Goal: Task Accomplishment & Management: Use online tool/utility

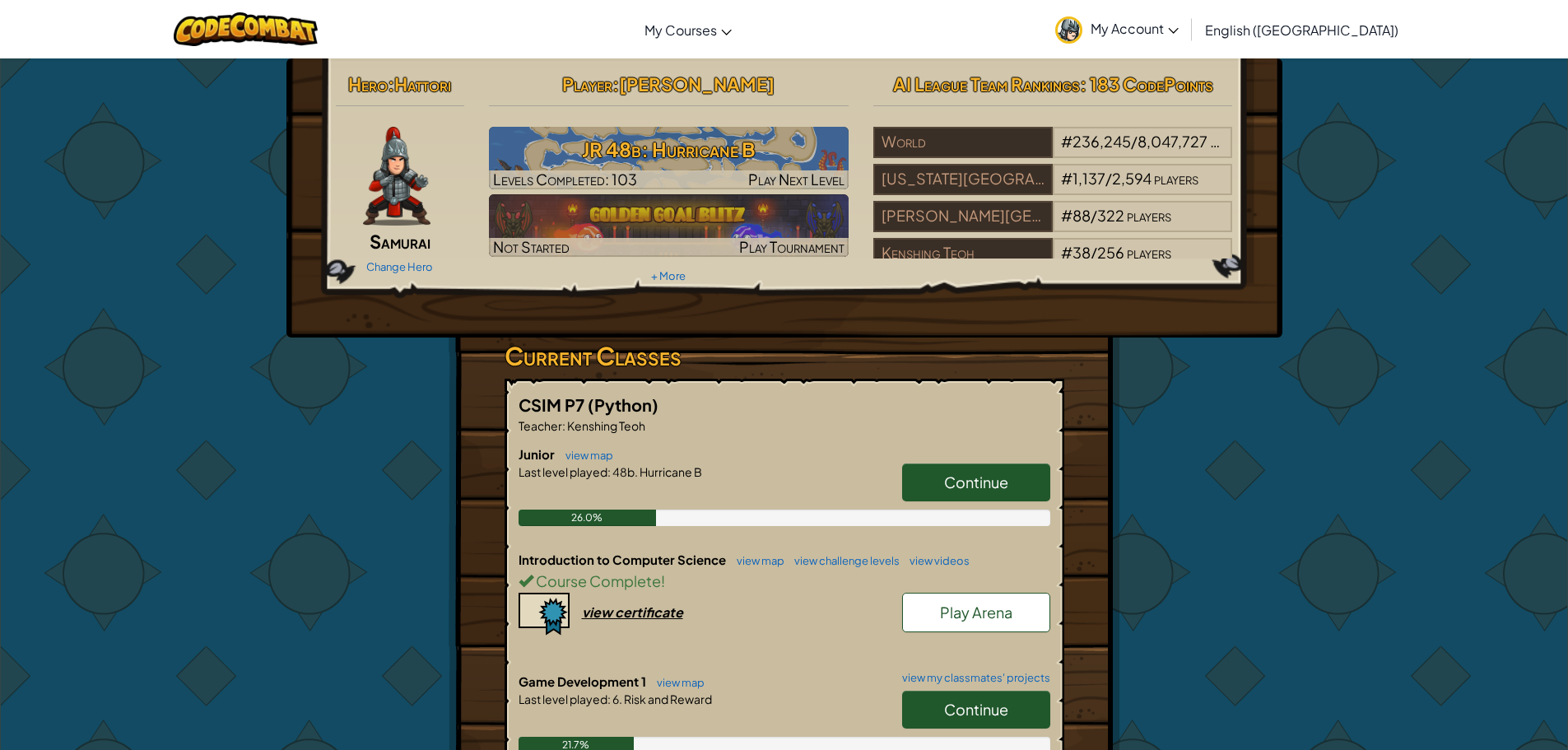
drag, startPoint x: 691, startPoint y: 711, endPoint x: 659, endPoint y: 710, distance: 32.0
click at [659, 710] on div at bounding box center [784, 722] width 532 height 29
drag, startPoint x: 658, startPoint y: 707, endPoint x: 633, endPoint y: 702, distance: 25.5
click at [633, 702] on div "Last level played : 6. Risk and Reward" at bounding box center [784, 699] width 532 height 16
drag, startPoint x: 667, startPoint y: 472, endPoint x: 576, endPoint y: 487, distance: 92.2
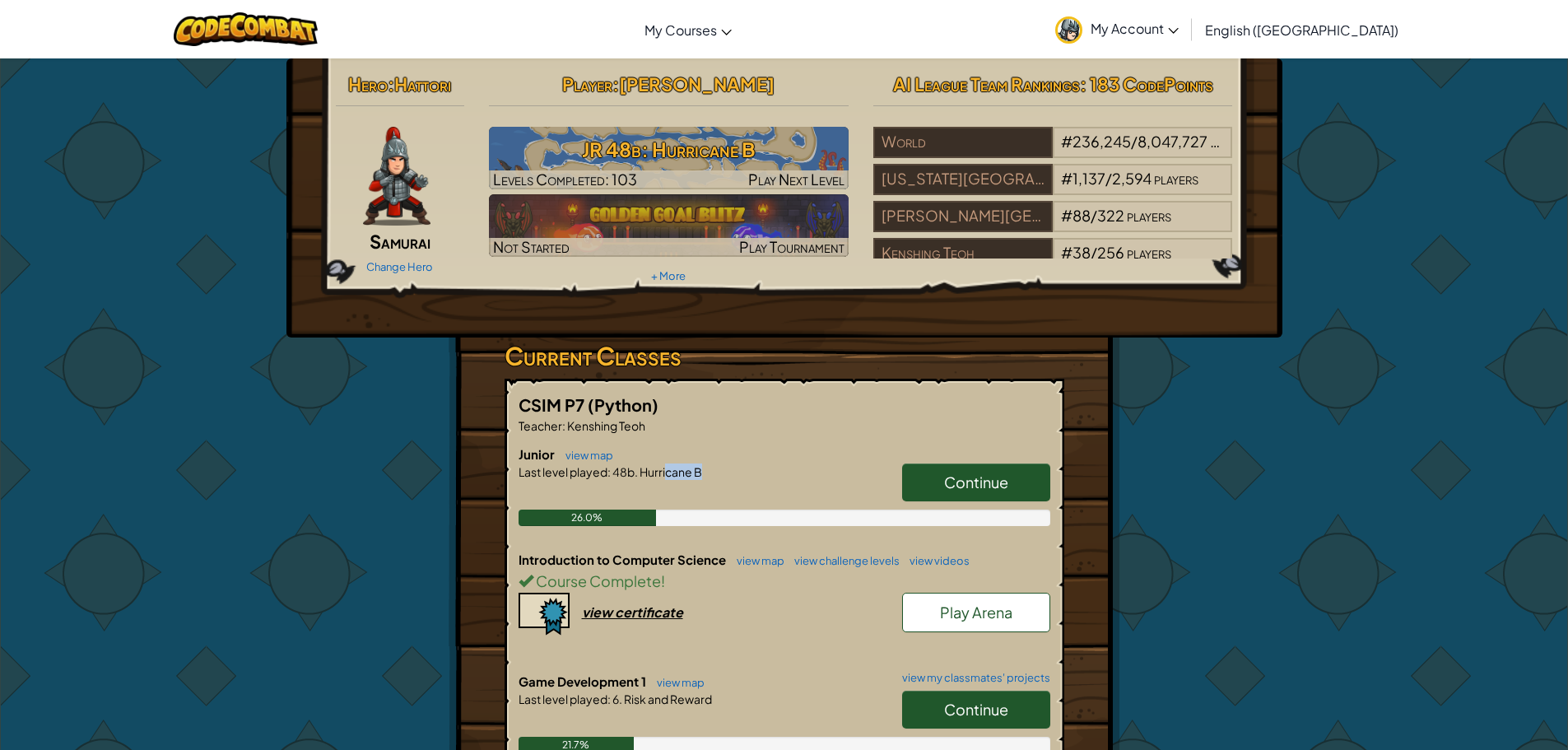
click at [576, 487] on div "Junior view map Continue Last level played : 48b. Hurricane B 26.0%" at bounding box center [784, 499] width 532 height 106
click at [647, 481] on div at bounding box center [784, 495] width 532 height 29
click at [966, 472] on link "Continue" at bounding box center [976, 483] width 148 height 38
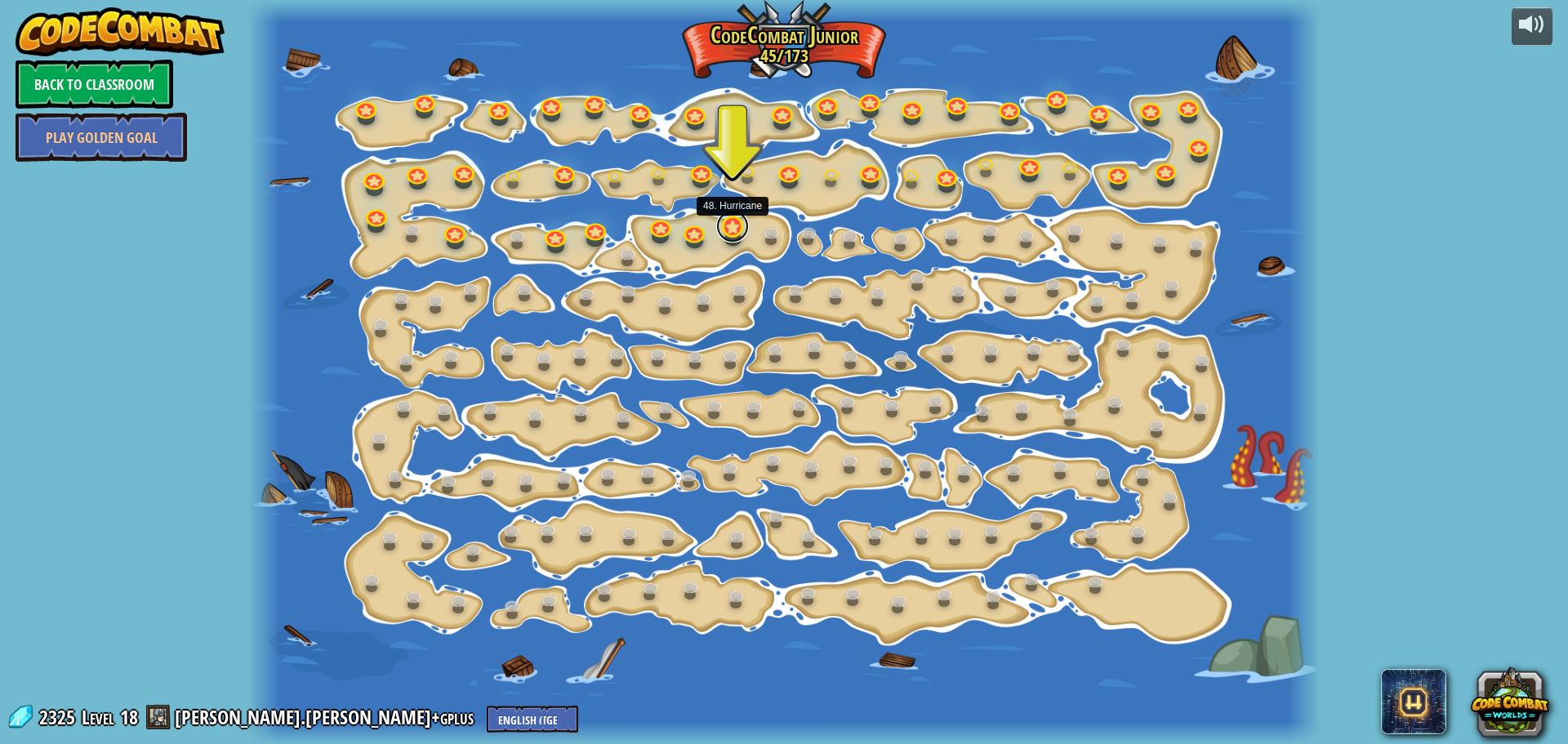
click at [725, 232] on link at bounding box center [732, 226] width 33 height 33
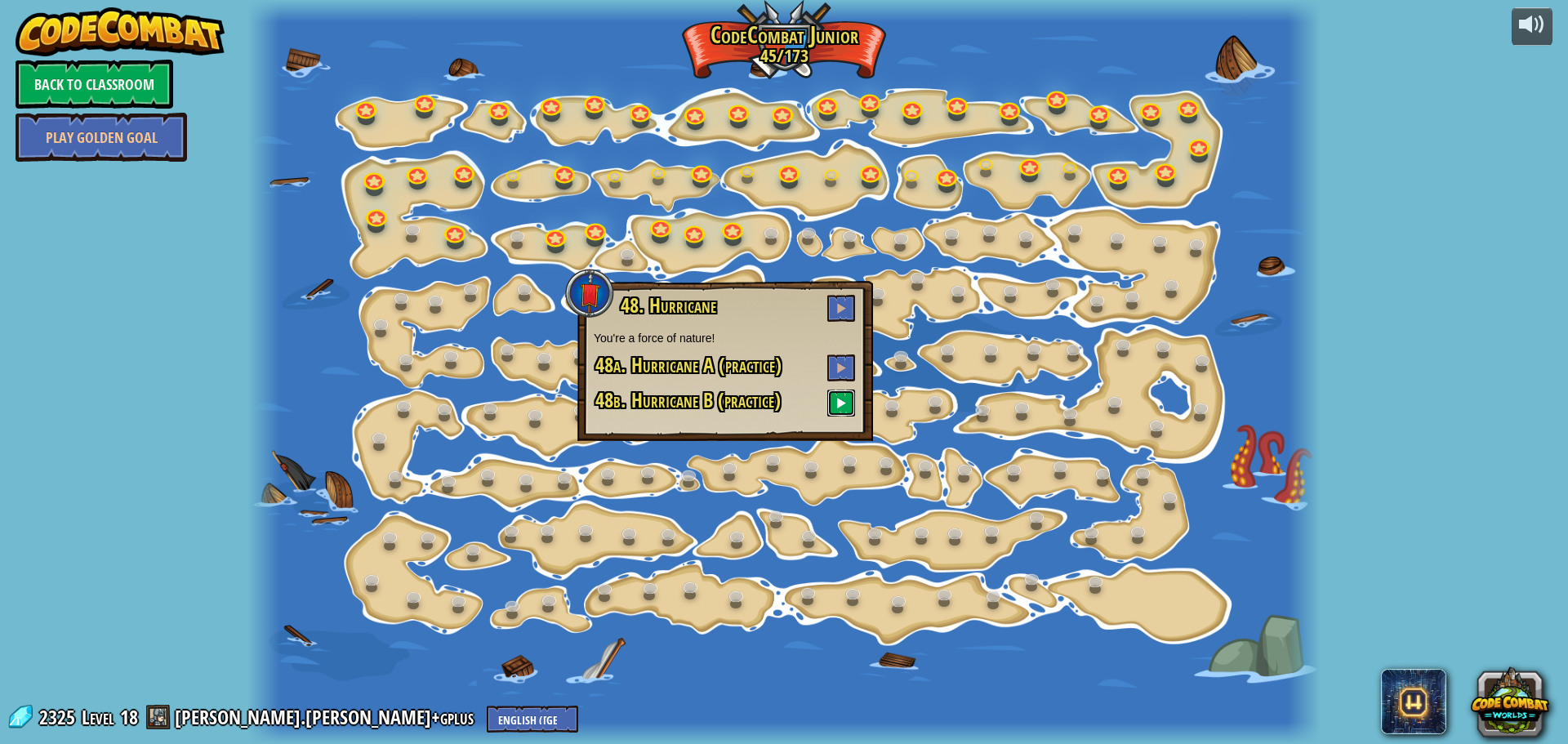
click at [851, 406] on button at bounding box center [841, 403] width 28 height 27
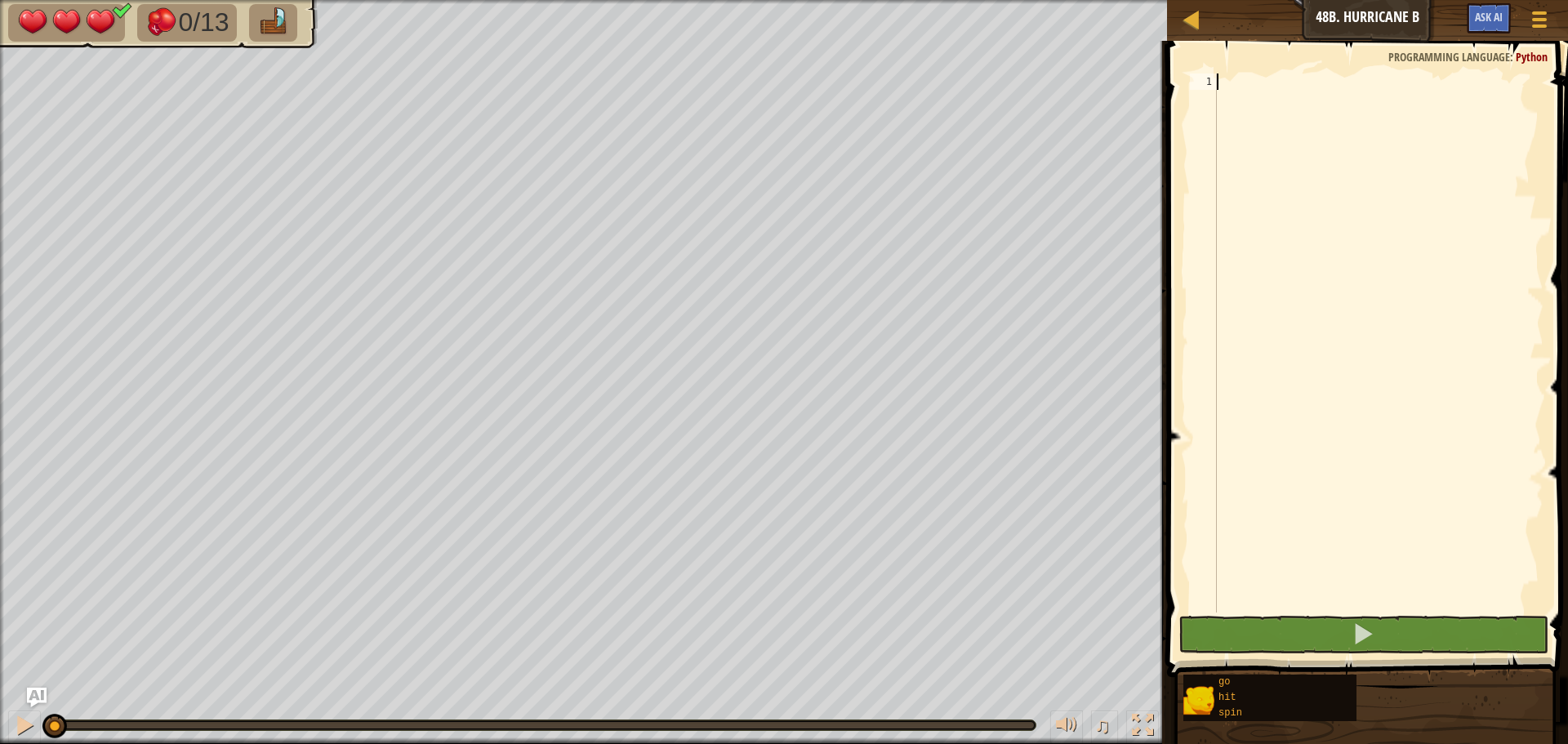
scroll to position [8, 0]
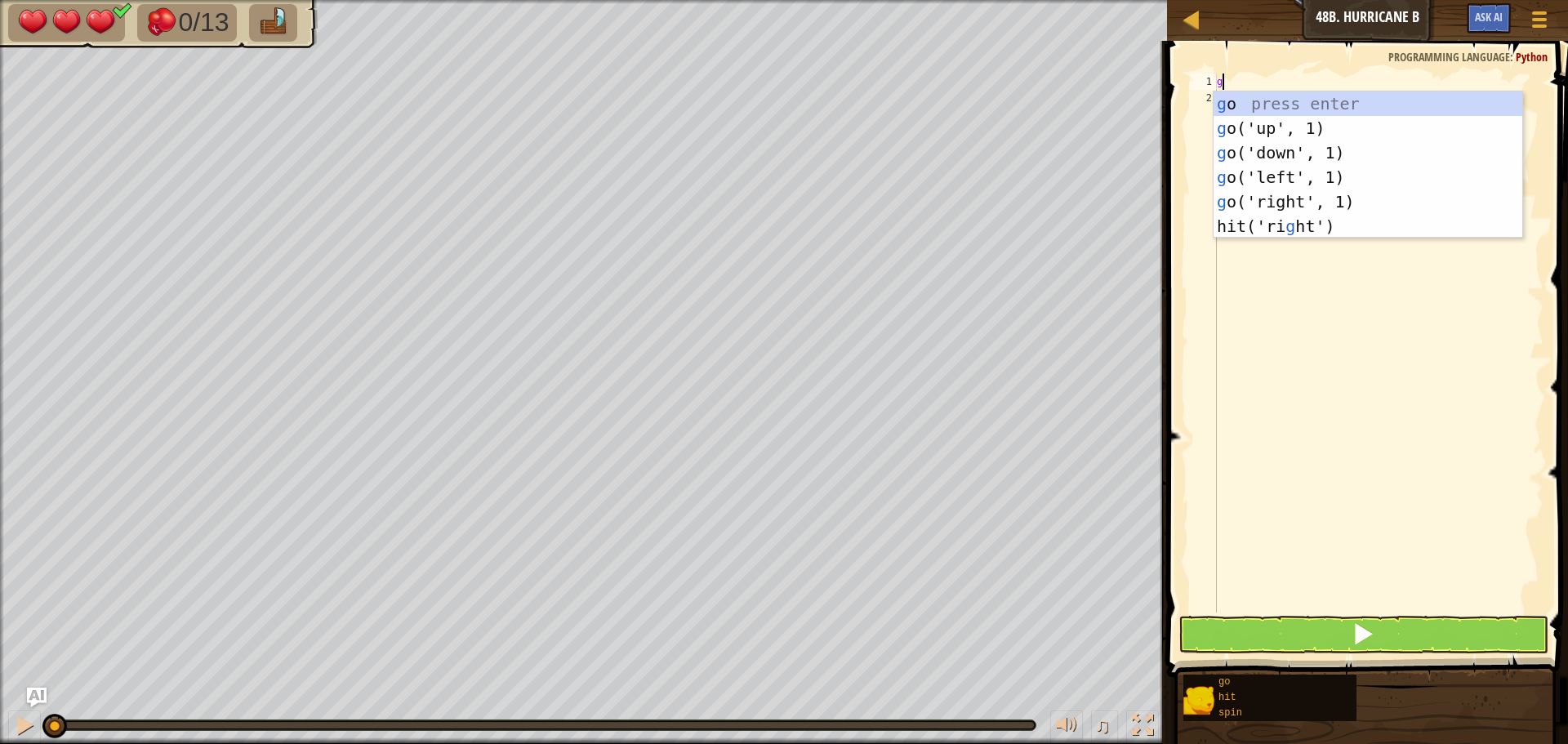
type textarea "go"
click at [1295, 153] on div "go press enter go ('up', 1) press enter go ('down', 1) press enter go ('left', …" at bounding box center [1367, 176] width 309 height 171
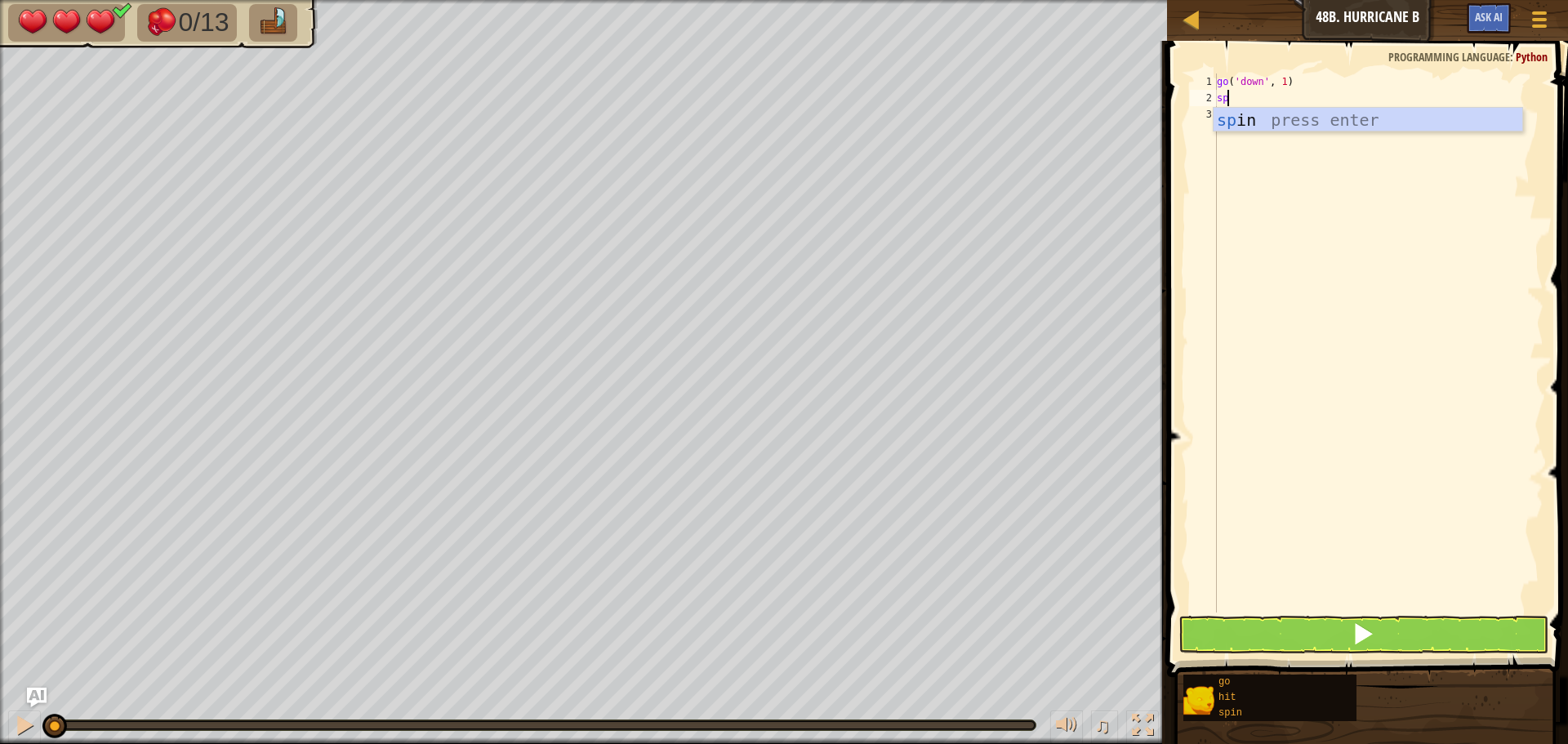
scroll to position [8, 1]
type textarea "spin"
click at [1326, 126] on div "spin press enter" at bounding box center [1367, 144] width 309 height 73
click at [1320, 632] on button at bounding box center [1363, 635] width 370 height 38
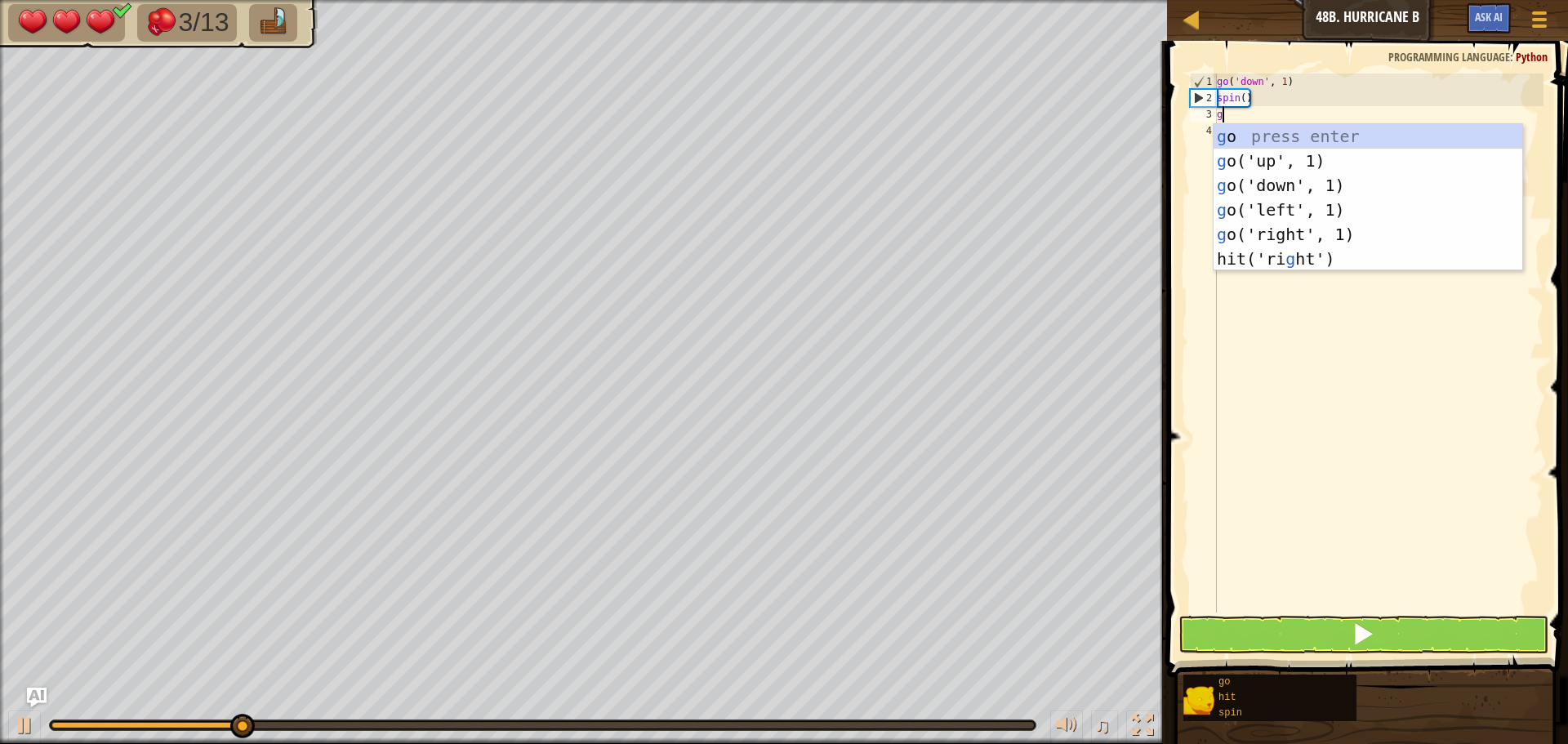
type textarea "go"
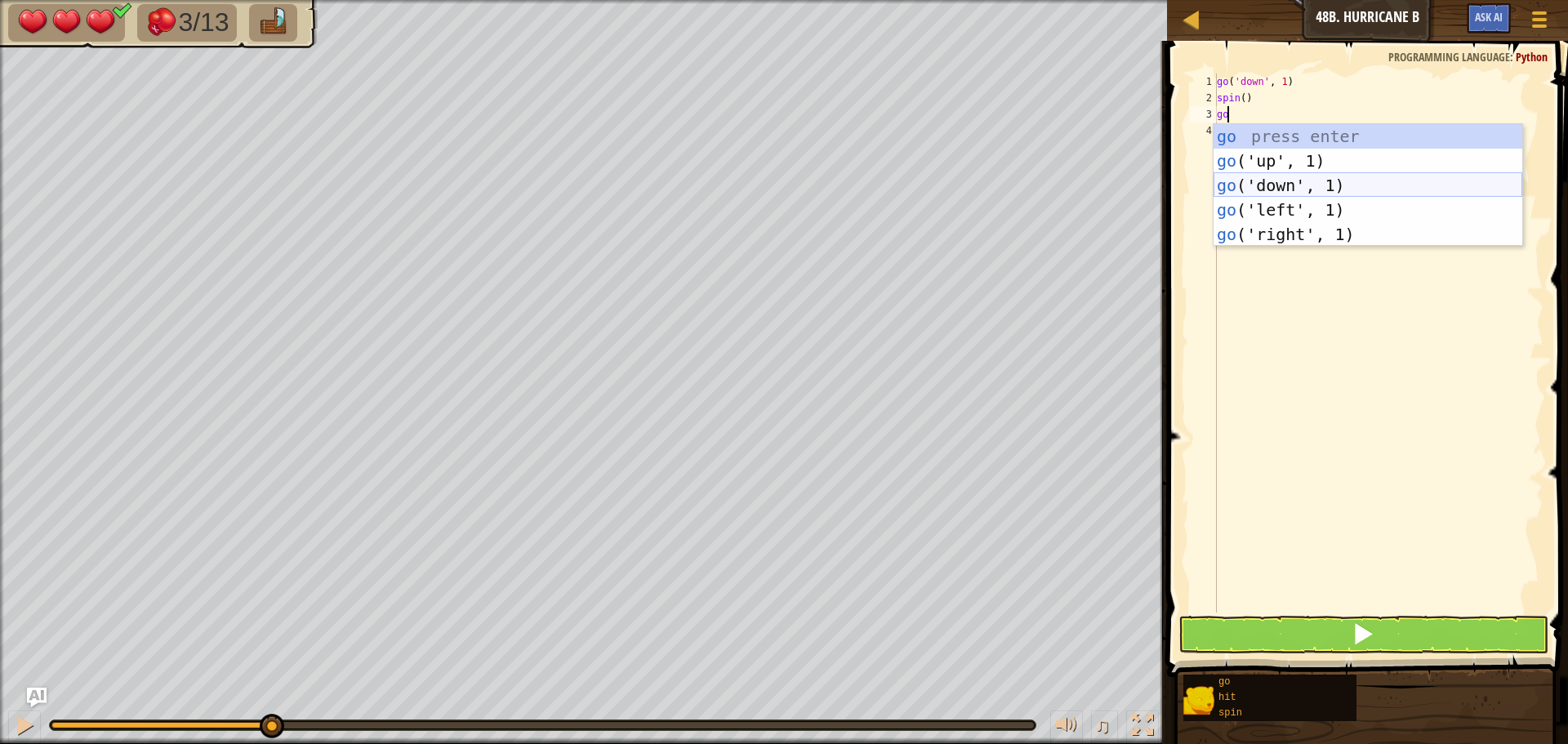
click at [1324, 184] on div "go press enter go ('up', 1) press enter go ('down', 1) press enter go ('left', …" at bounding box center [1367, 209] width 309 height 171
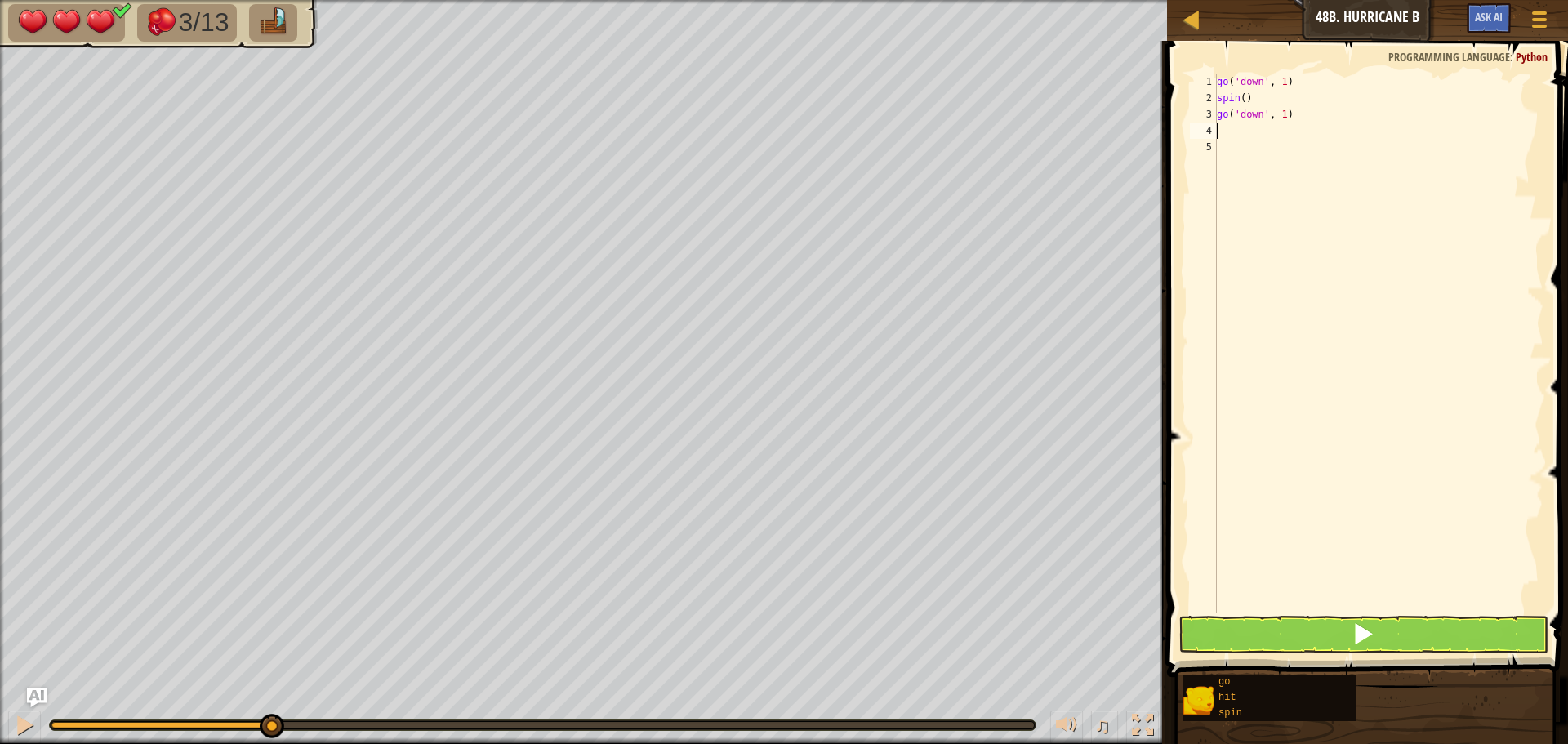
type textarea "s"
click at [1355, 153] on div "s pin press enter" at bounding box center [1367, 176] width 309 height 73
click at [1357, 642] on span at bounding box center [1363, 634] width 23 height 23
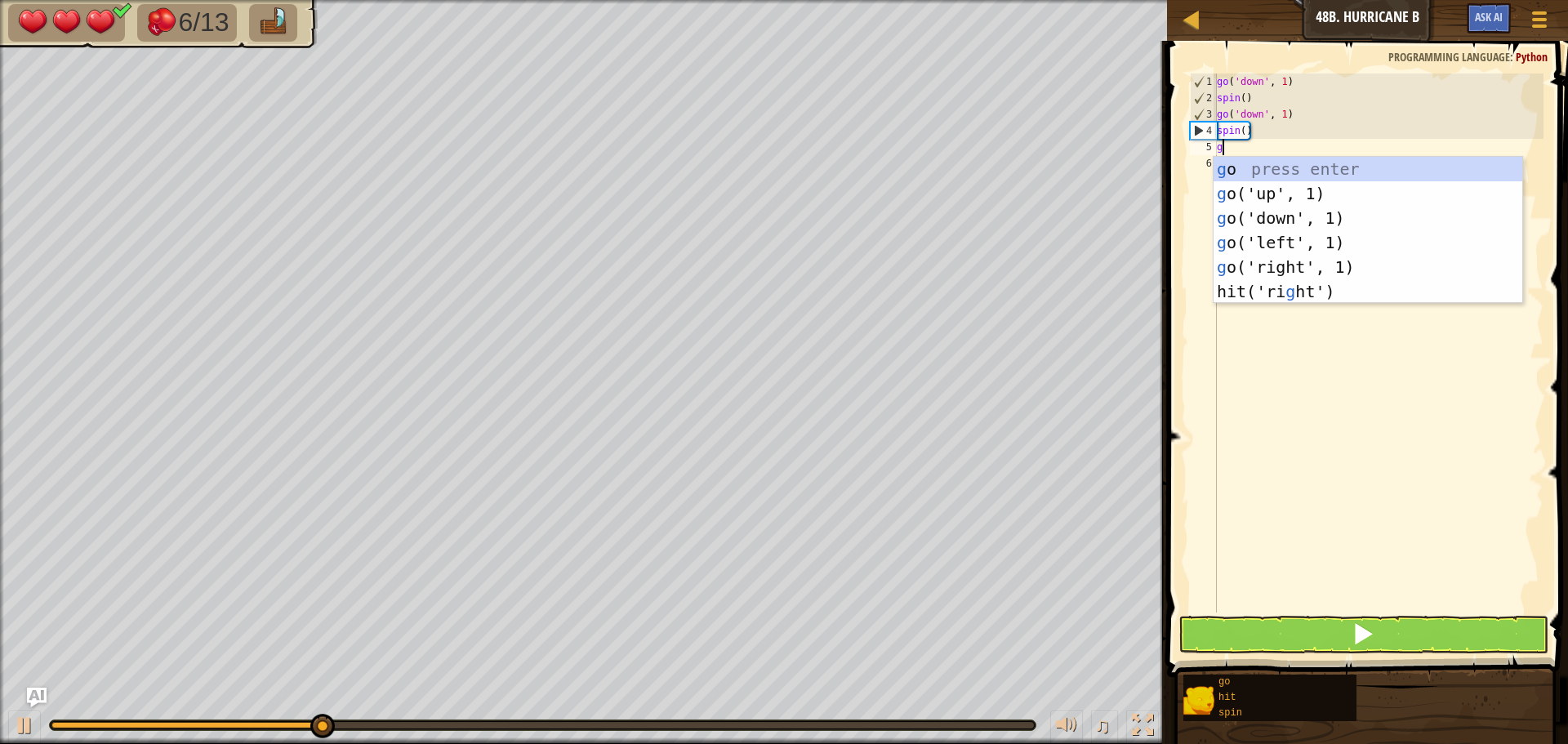
type textarea "go"
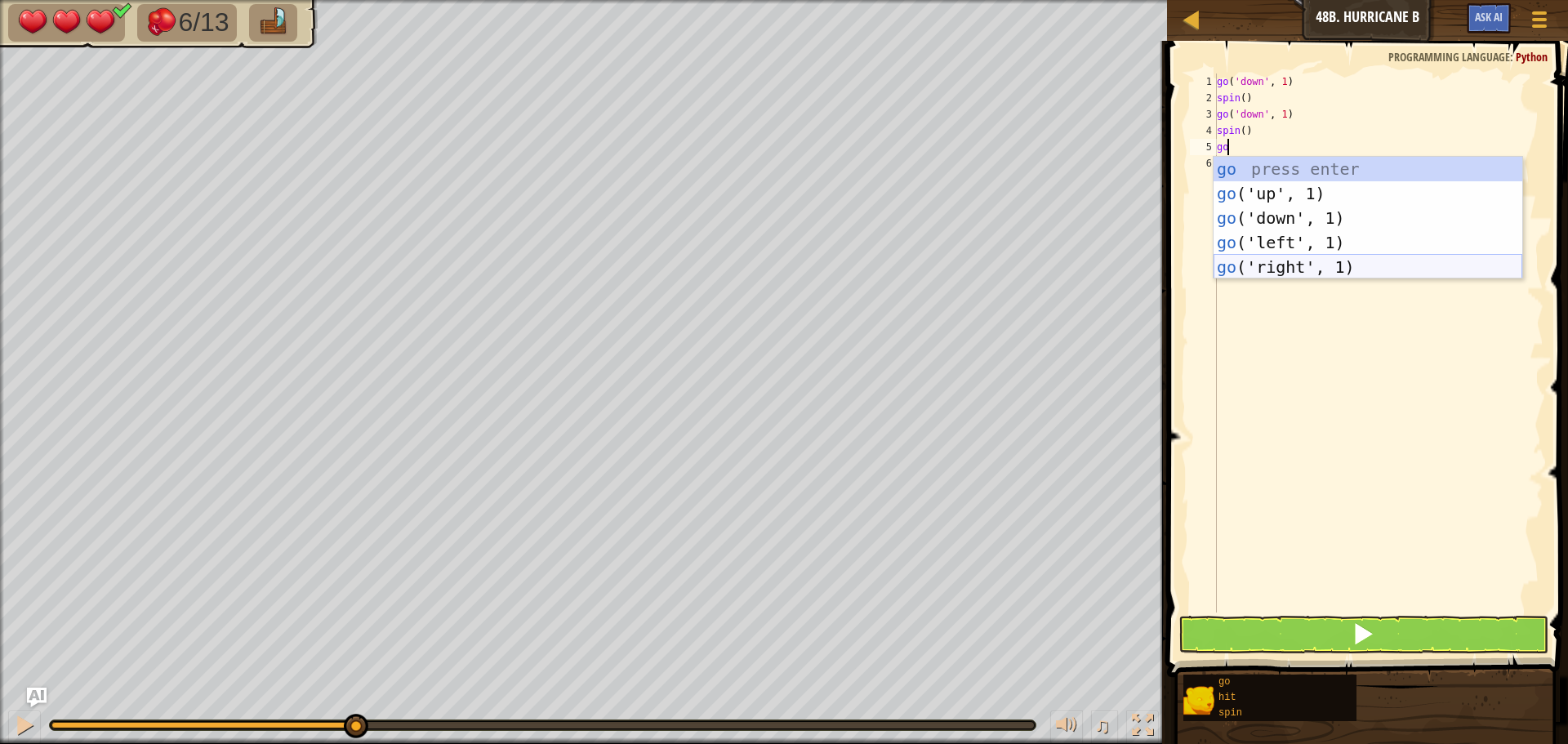
click at [1337, 262] on div "go press enter go ('up', 1) press enter go ('down', 1) press enter go ('left', …" at bounding box center [1367, 242] width 309 height 171
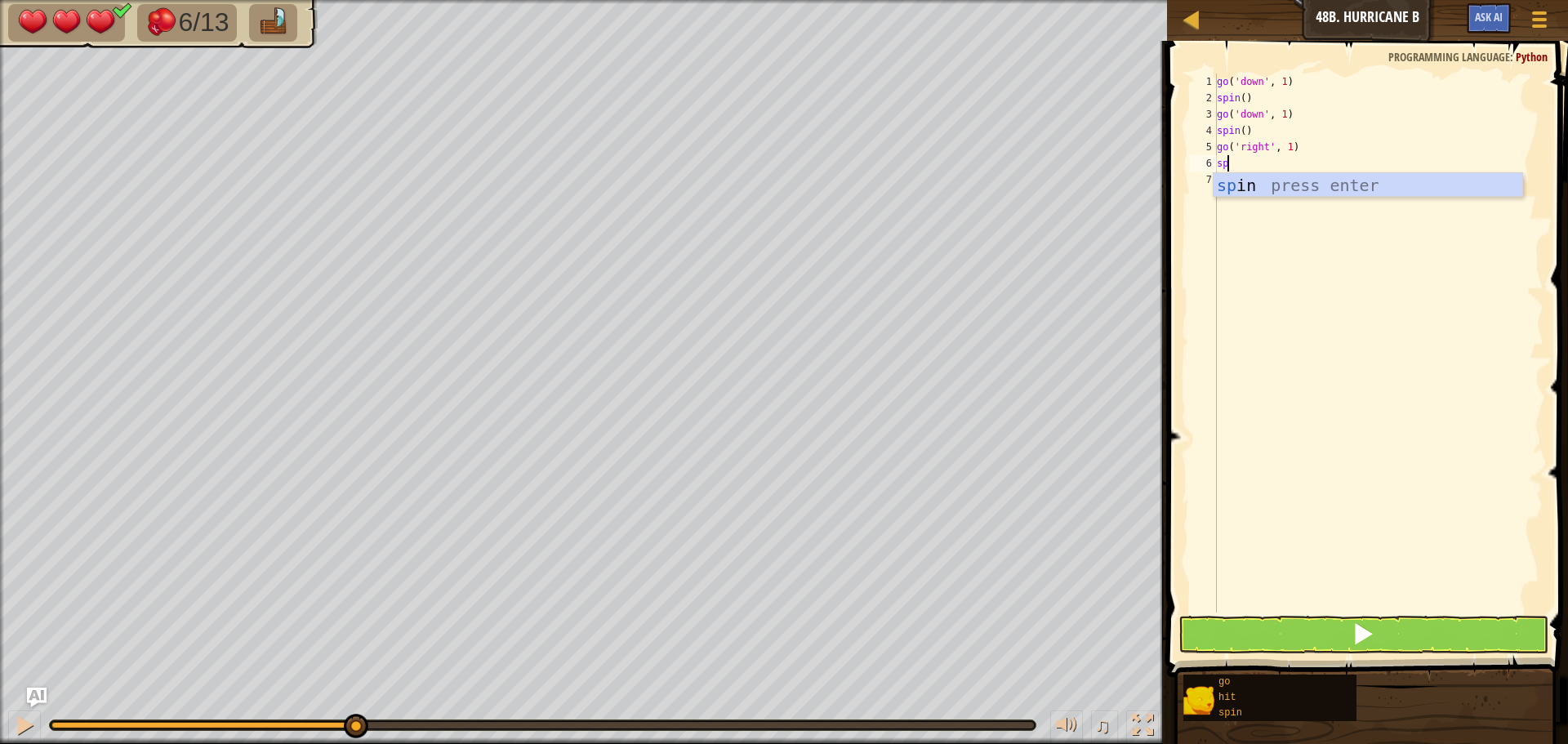
type textarea "spi"
click at [1279, 176] on div "spi n press enter" at bounding box center [1367, 209] width 309 height 73
click at [1460, 619] on button at bounding box center [1363, 635] width 370 height 38
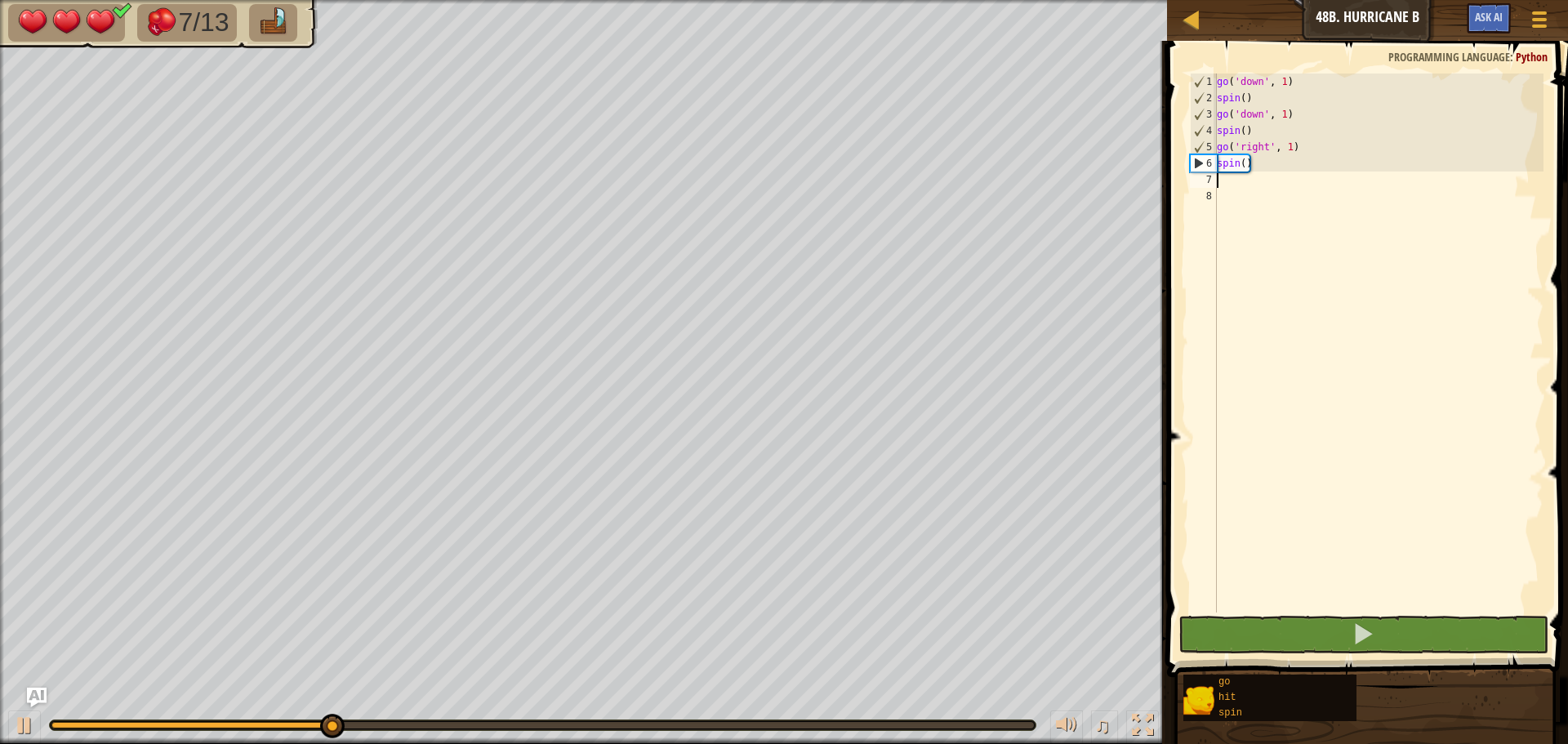
type textarea "f"
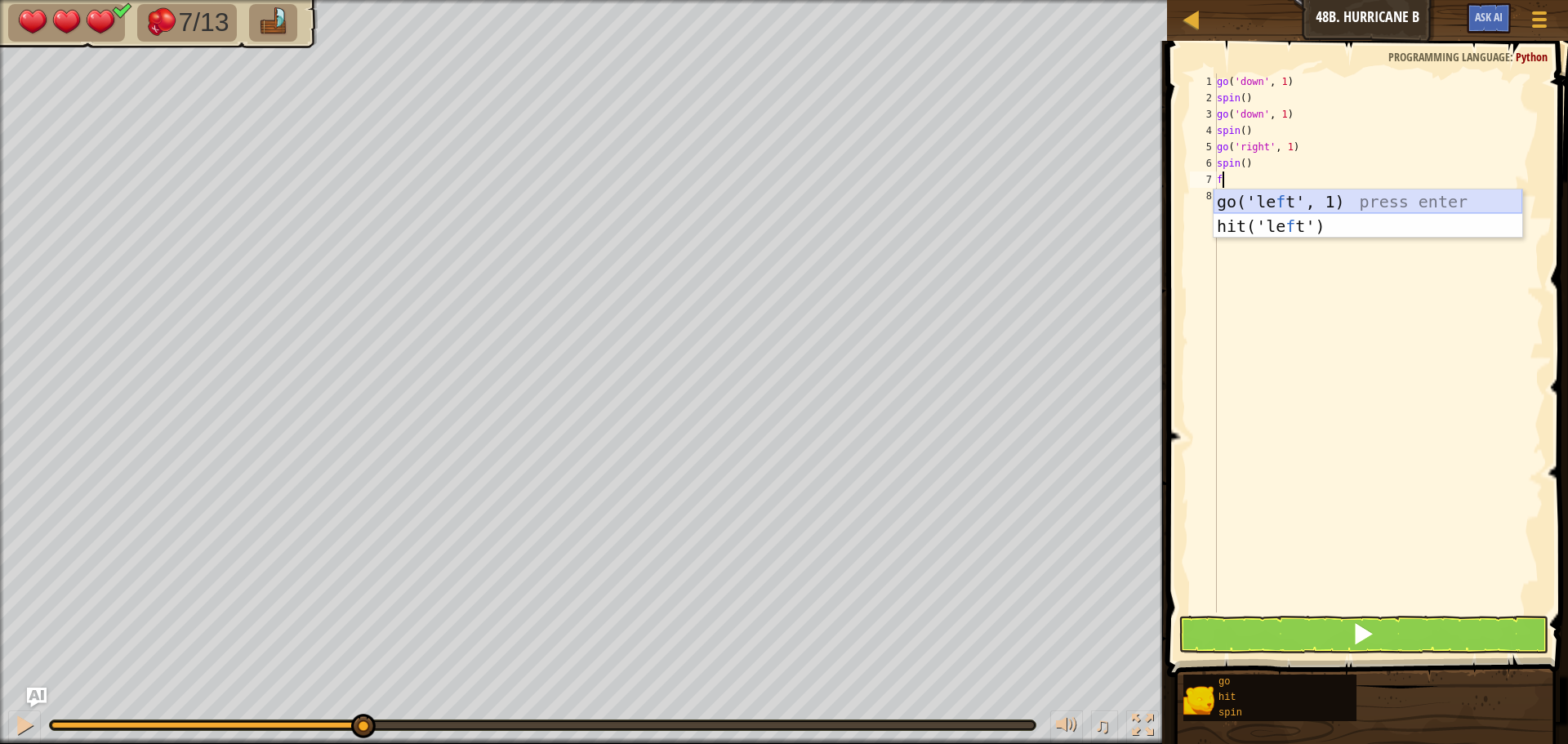
click at [1369, 204] on div "go('le f t', 1) press enter hit('le f t') press enter" at bounding box center [1367, 238] width 309 height 98
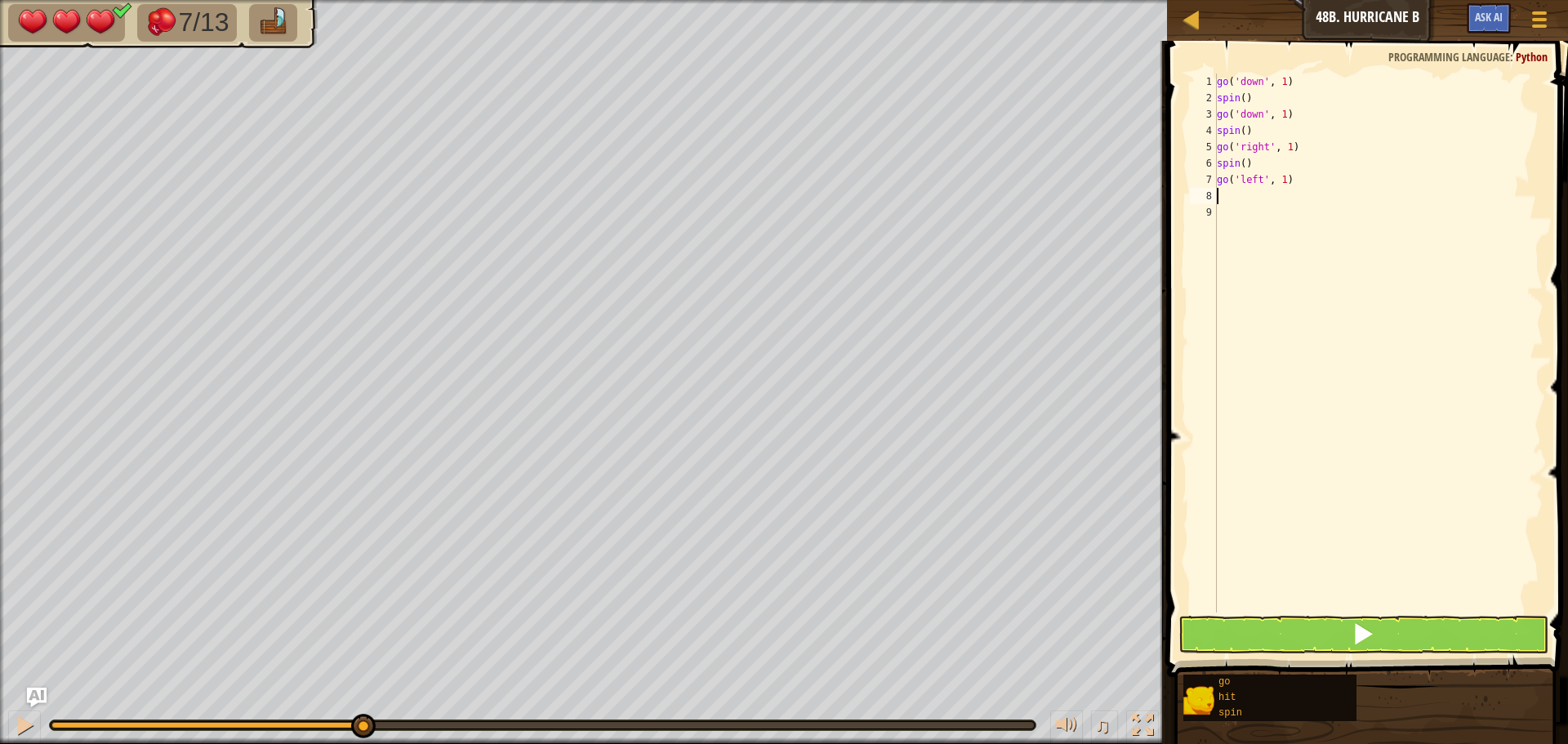
type textarea "f"
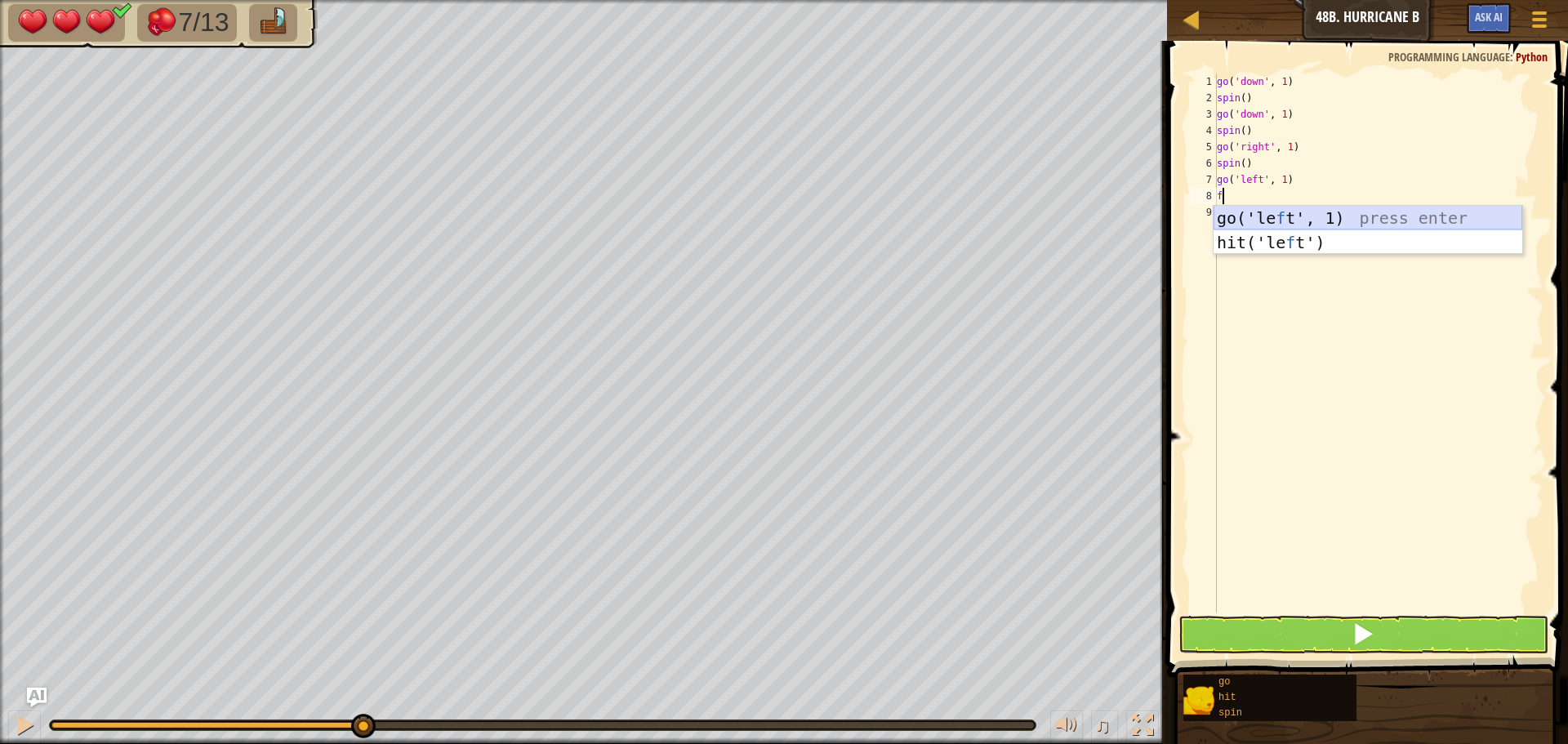
click at [1361, 221] on div "go('le f t', 1) press enter hit('le f t') press enter" at bounding box center [1367, 255] width 309 height 98
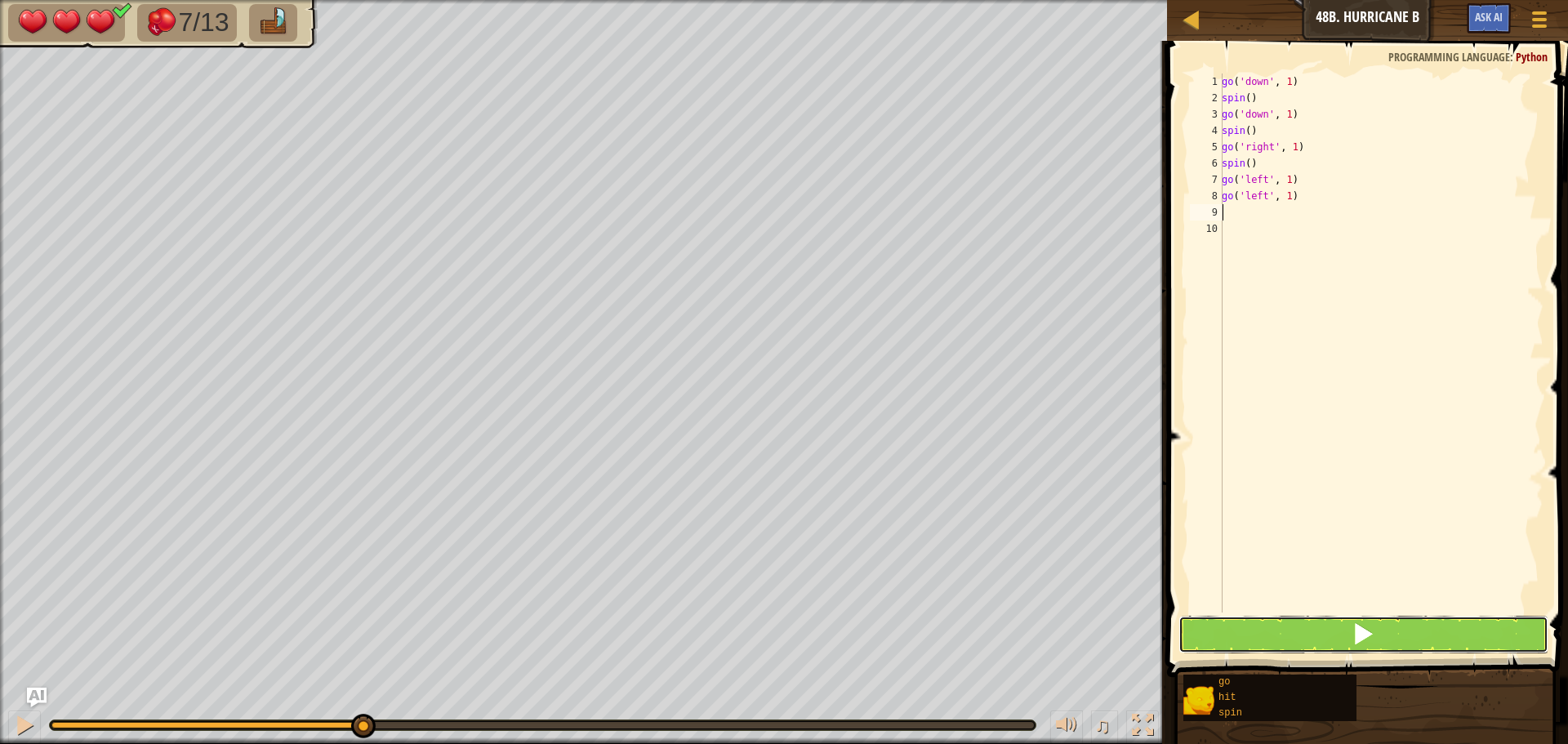
click at [1280, 631] on button at bounding box center [1363, 635] width 370 height 38
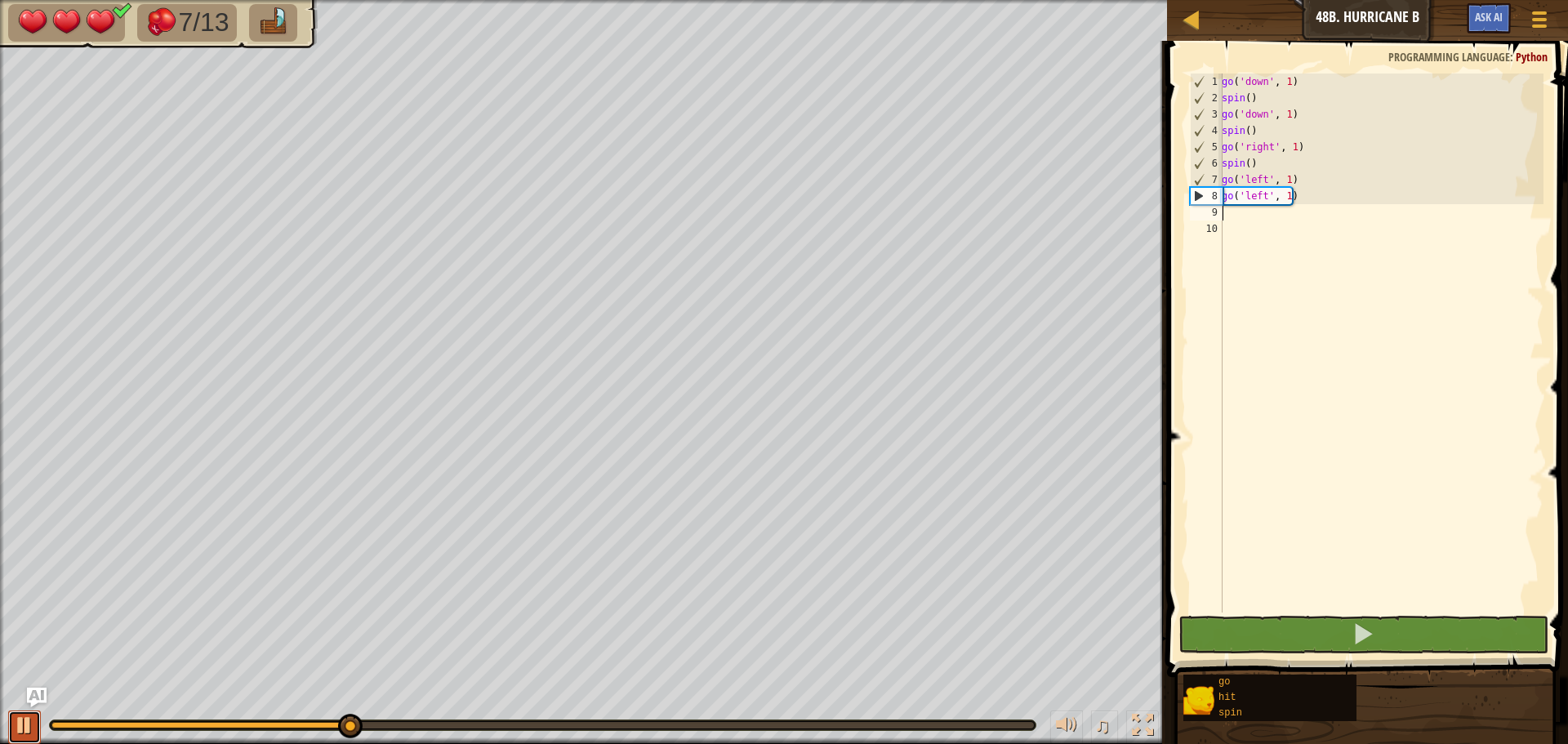
click at [37, 733] on button at bounding box center [24, 727] width 33 height 34
click at [1320, 194] on div "go ( 'down' , 1 ) spin ( ) go ( 'down' , 1 ) spin ( ) go ( 'right' , 1 ) spin (…" at bounding box center [1381, 359] width 325 height 572
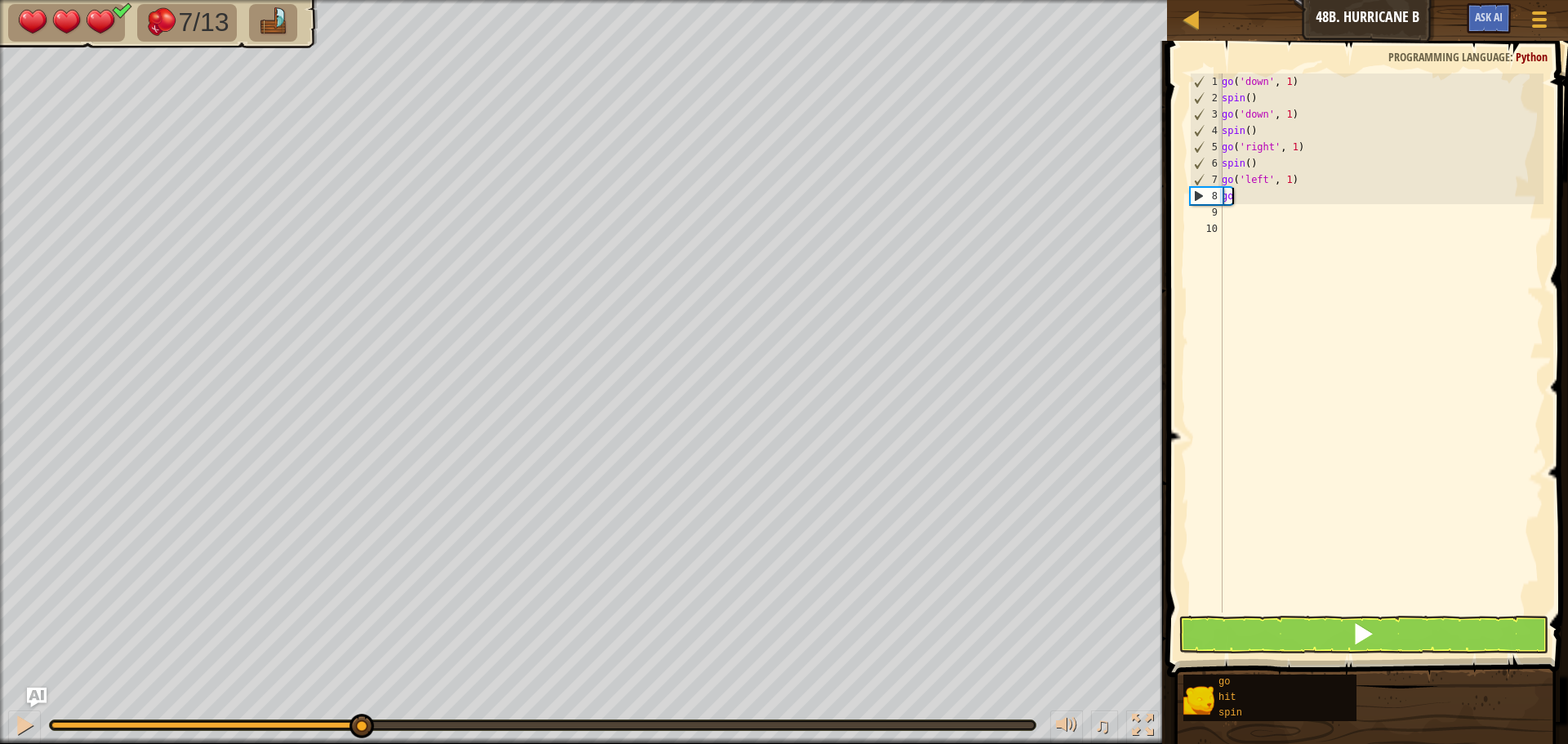
type textarea "g"
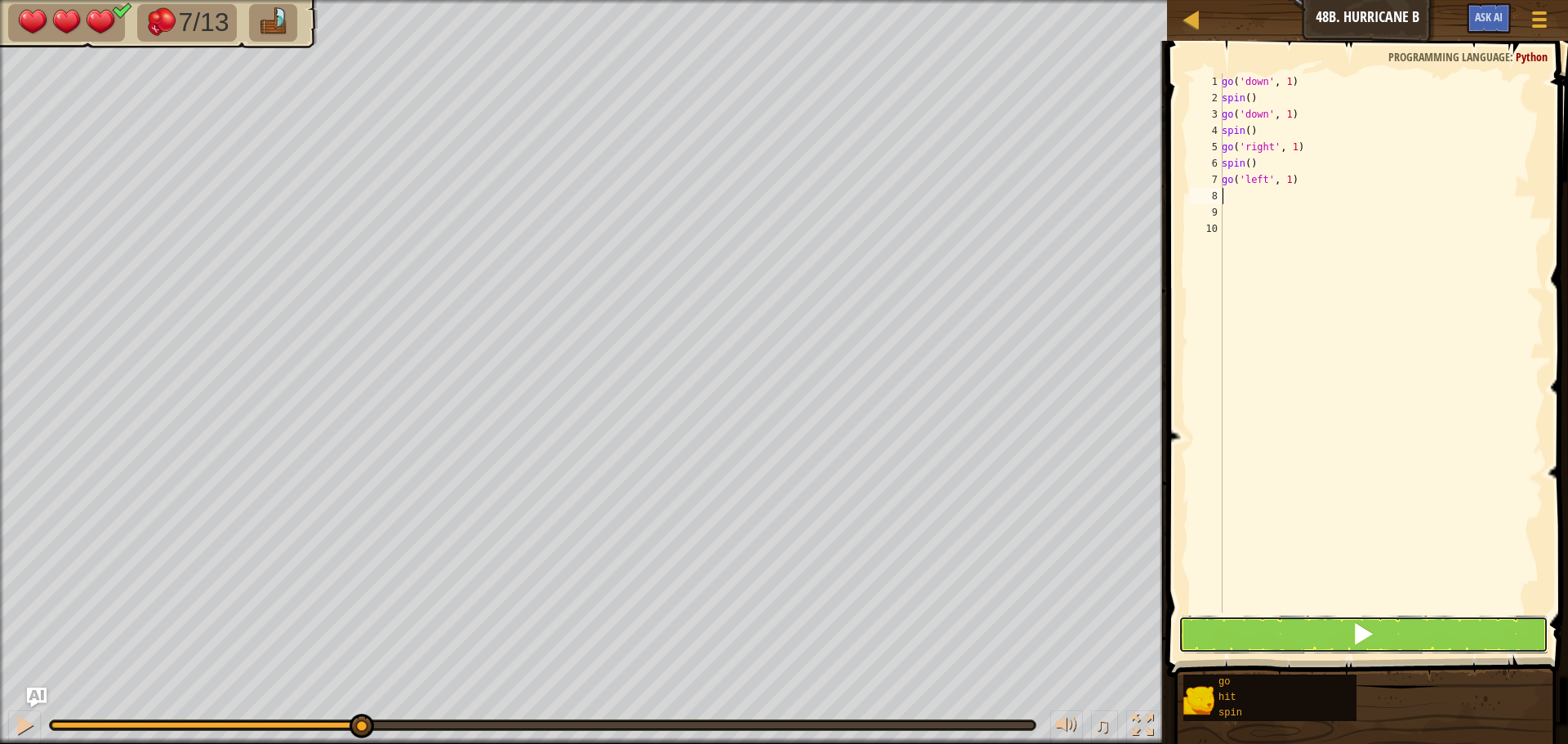
click at [1336, 628] on button at bounding box center [1363, 635] width 370 height 38
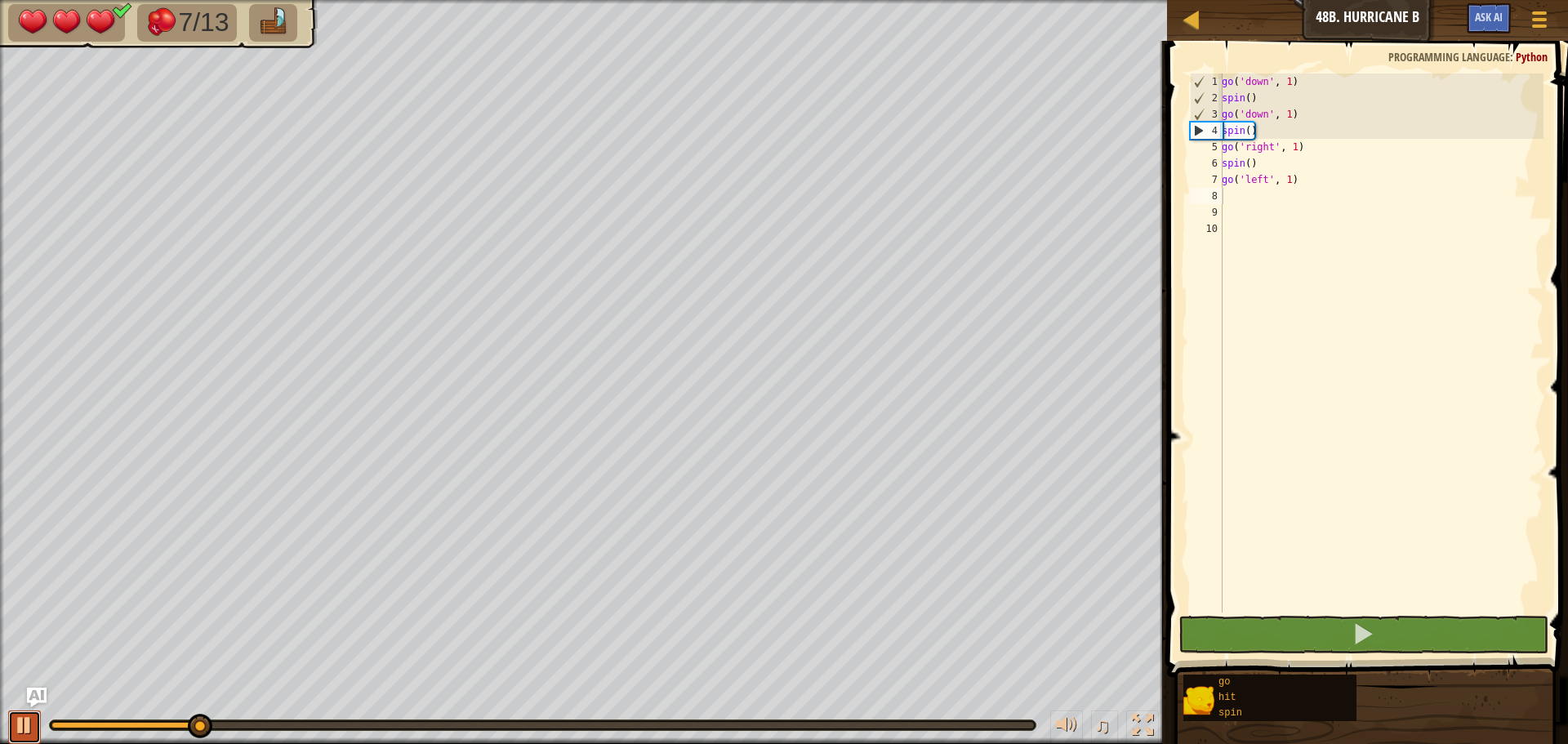
click at [27, 718] on div at bounding box center [24, 725] width 21 height 22
click at [1342, 207] on div "go ( 'down' , 1 ) spin ( ) go ( 'down' , 1 ) spin ( ) go ( 'right' , 1 ) spin (…" at bounding box center [1381, 359] width 325 height 572
click at [1329, 197] on div "go ( 'down' , 1 ) spin ( ) go ( 'down' , 1 ) spin ( ) go ( 'right' , 1 ) spin (…" at bounding box center [1381, 359] width 325 height 572
click at [1301, 186] on div "go ( 'down' , 1 ) spin ( ) go ( 'down' , 1 ) spin ( ) go ( 'right' , 1 ) spin (…" at bounding box center [1381, 359] width 325 height 572
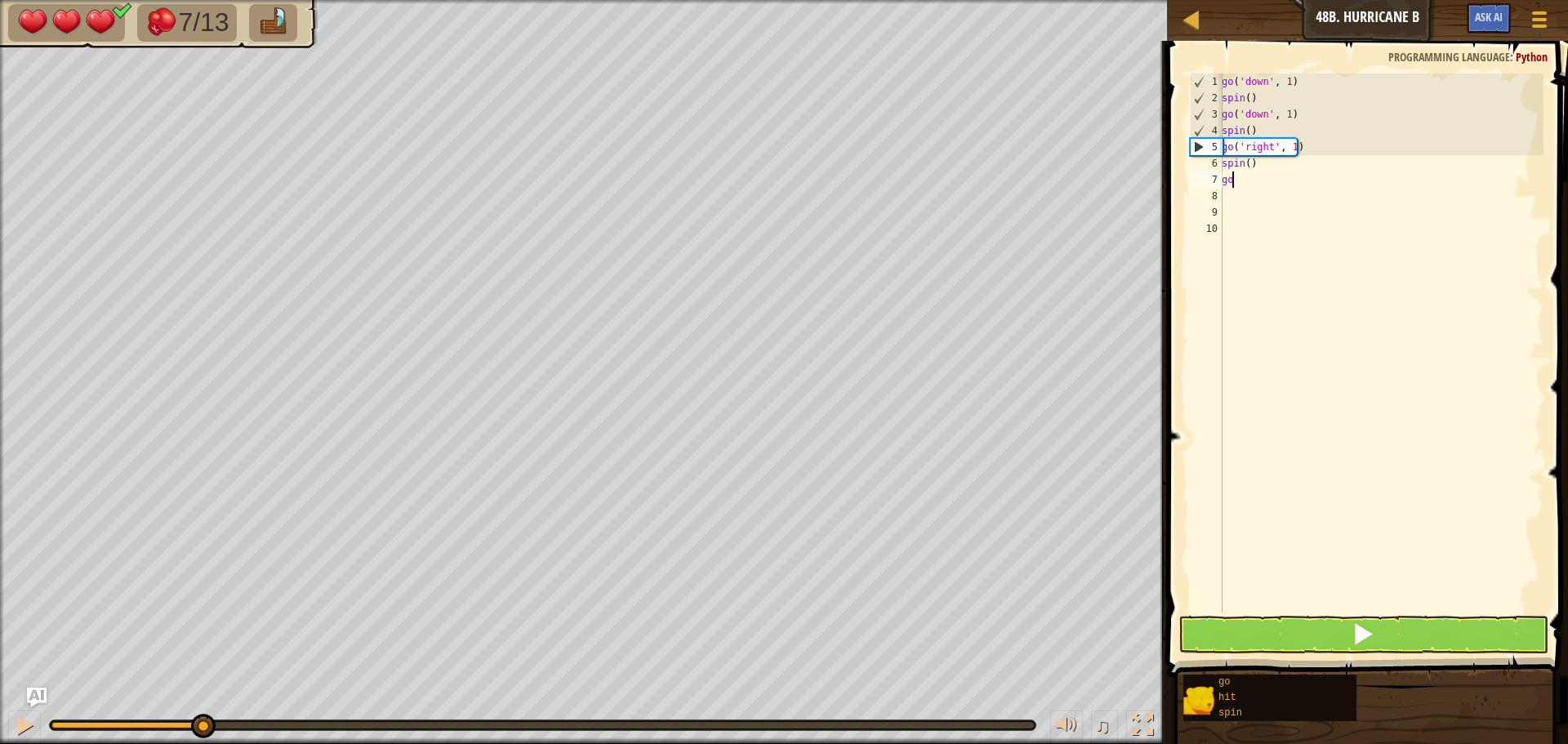
type textarea "g"
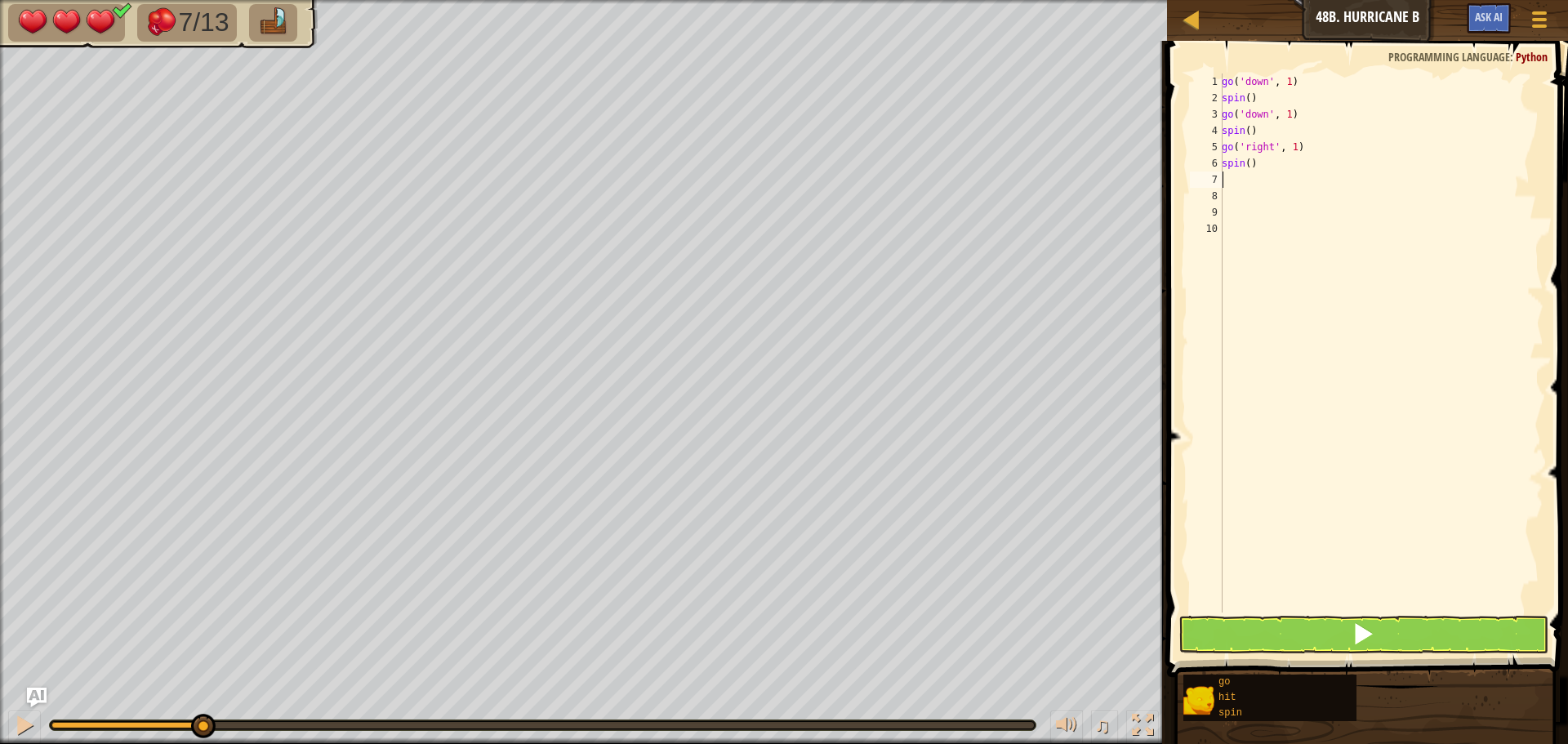
type textarea "i"
type textarea "r"
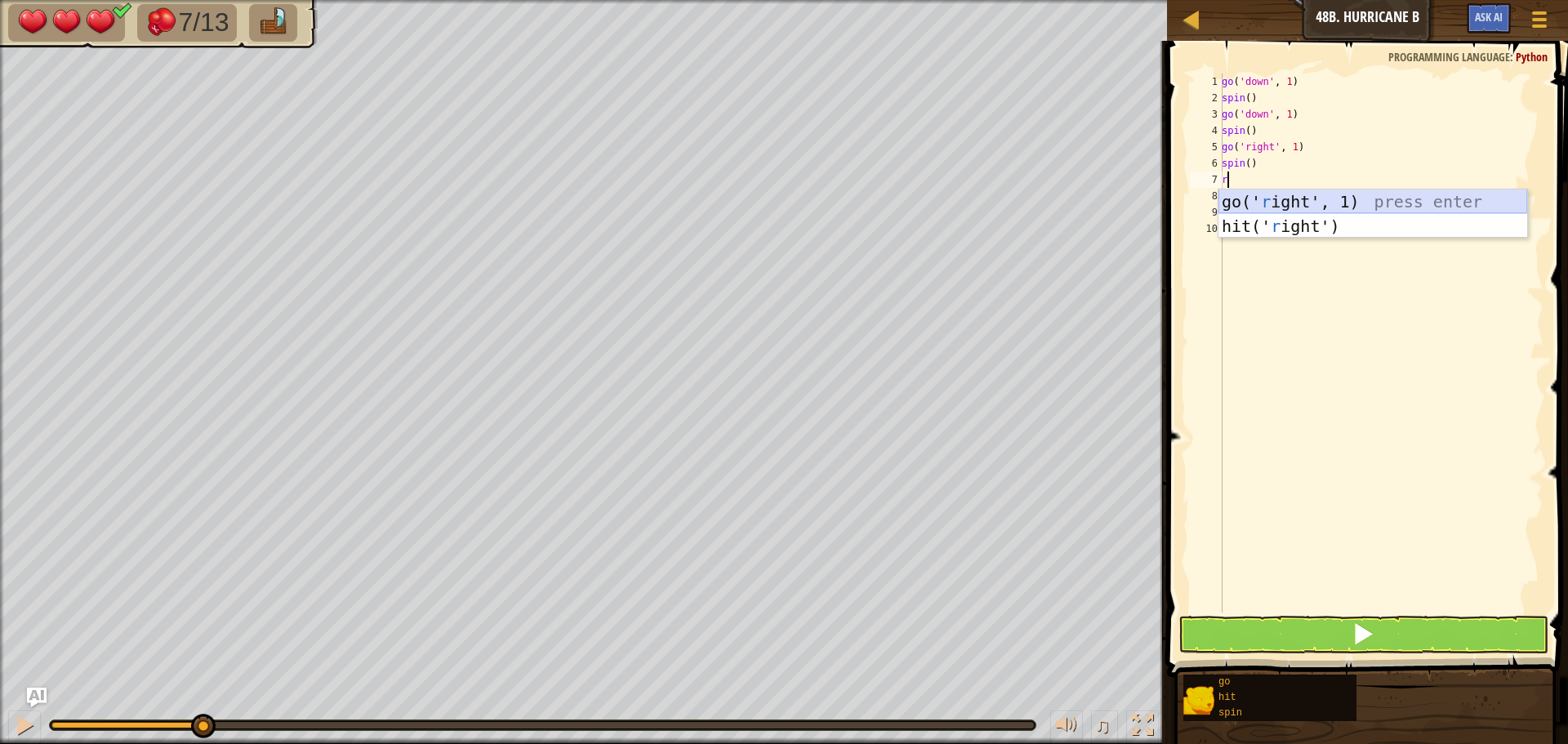
click at [1365, 202] on div "go(' r ight', 1) press enter hit(' r ight') press enter" at bounding box center [1372, 238] width 309 height 98
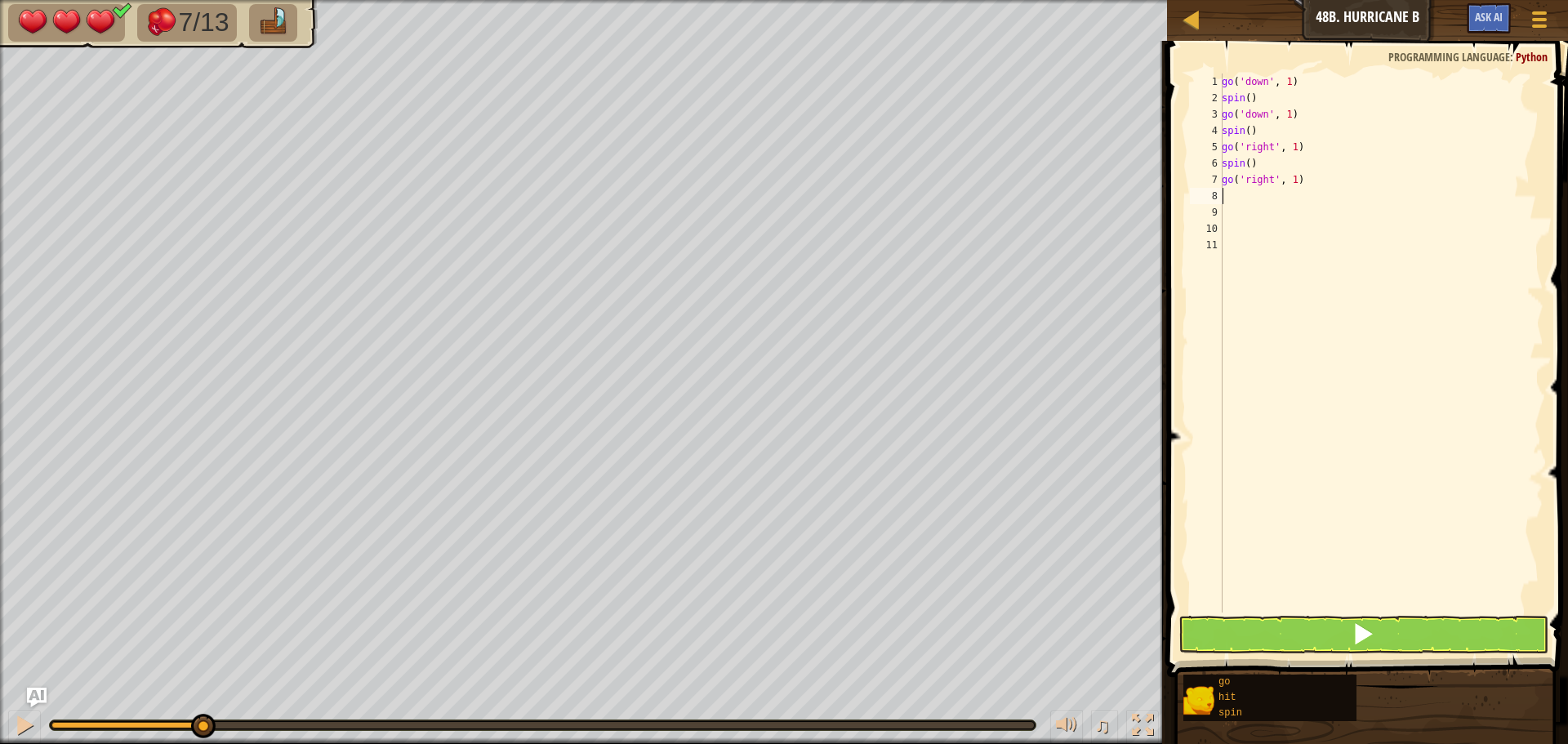
type textarea "r"
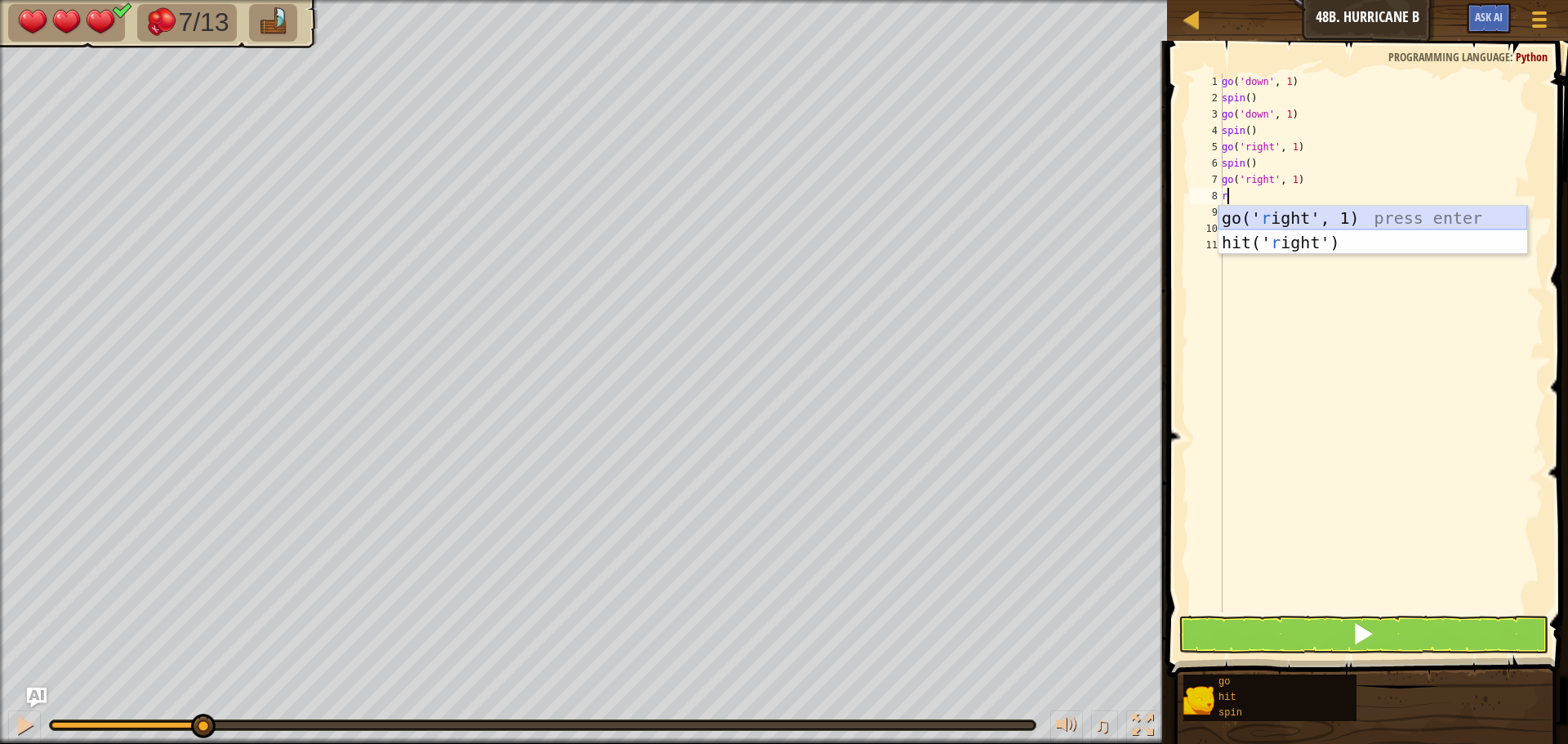
click at [1326, 212] on div "go(' r ight', 1) press enter hit(' r ight') press enter" at bounding box center [1372, 255] width 309 height 98
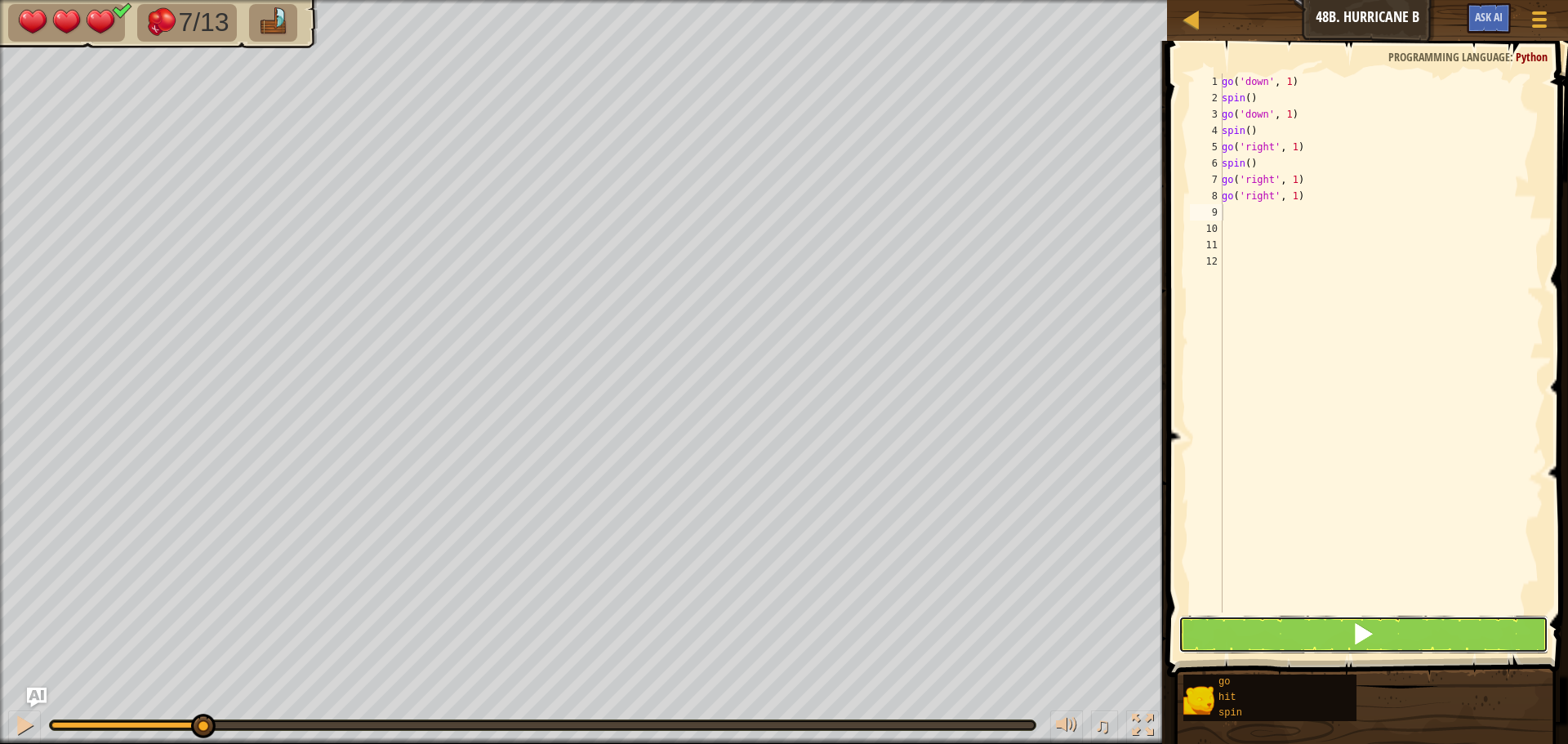
click at [1453, 626] on button at bounding box center [1363, 635] width 370 height 38
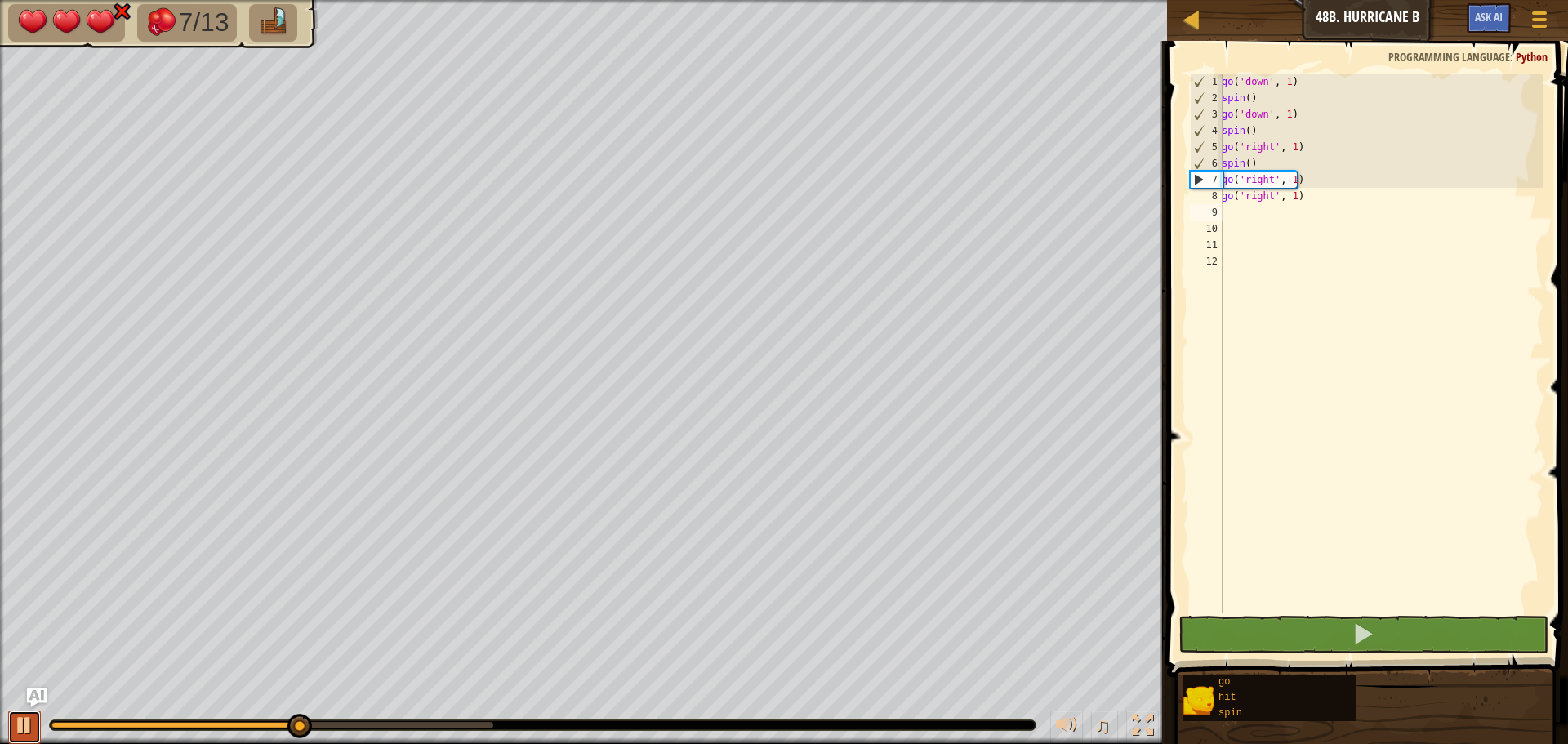
click at [31, 728] on div at bounding box center [24, 725] width 21 height 22
type textarea "h"
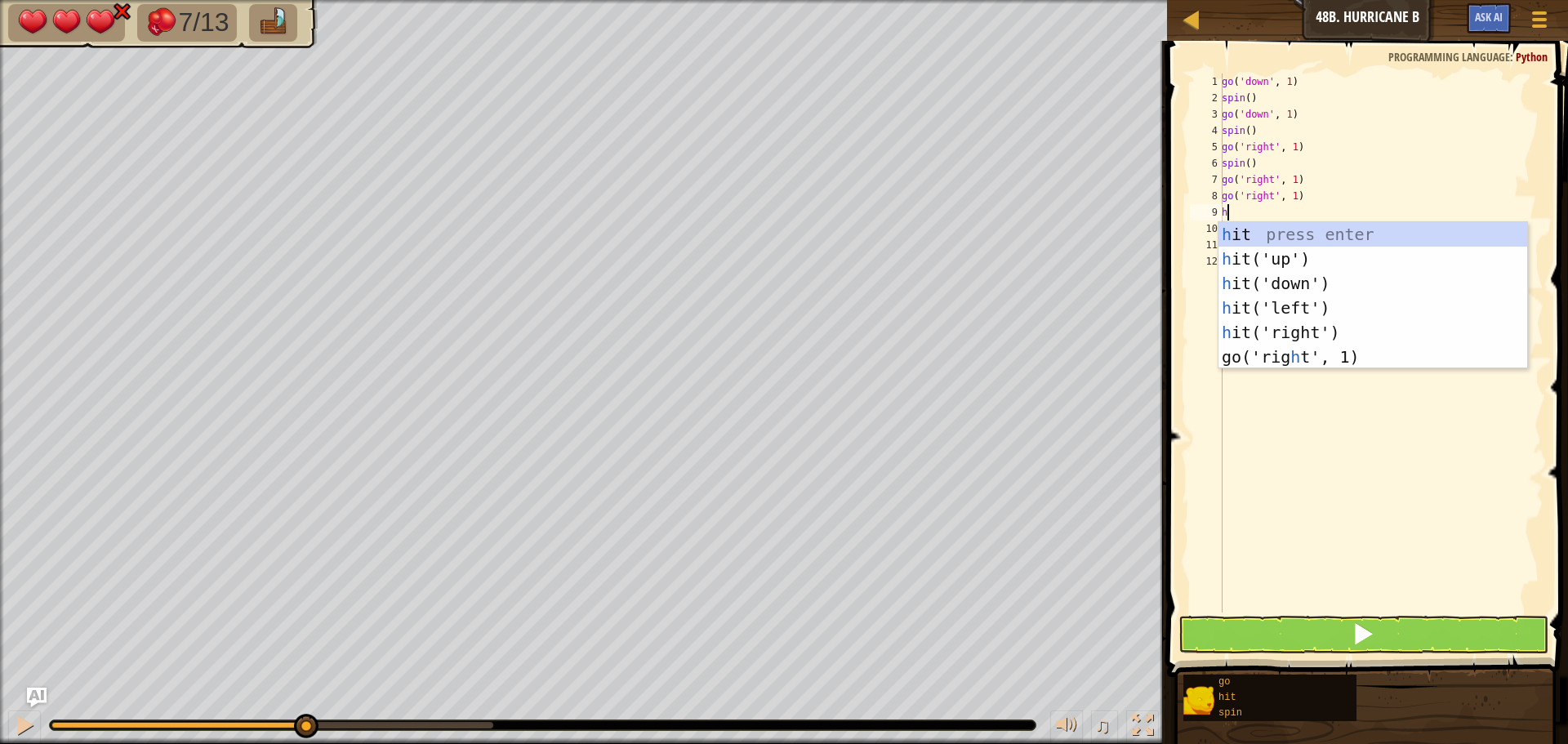
click at [1296, 427] on div "go ( 'down' , 1 ) spin ( ) go ( 'down' , 1 ) spin ( ) go ( 'right' , 1 ) spin (…" at bounding box center [1381, 359] width 325 height 572
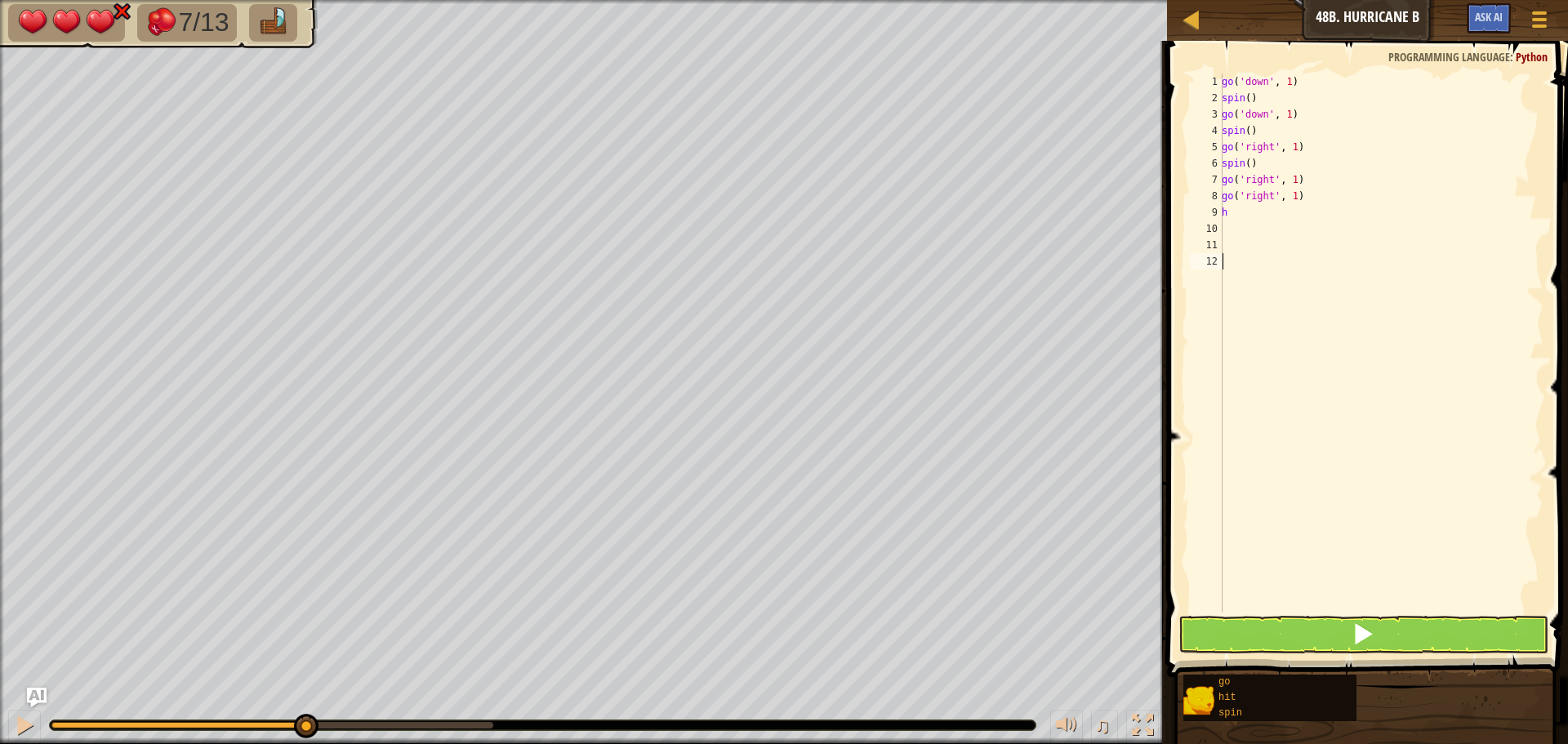
click at [1251, 212] on div "go ( 'down' , 1 ) spin ( ) go ( 'down' , 1 ) spin ( ) go ( 'right' , 1 ) spin (…" at bounding box center [1381, 359] width 325 height 572
type textarea "h"
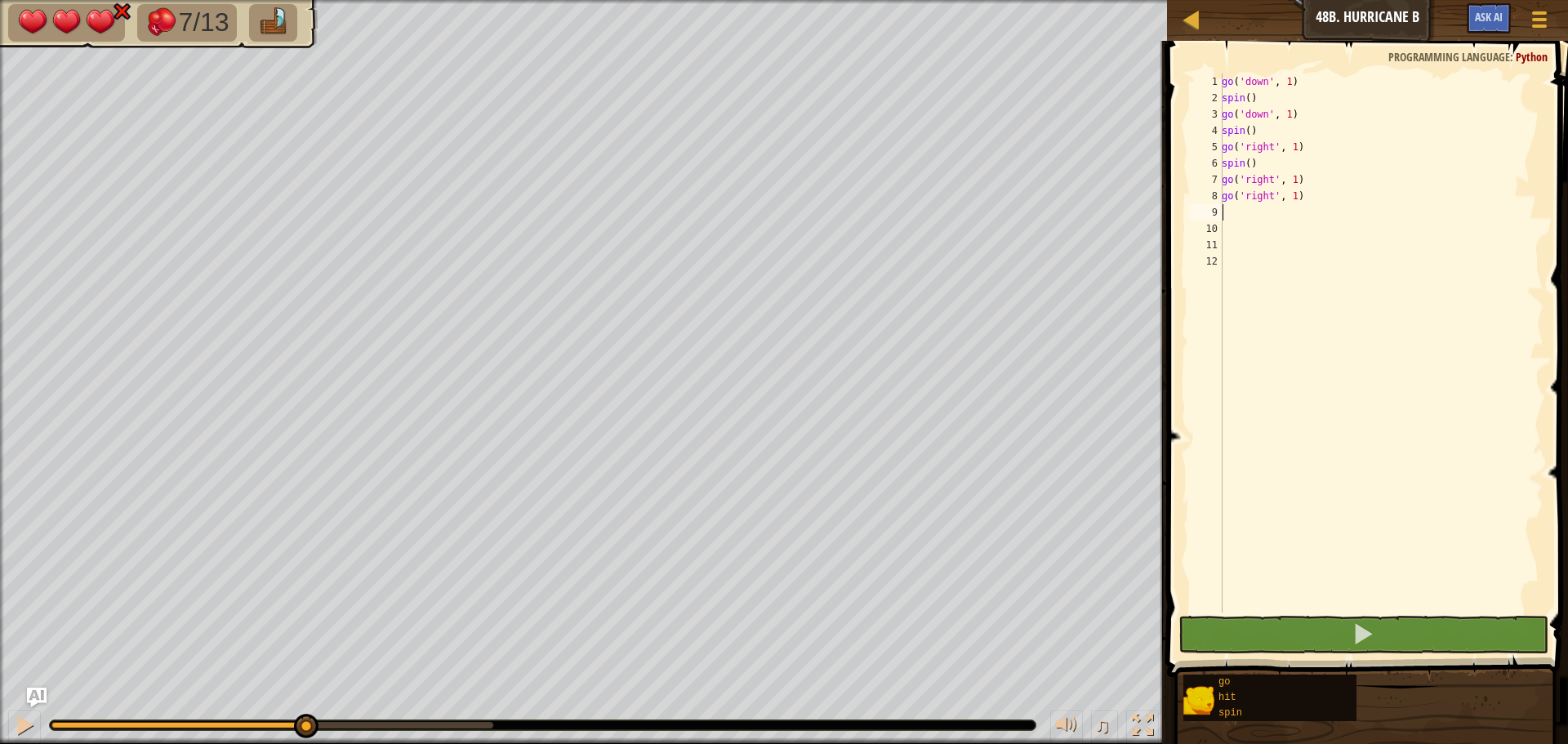
type textarea "s"
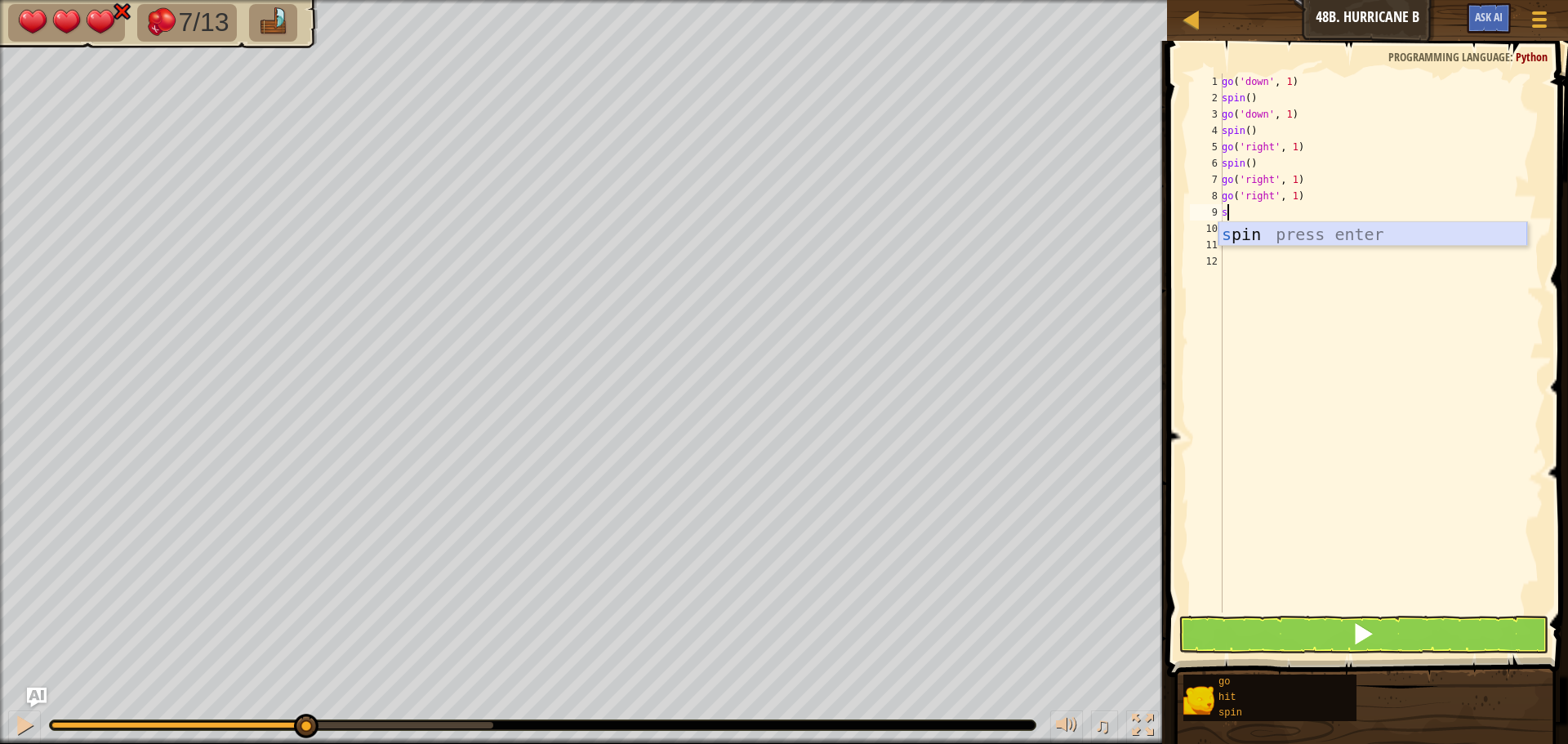
click at [1263, 229] on div "s pin press enter" at bounding box center [1372, 258] width 309 height 73
click at [1304, 626] on button at bounding box center [1363, 635] width 370 height 38
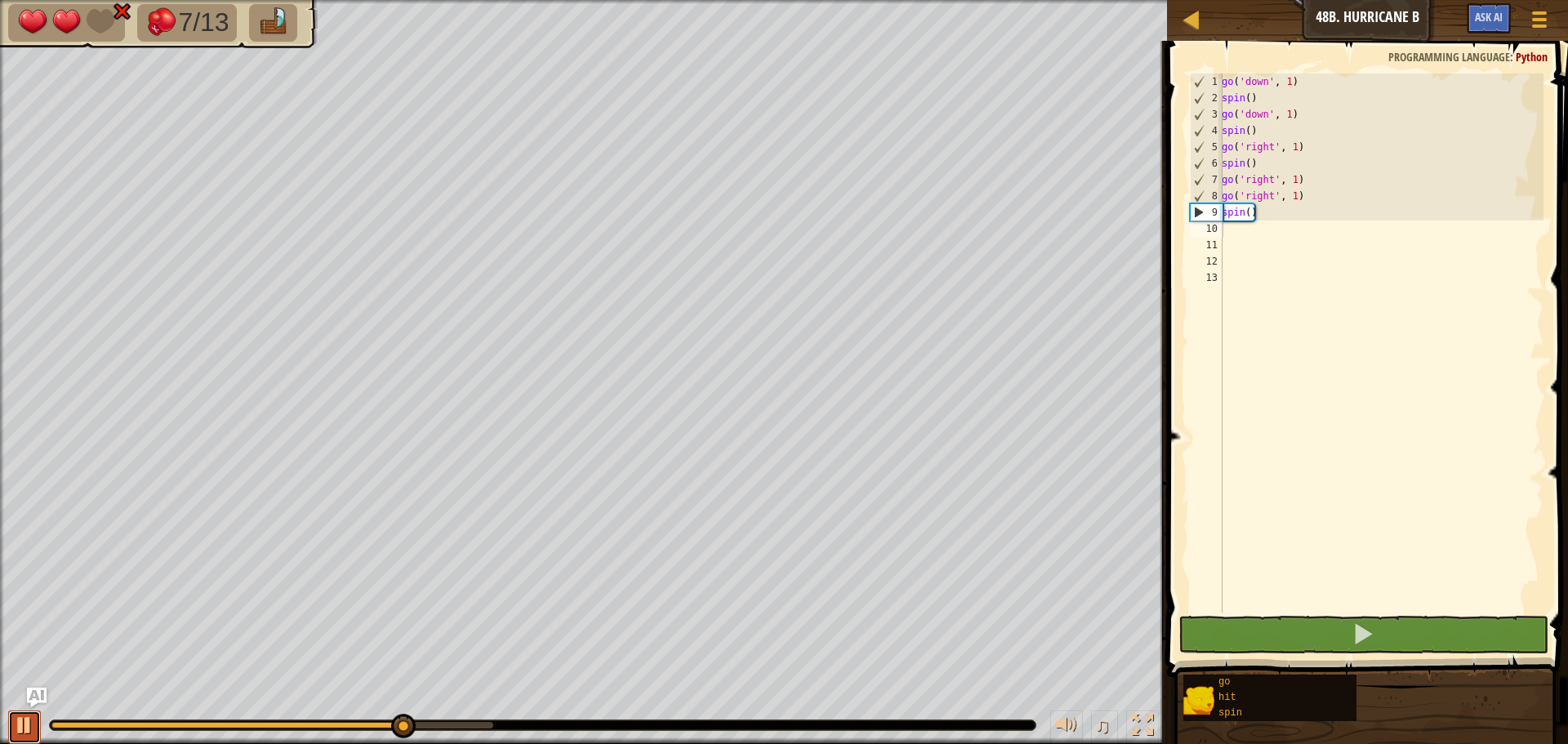
click at [15, 723] on div at bounding box center [24, 725] width 21 height 22
click at [1311, 224] on div "go ( 'down' , 1 ) spin ( ) go ( 'down' , 1 ) spin ( ) go ( 'right' , 1 ) spin (…" at bounding box center [1381, 359] width 325 height 572
click at [1253, 208] on div "go ( 'down' , 1 ) spin ( ) go ( 'down' , 1 ) spin ( ) go ( 'right' , 1 ) spin (…" at bounding box center [1381, 359] width 325 height 572
click at [1249, 211] on div "go ( 'down' , 1 ) spin ( ) go ( 'down' , 1 ) spin ( ) go ( 'right' , 1 ) spin (…" at bounding box center [1381, 359] width 325 height 572
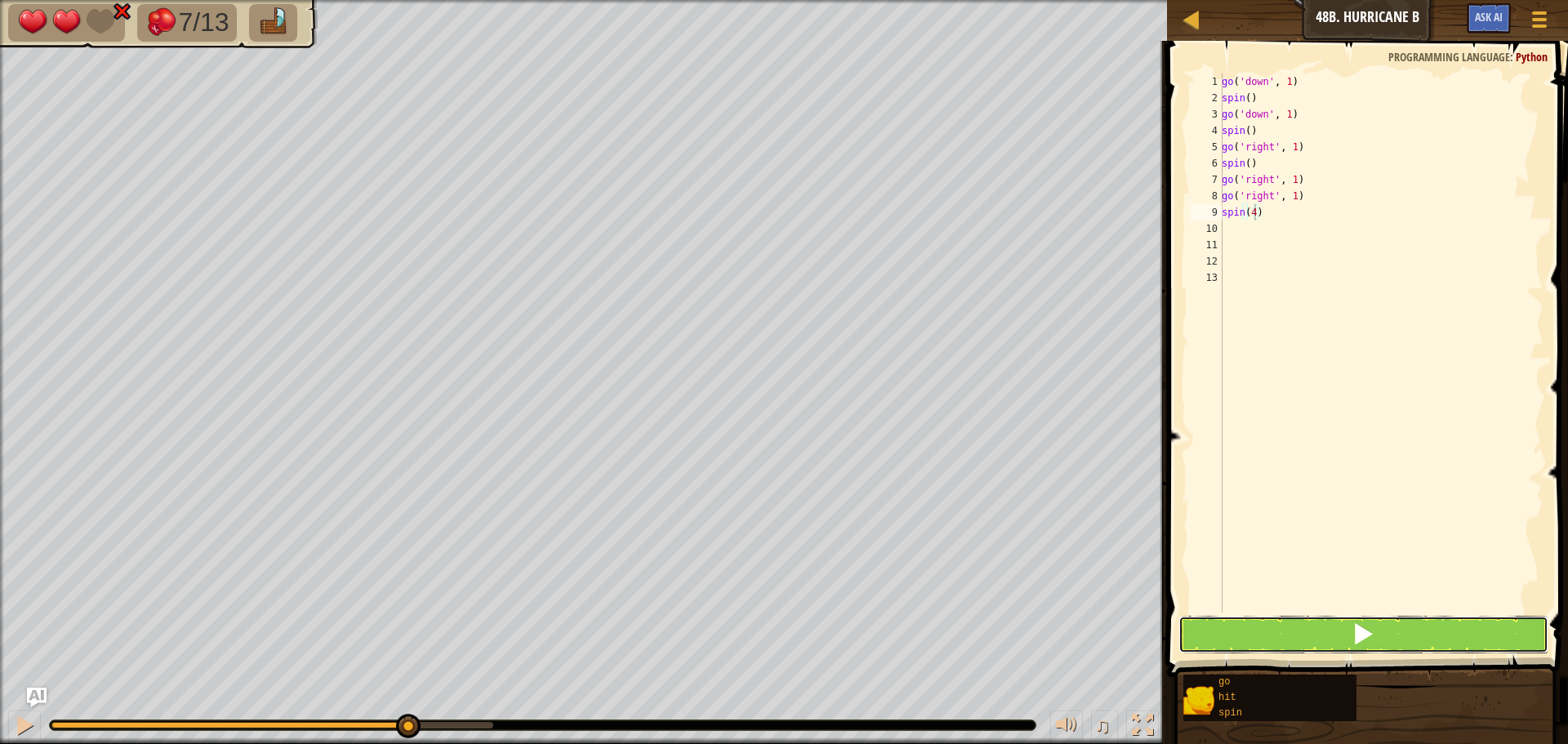
click at [1358, 618] on button at bounding box center [1363, 635] width 370 height 38
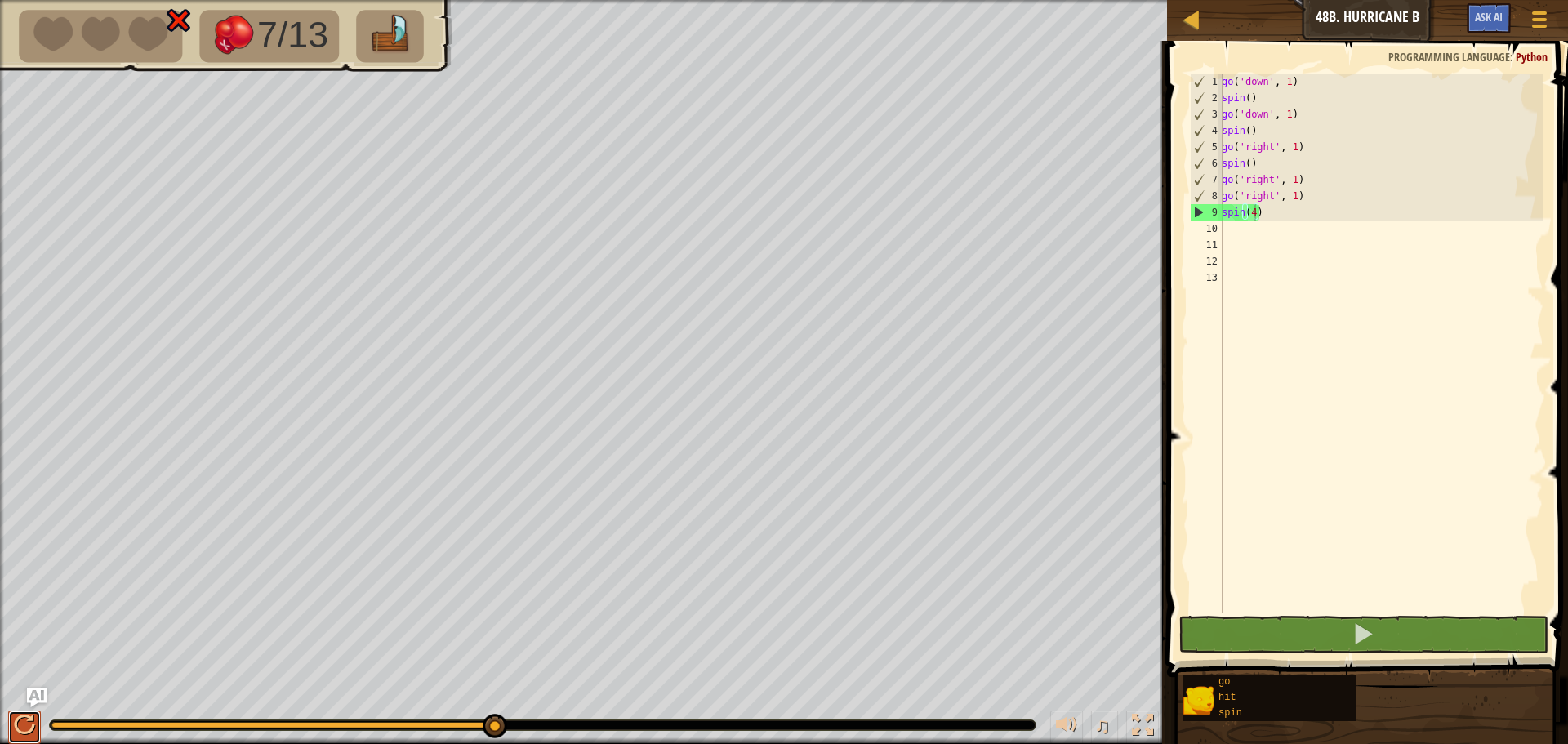
click at [10, 719] on button at bounding box center [24, 727] width 33 height 34
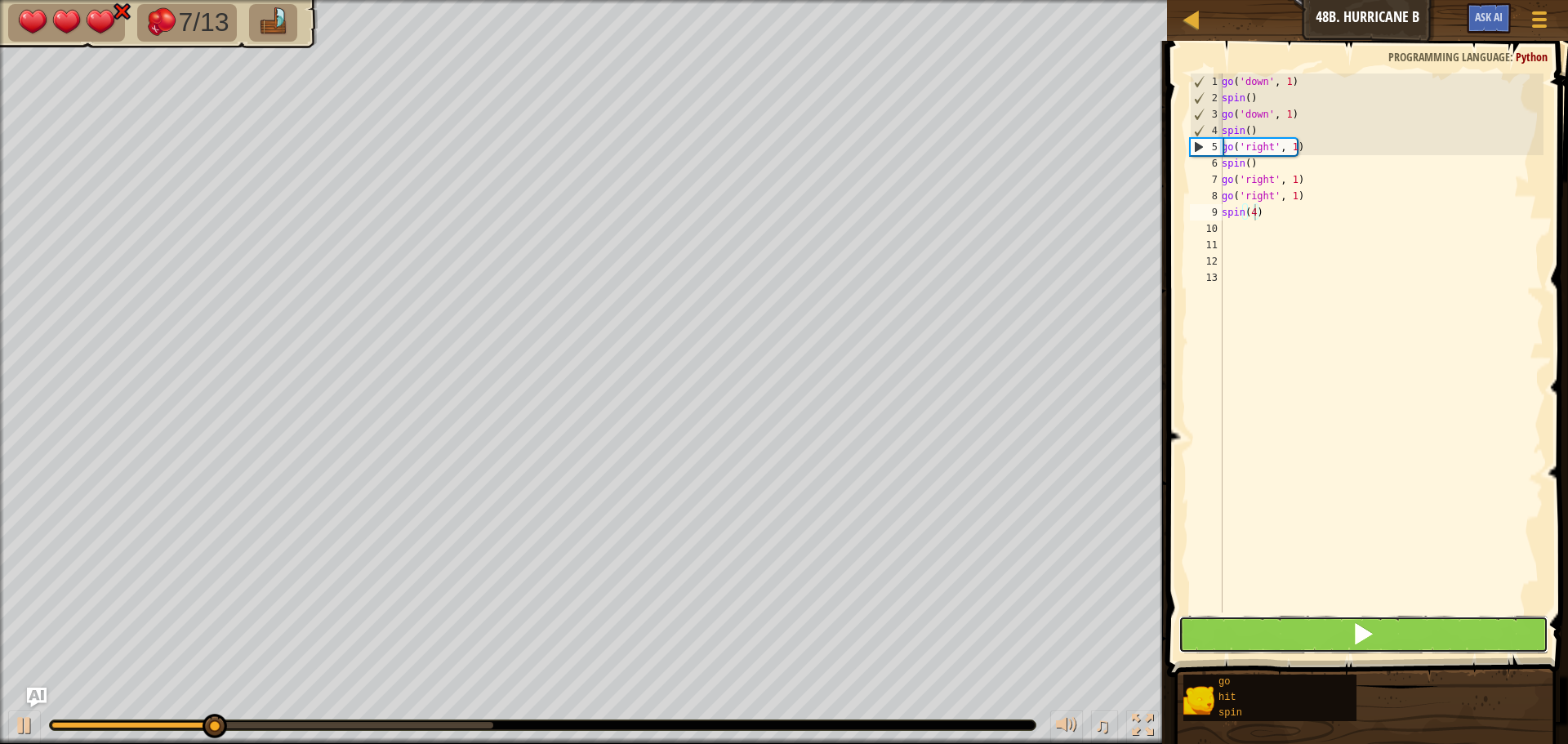
click at [1369, 628] on button at bounding box center [1363, 635] width 370 height 38
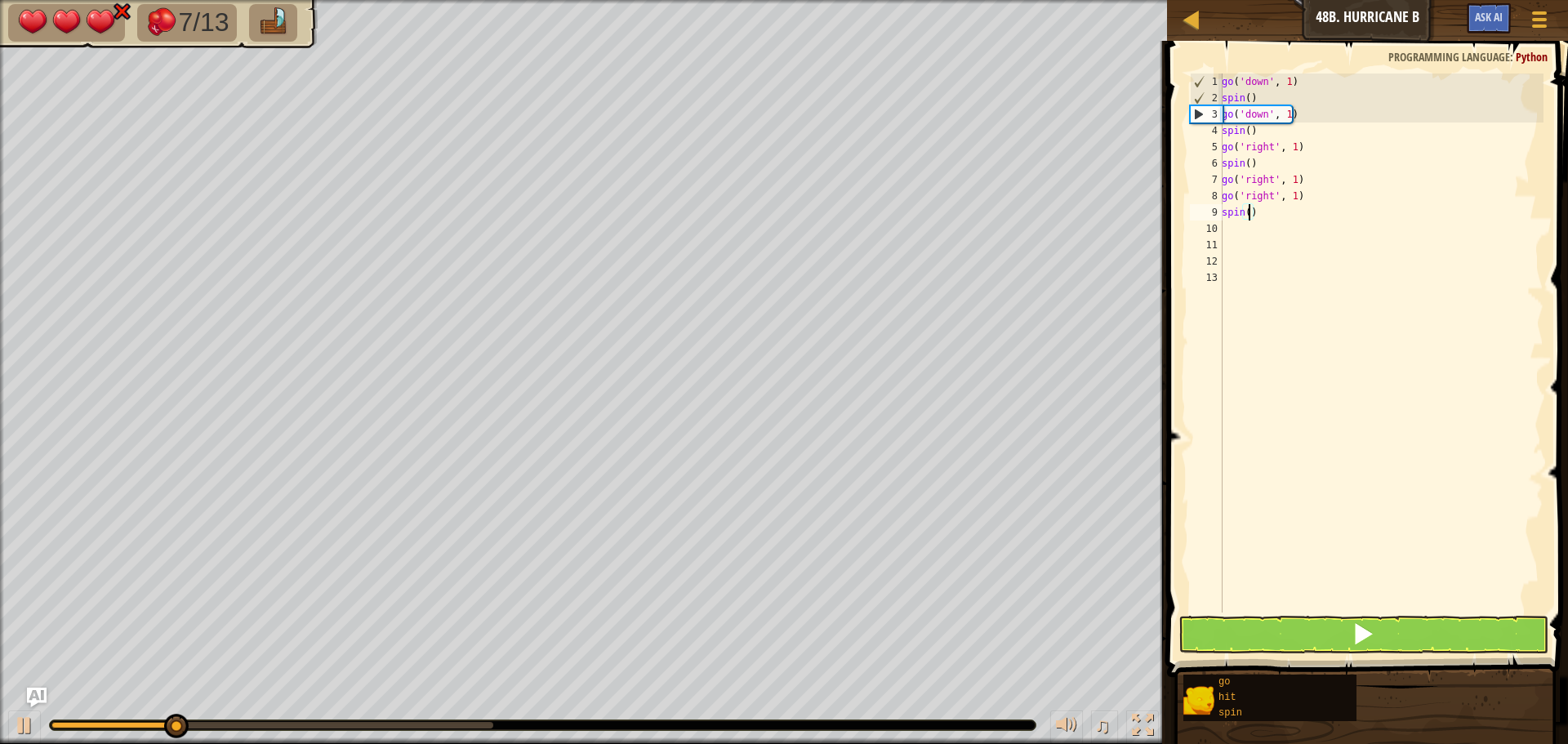
scroll to position [8, 2]
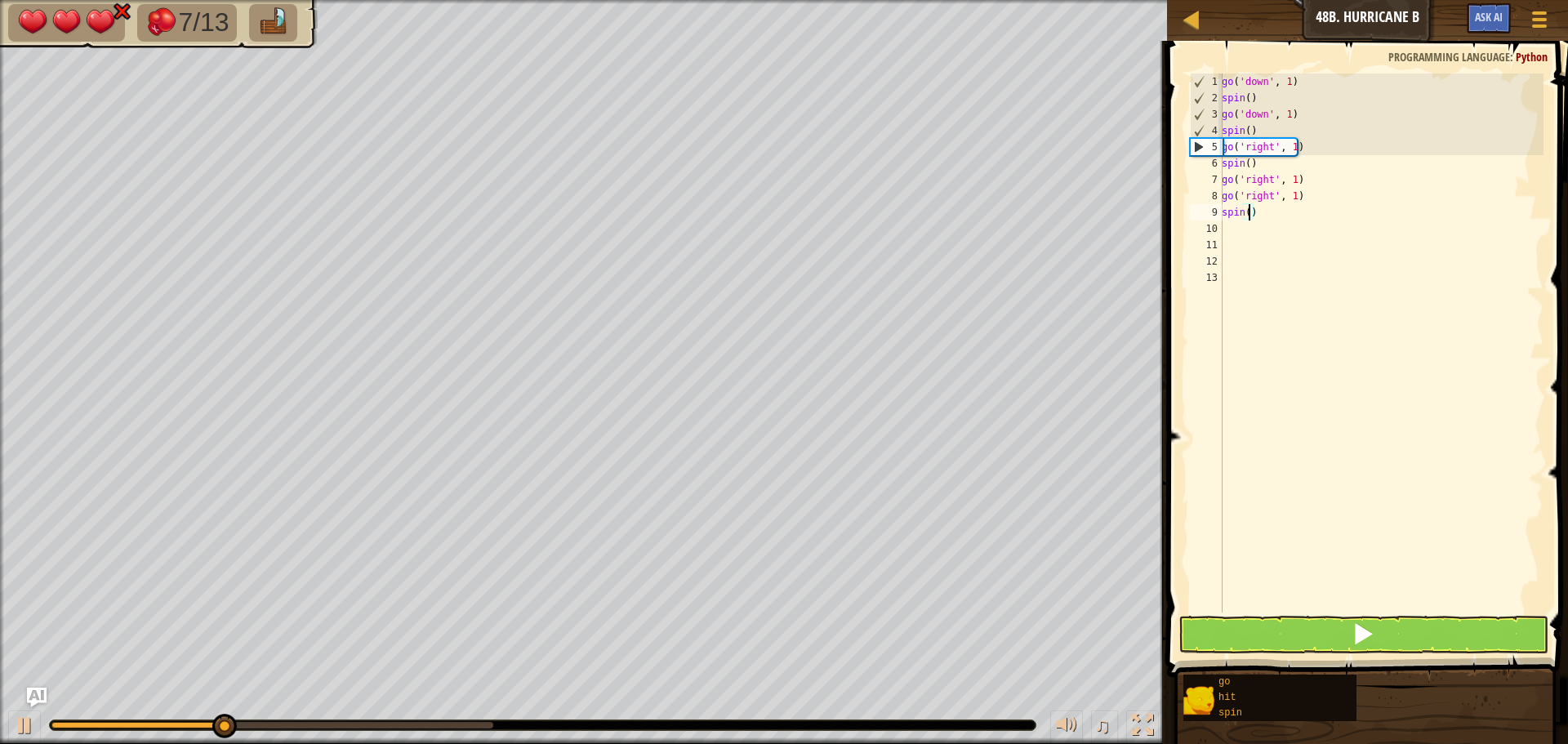
click at [1284, 216] on div "go ( 'down' , 1 ) spin ( ) go ( 'down' , 1 ) spin ( ) go ( 'right' , 1 ) spin (…" at bounding box center [1381, 359] width 325 height 572
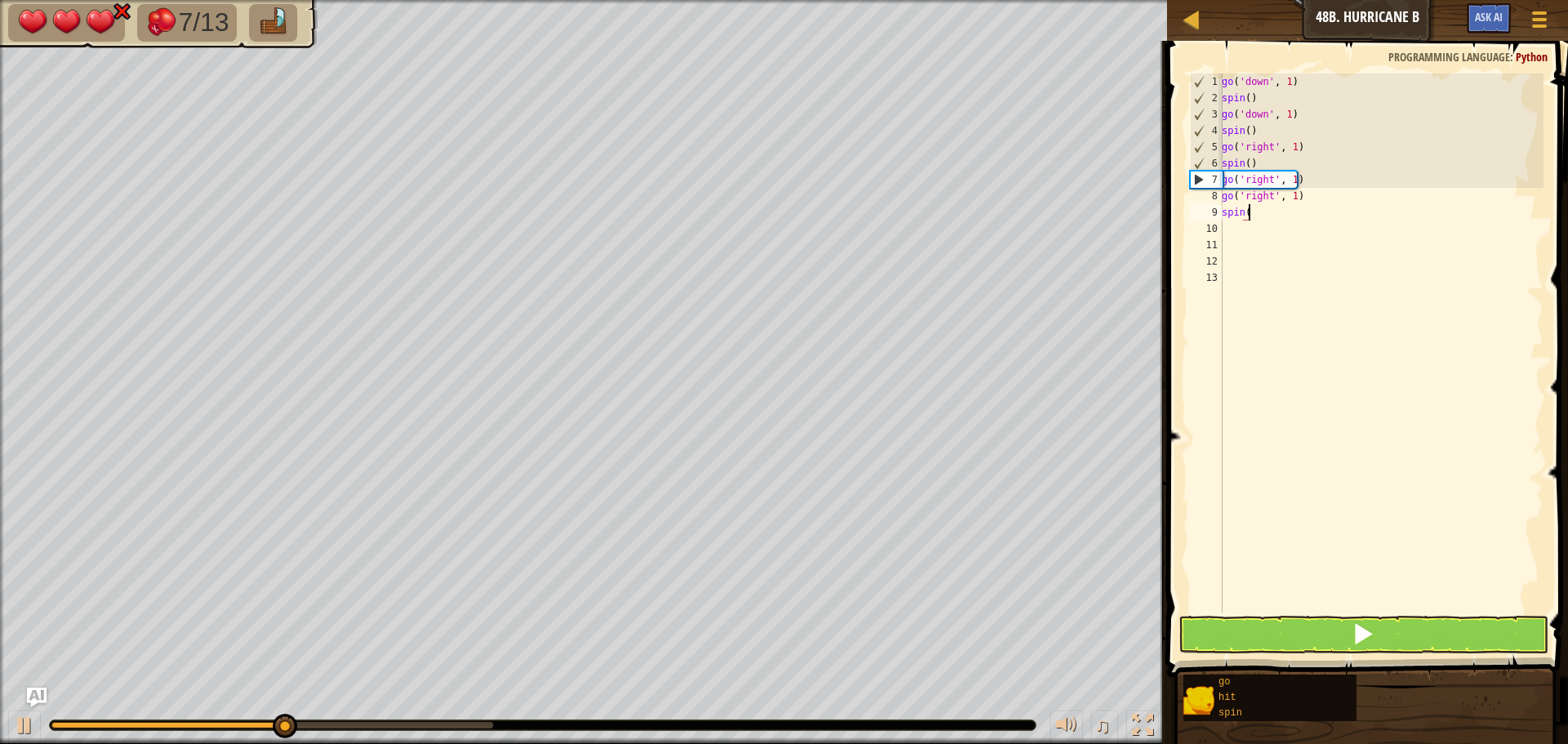
type textarea "s"
type textarea "h"
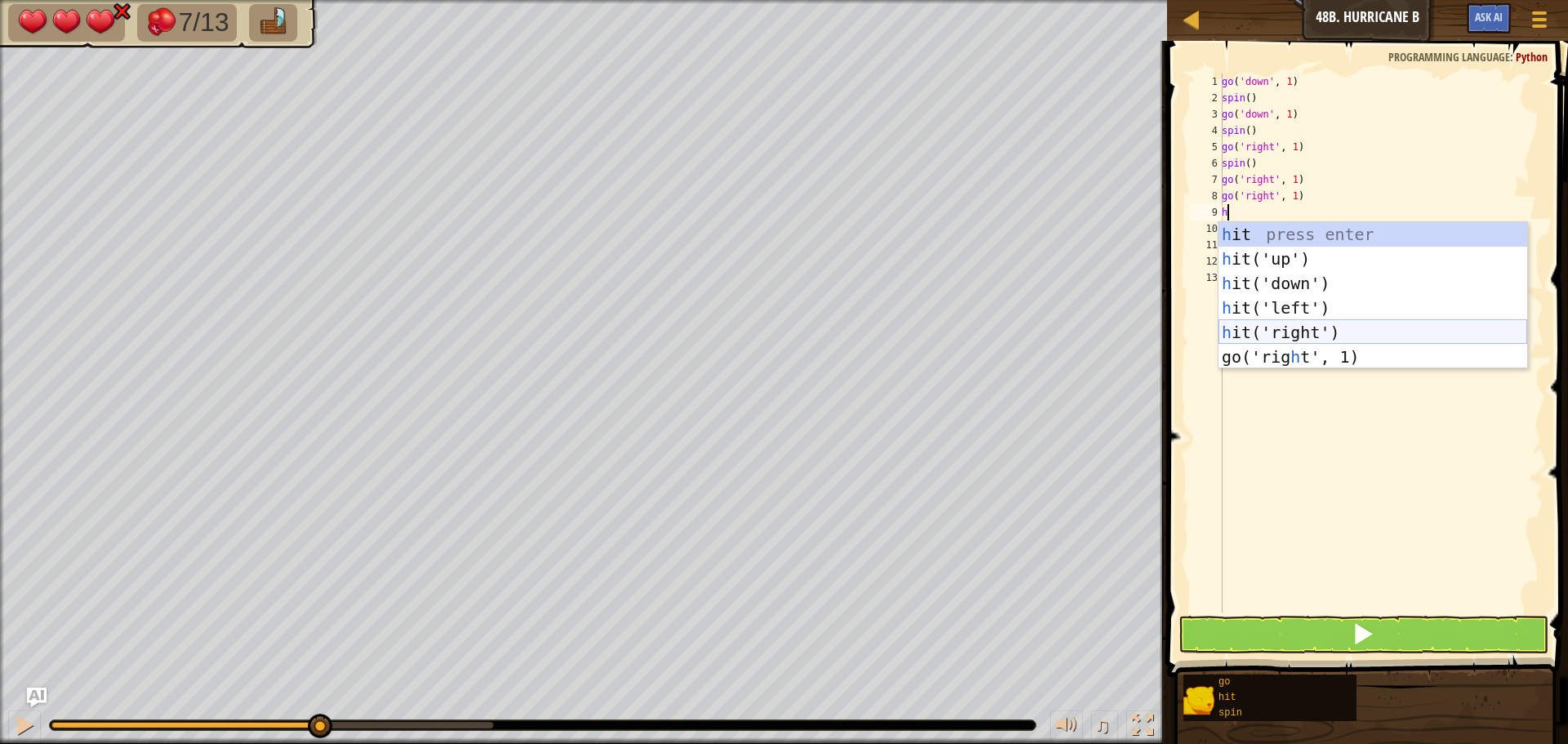
click at [1318, 337] on div "h it press enter h it('up') press enter h it('down') press enter h it('left') p…" at bounding box center [1372, 320] width 309 height 196
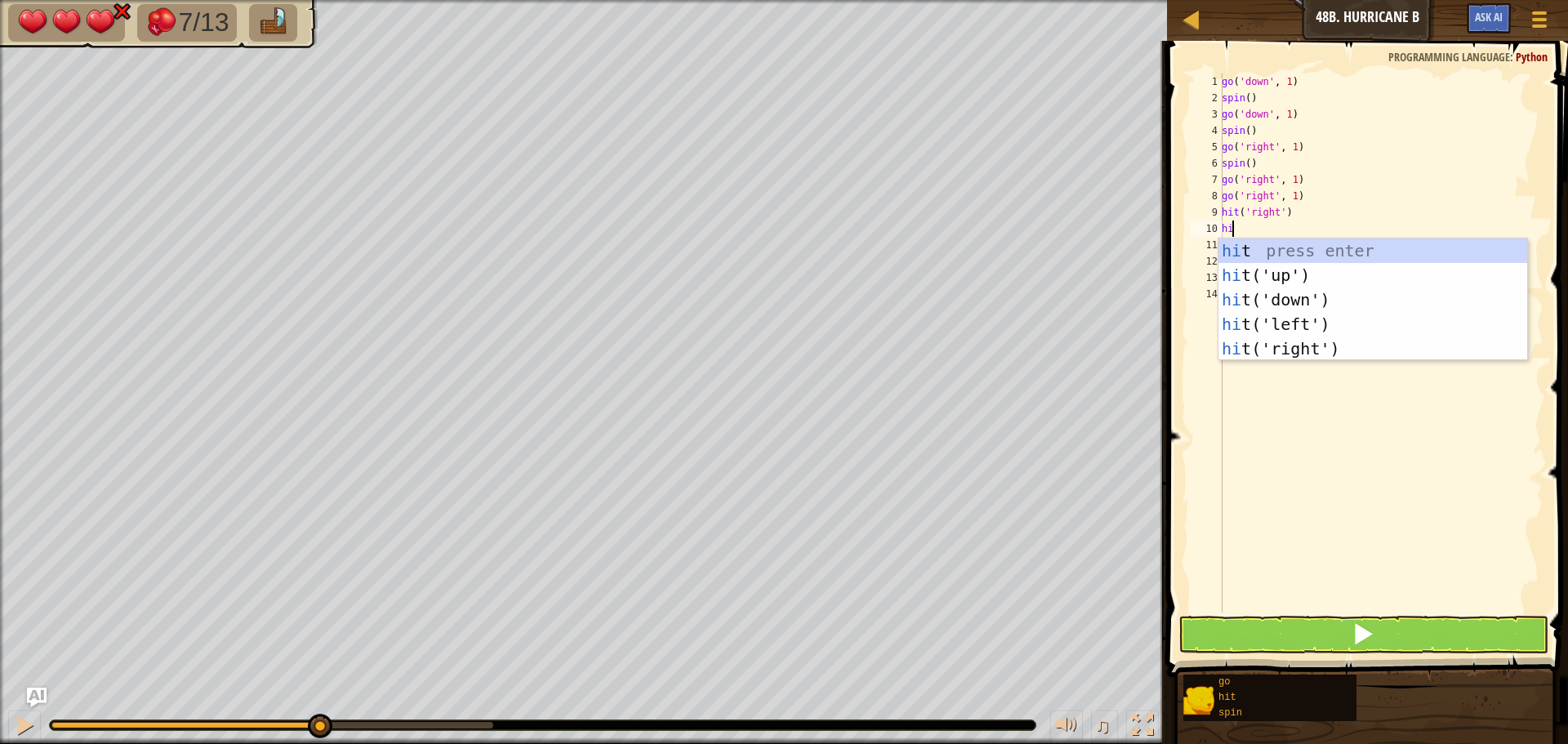
type textarea "hit"
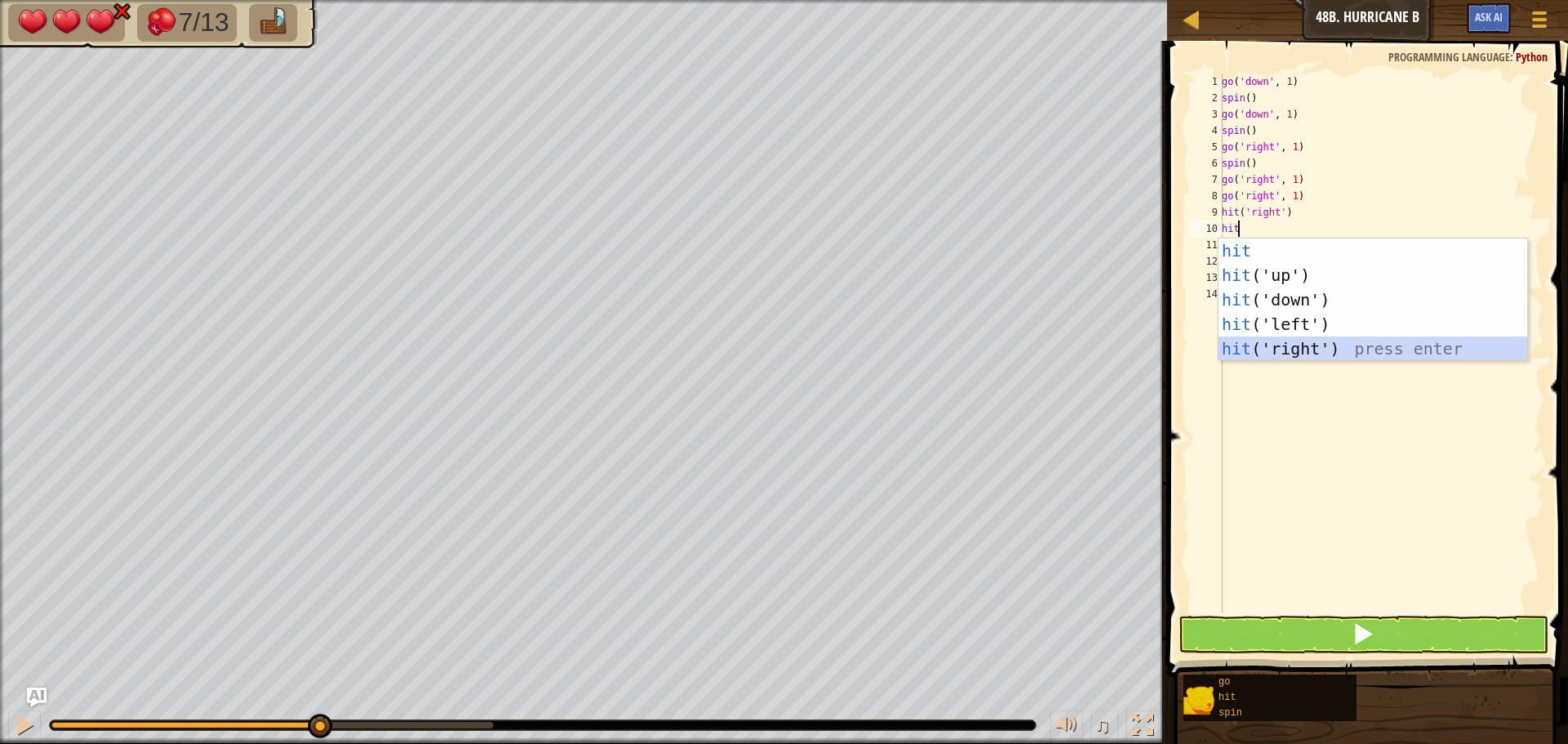
click at [1344, 355] on div "hit press enter hit ('up') press enter hit ('down') press enter hit ('left') pr…" at bounding box center [1372, 323] width 309 height 171
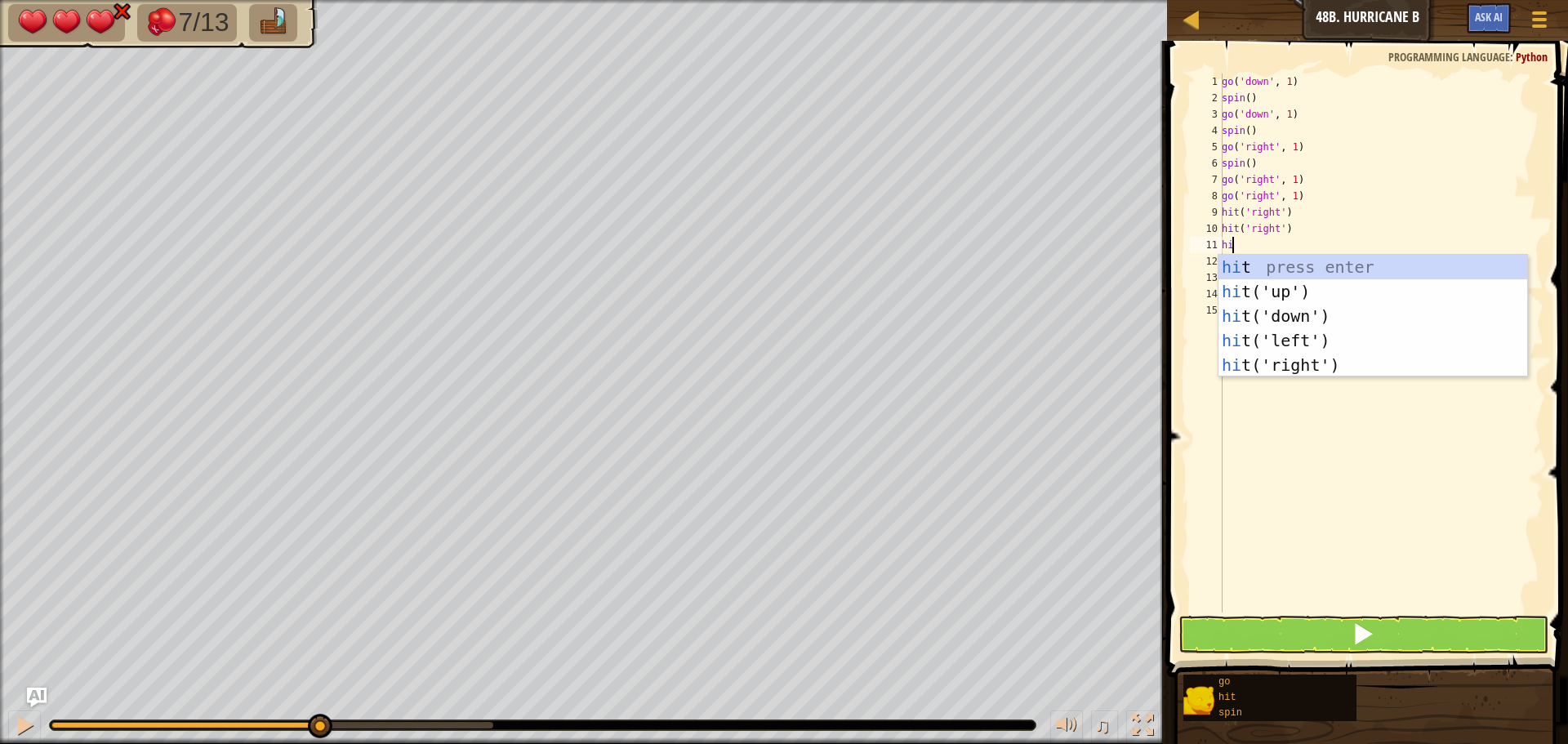
type textarea "hit"
click at [1274, 358] on div "hit press enter hit ('up') press enter hit ('down') press enter hit ('left') pr…" at bounding box center [1372, 340] width 309 height 171
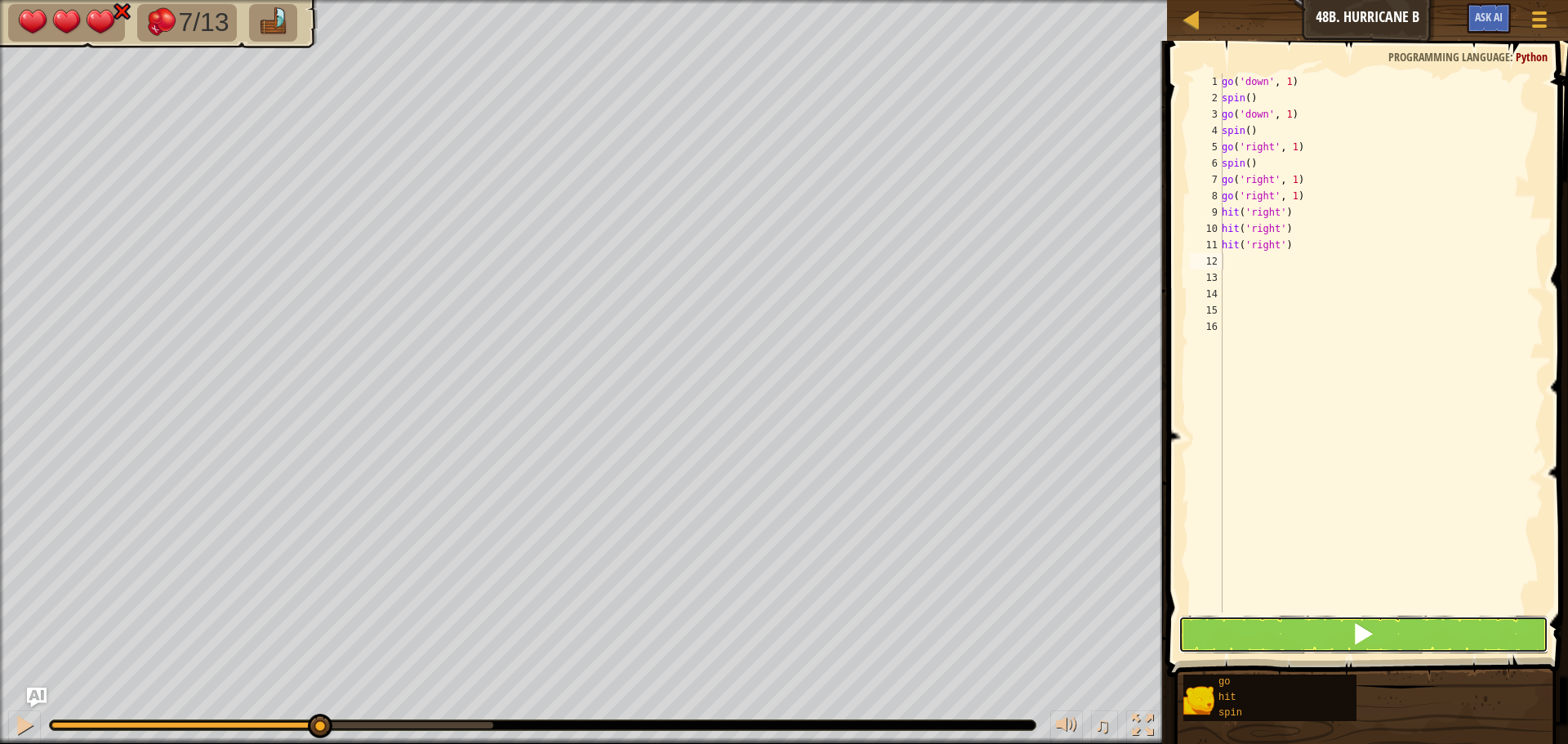
click at [1303, 629] on button at bounding box center [1363, 635] width 370 height 38
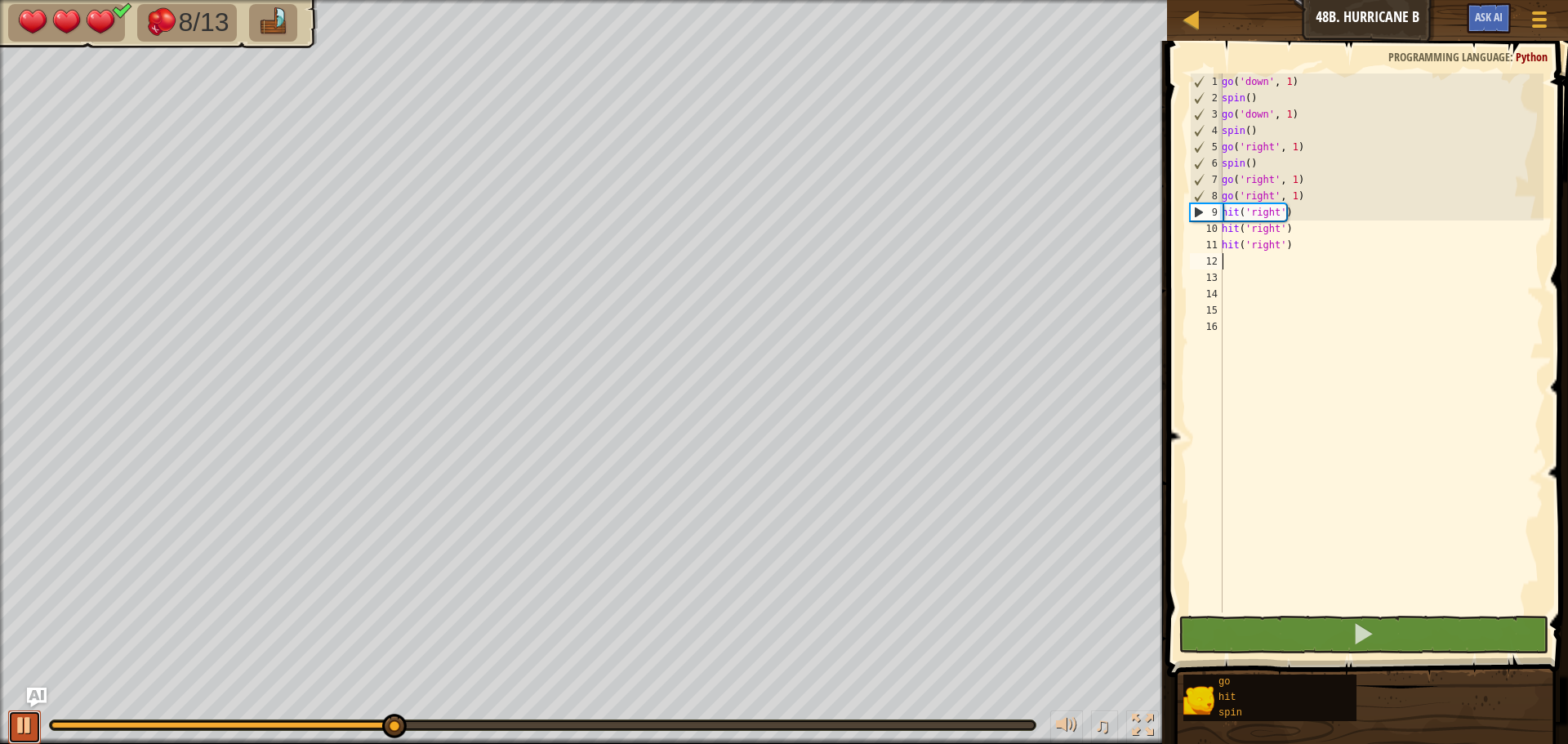
click at [15, 716] on div at bounding box center [24, 725] width 21 height 22
click at [1296, 269] on div "go ( 'down' , 1 ) spin ( ) go ( 'down' , 1 ) spin ( ) go ( 'right' , 1 ) spin (…" at bounding box center [1381, 359] width 325 height 572
click at [1296, 254] on div "go ( 'down' , 1 ) spin ( ) go ( 'down' , 1 ) spin ( ) go ( 'right' , 1 ) spin (…" at bounding box center [1381, 359] width 325 height 572
click at [1293, 250] on div "go ( 'down' , 1 ) spin ( ) go ( 'down' , 1 ) spin ( ) go ( 'right' , 1 ) spin (…" at bounding box center [1381, 359] width 325 height 572
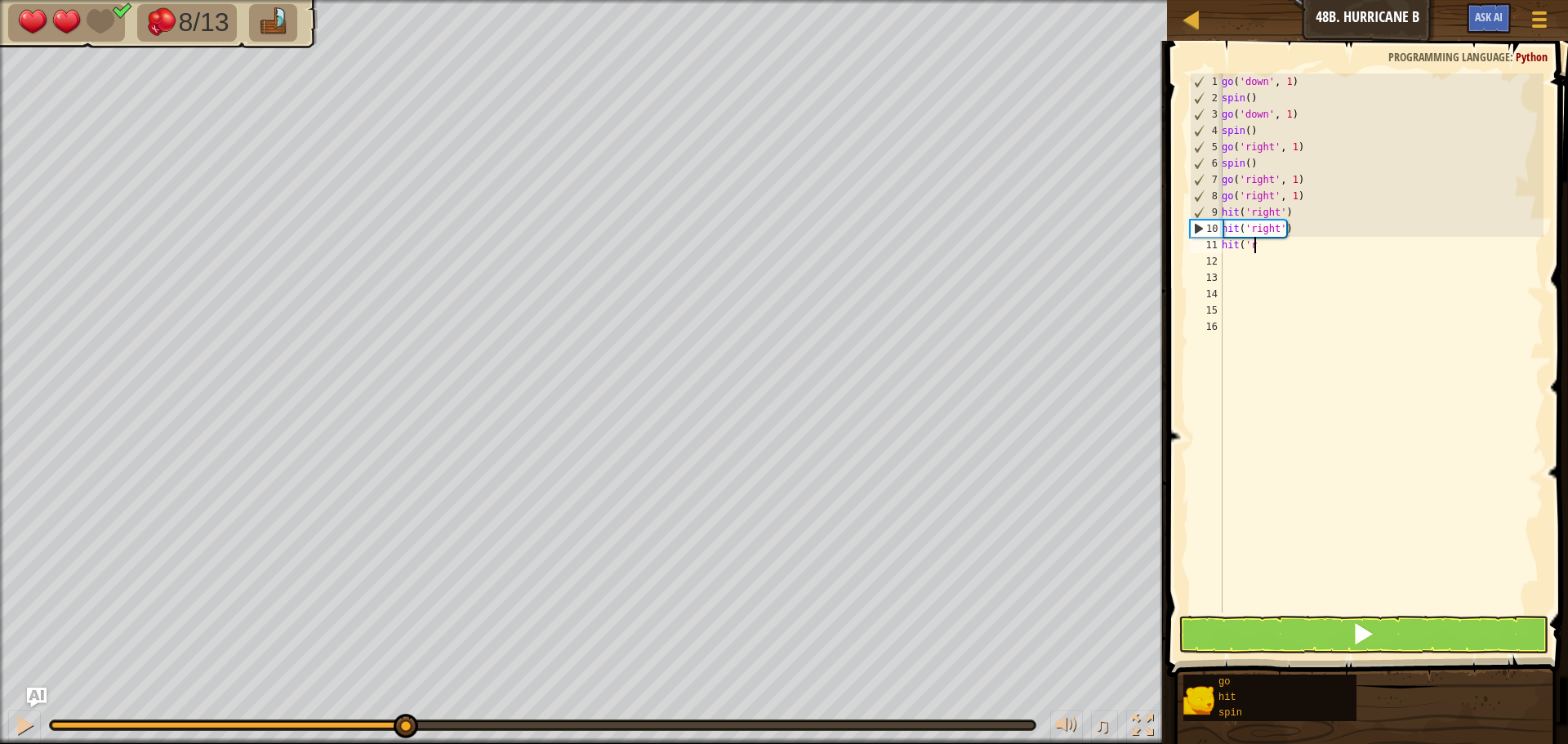
type textarea "h"
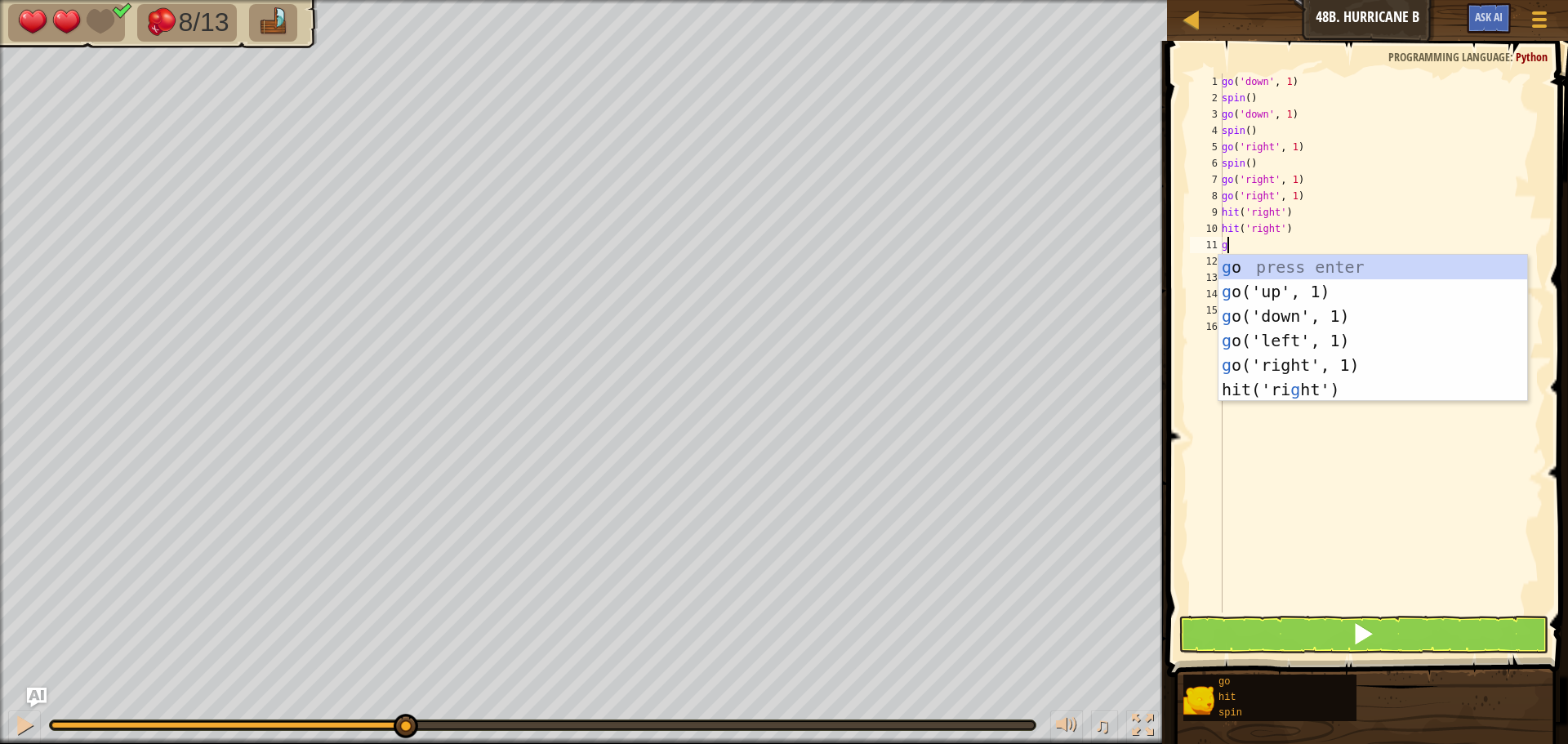
type textarea "go"
click at [1355, 366] on div "go press enter go ('up', 1) press enter go ('down', 1) press enter go ('left', …" at bounding box center [1372, 340] width 309 height 171
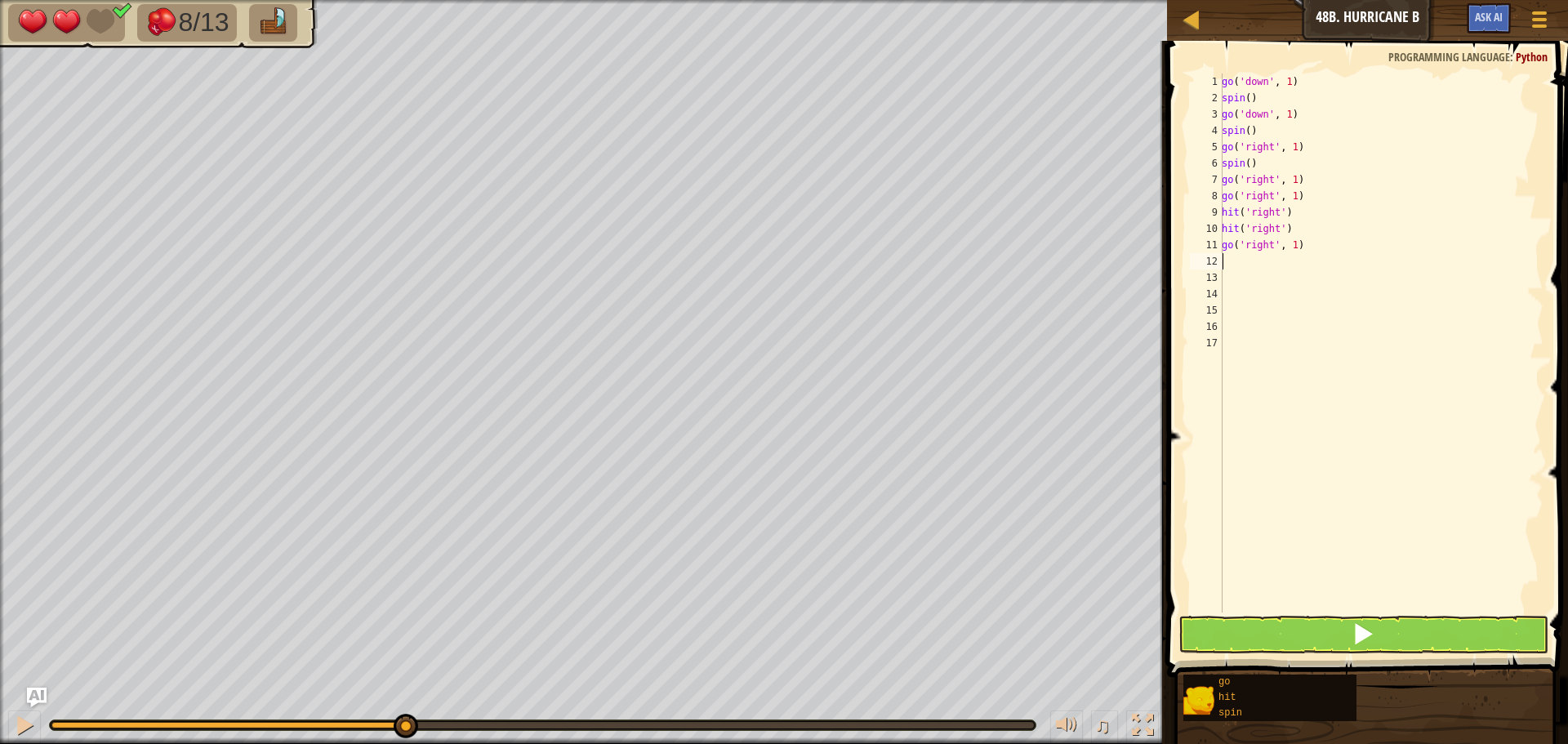
type textarea "sp"
click at [1388, 623] on button at bounding box center [1363, 635] width 370 height 38
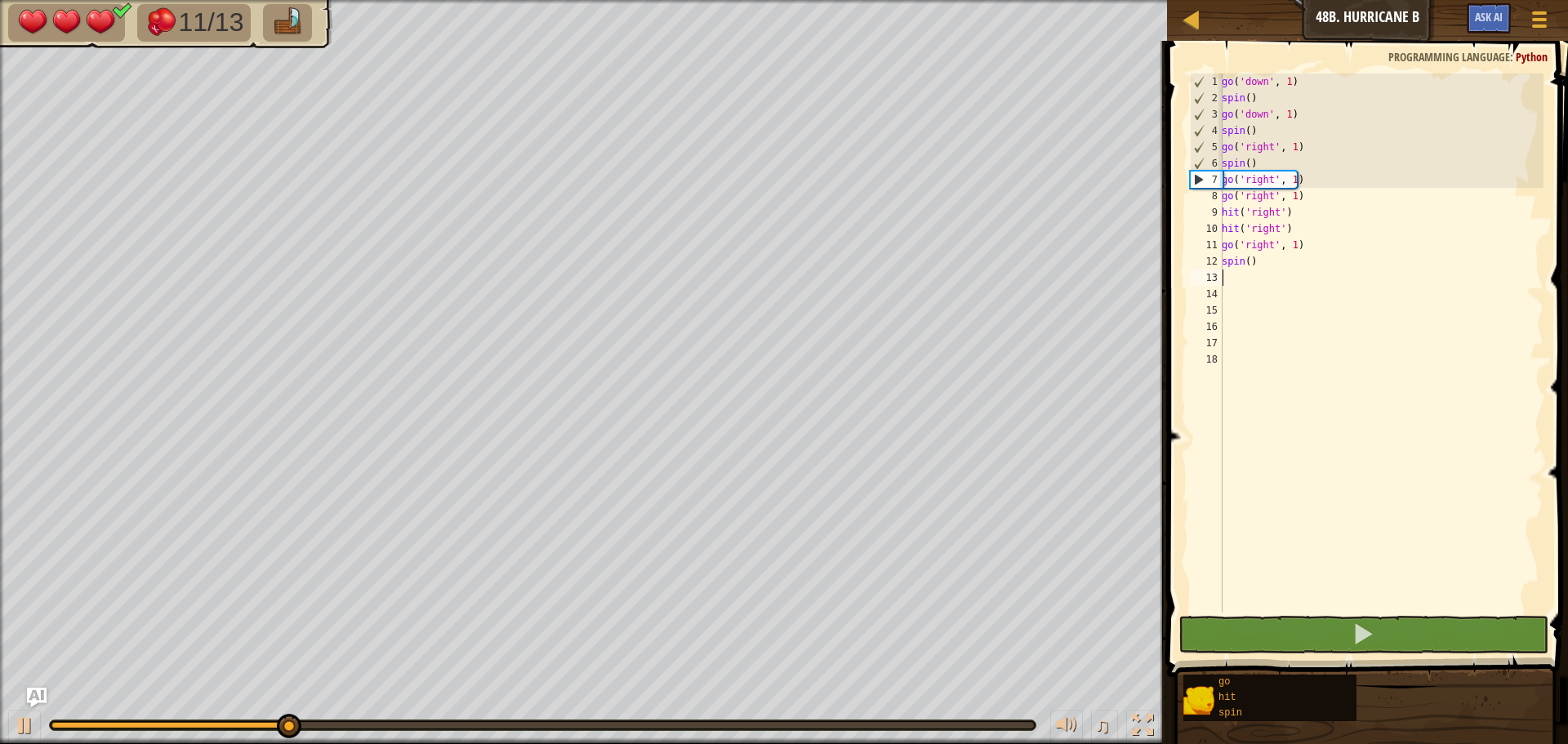
type textarea "go"
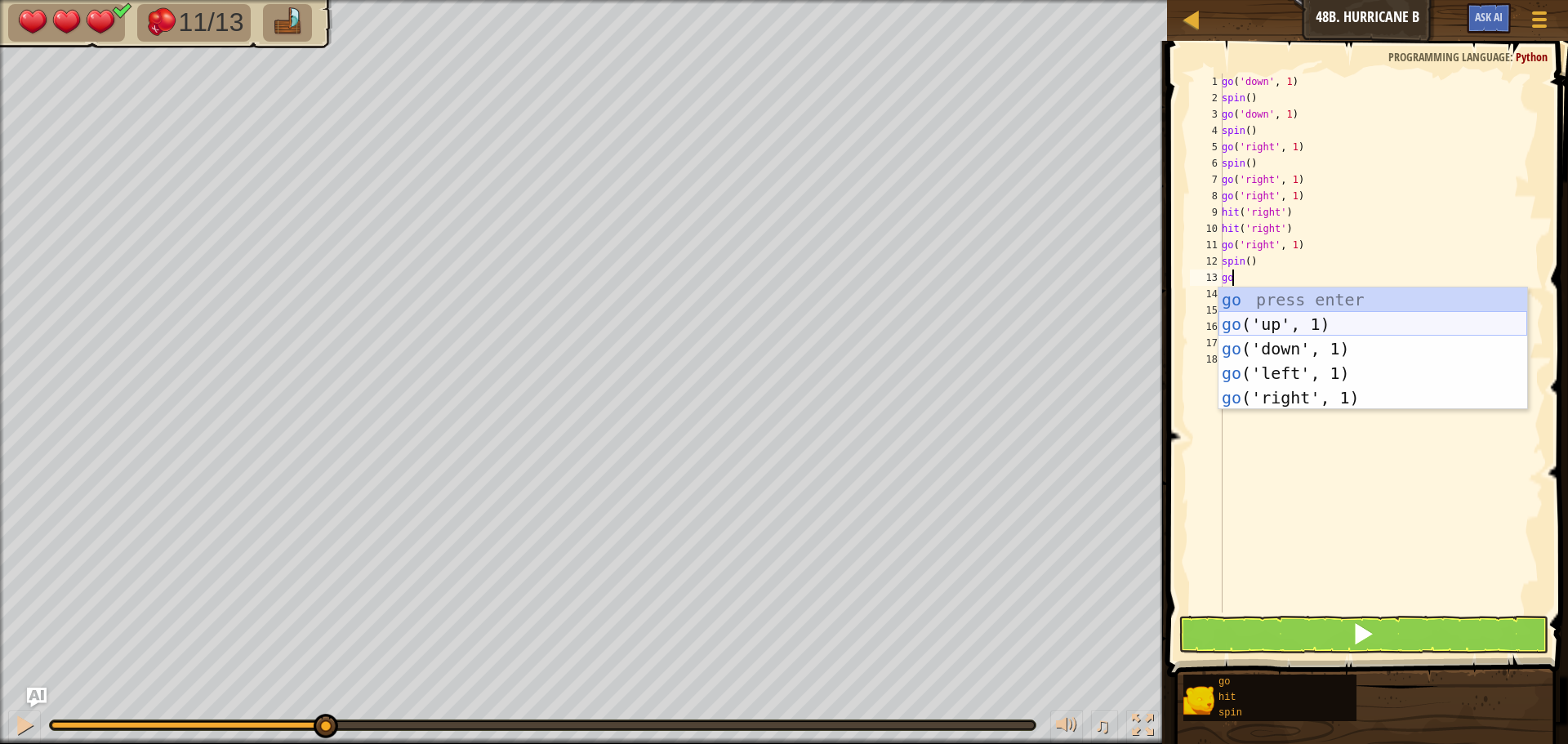
click at [1285, 322] on div "go press enter go ('up', 1) press enter go ('down', 1) press enter go ('left', …" at bounding box center [1372, 372] width 309 height 171
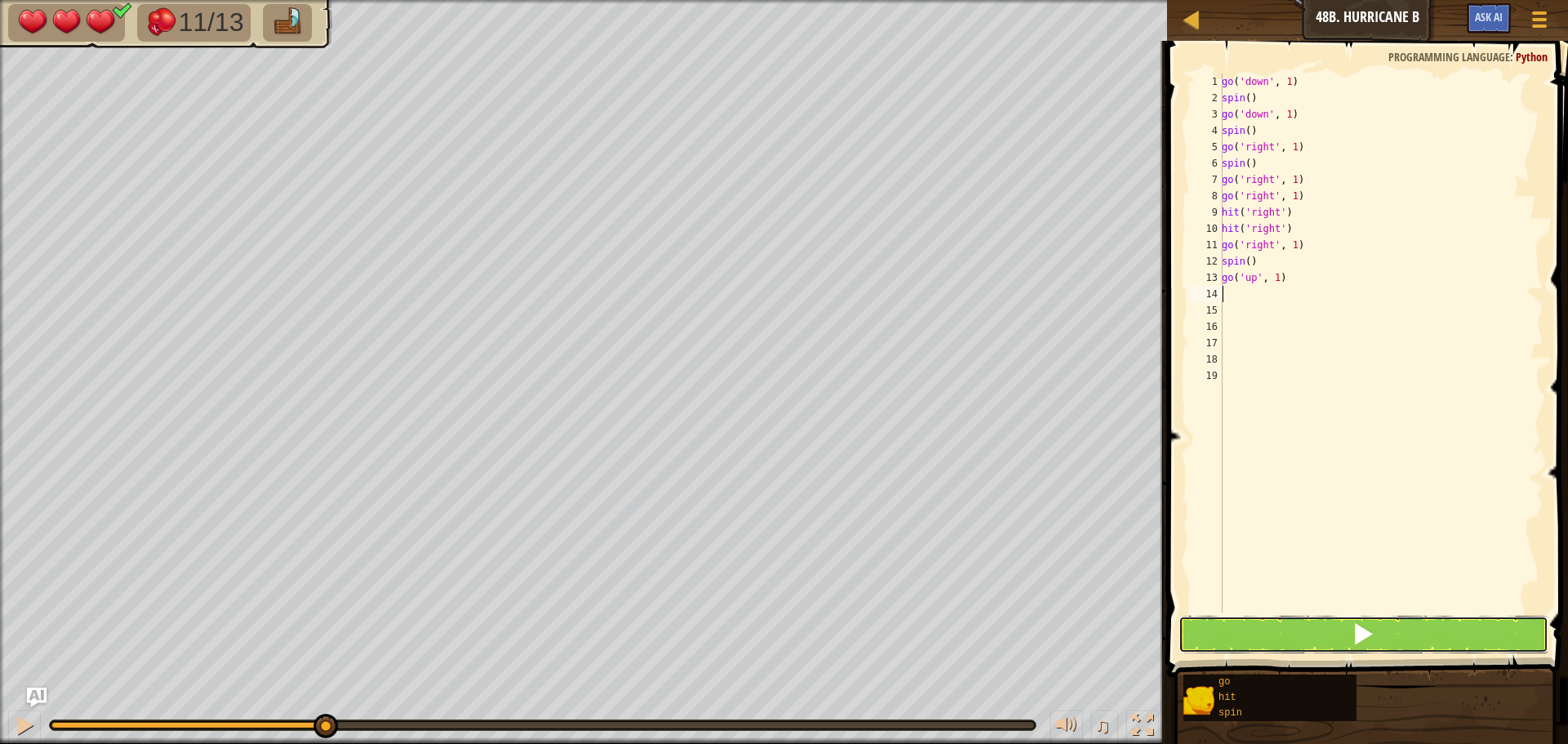
click at [1341, 627] on button at bounding box center [1363, 635] width 370 height 38
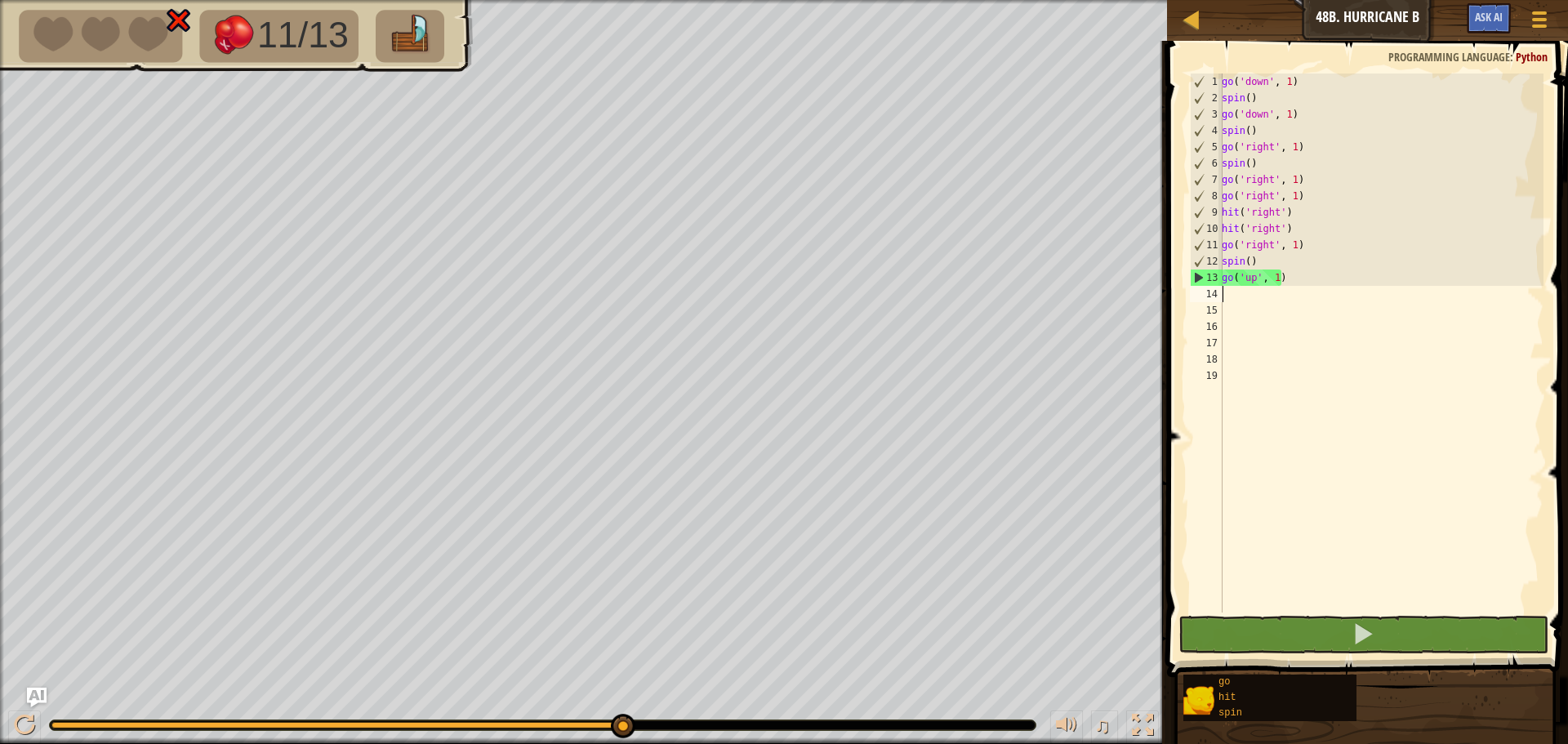
drag, startPoint x: 144, startPoint y: 722, endPoint x: 754, endPoint y: 728, distance: 610.0
click at [754, 728] on div at bounding box center [542, 725] width 985 height 9
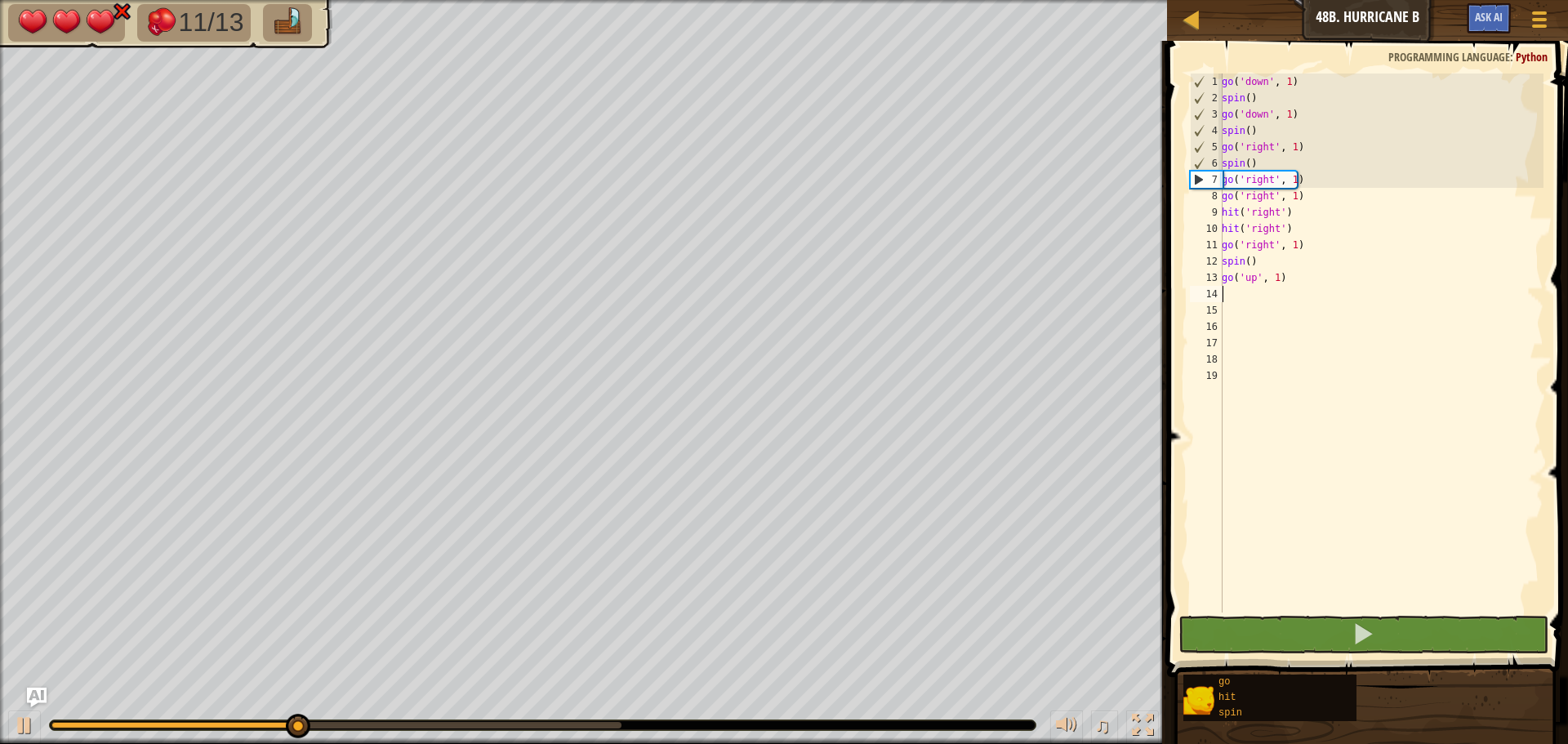
type textarea "s"
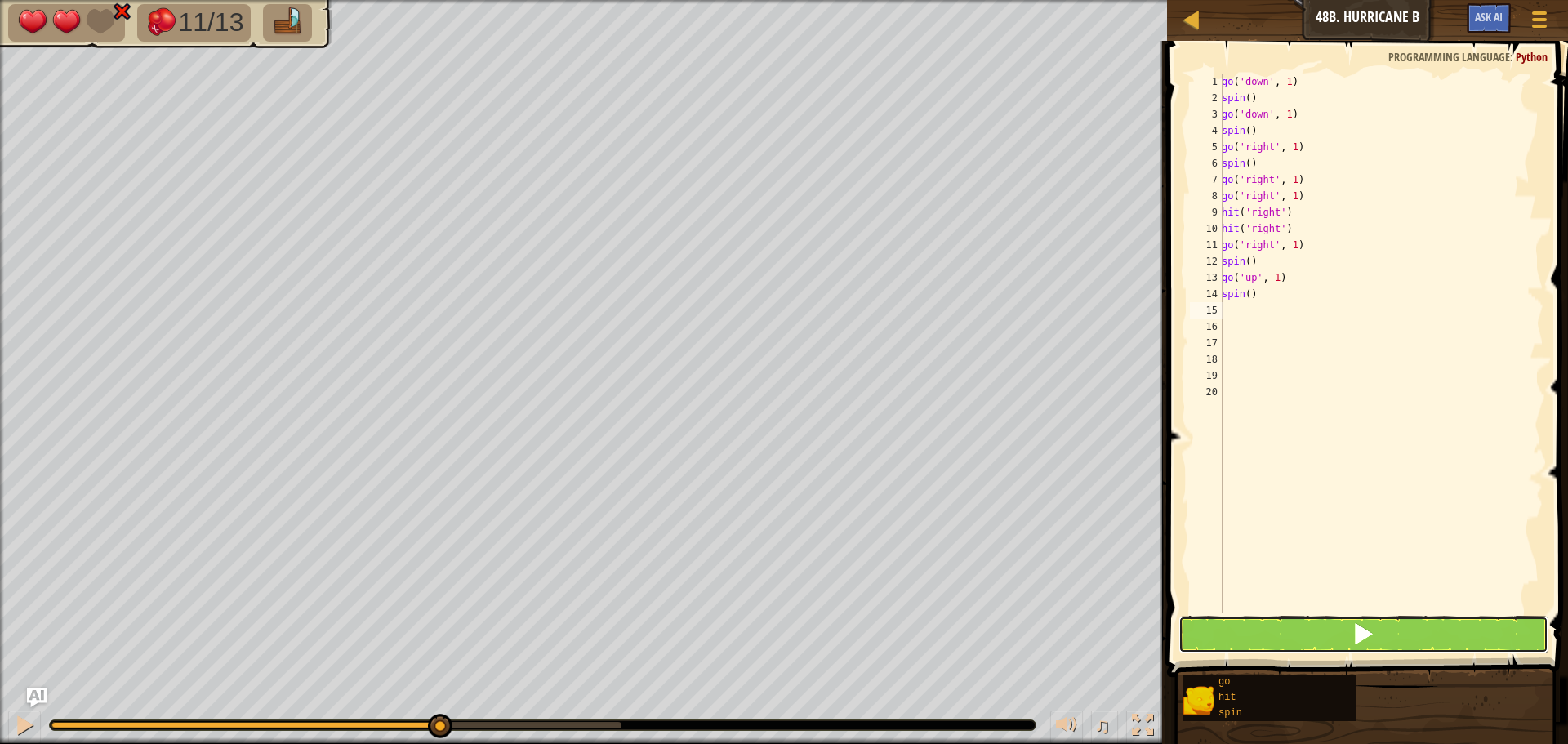
click at [1328, 626] on button at bounding box center [1363, 635] width 370 height 38
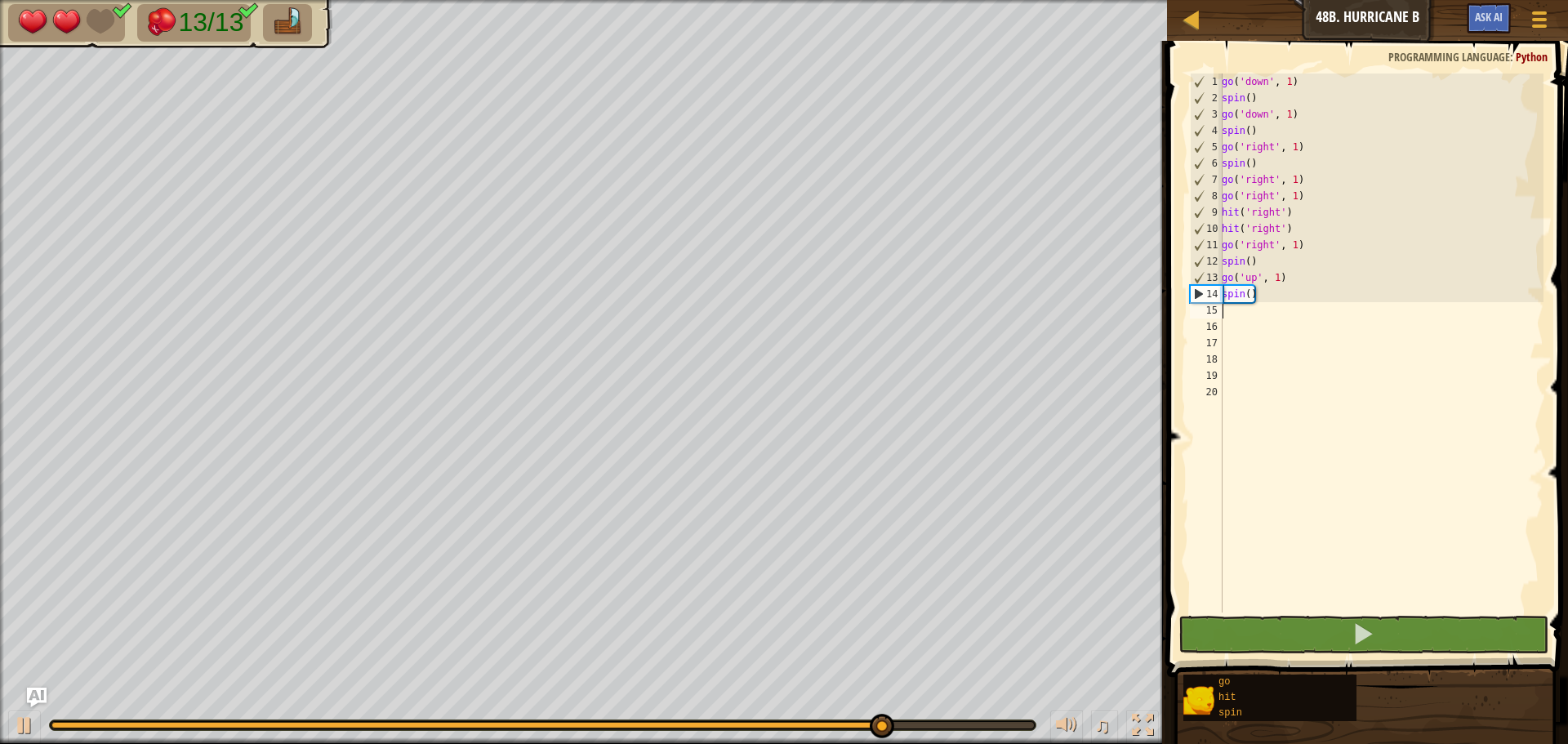
type textarea "go"
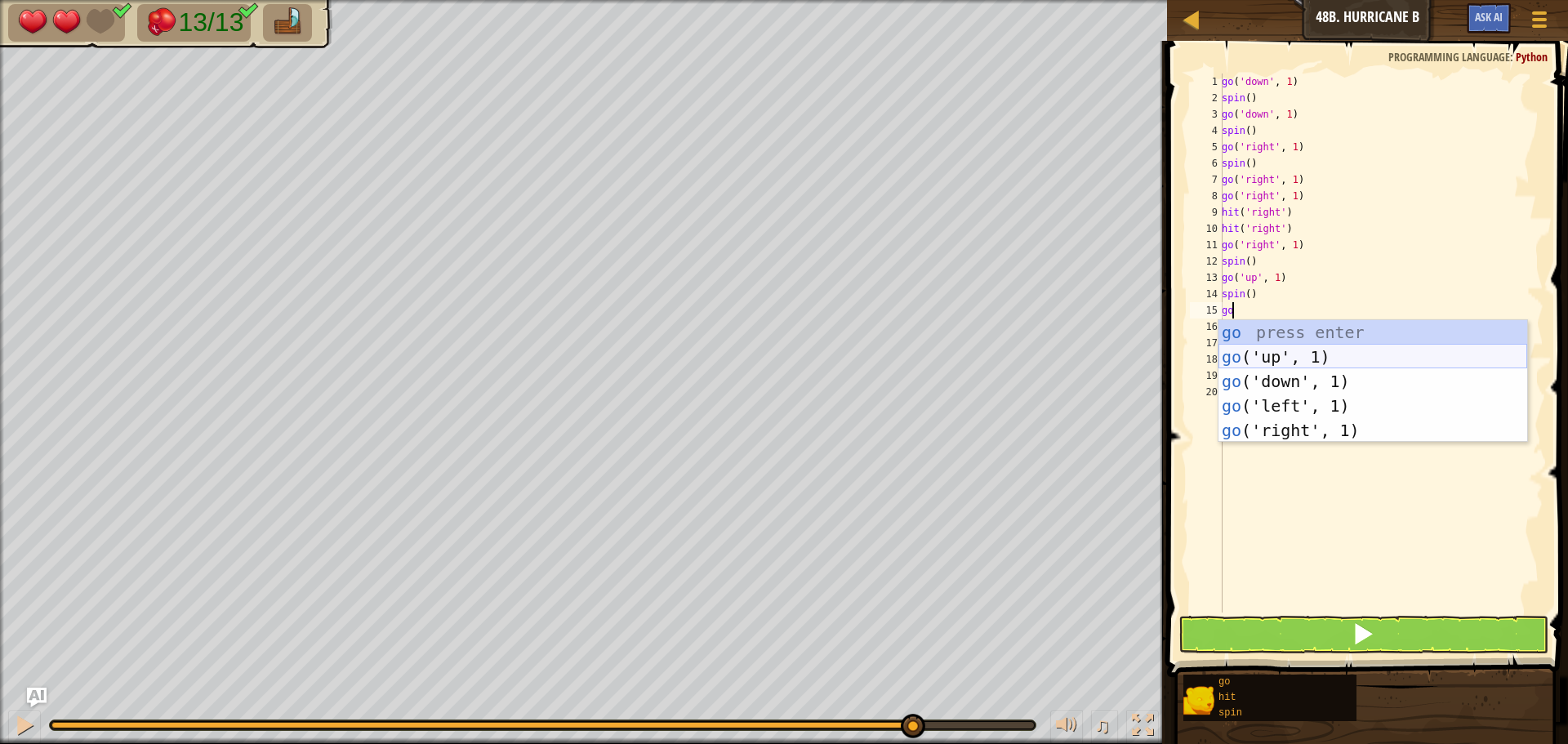
click at [1326, 348] on div "go press enter go ('up', 1) press enter go ('down', 1) press enter go ('left', …" at bounding box center [1372, 405] width 309 height 171
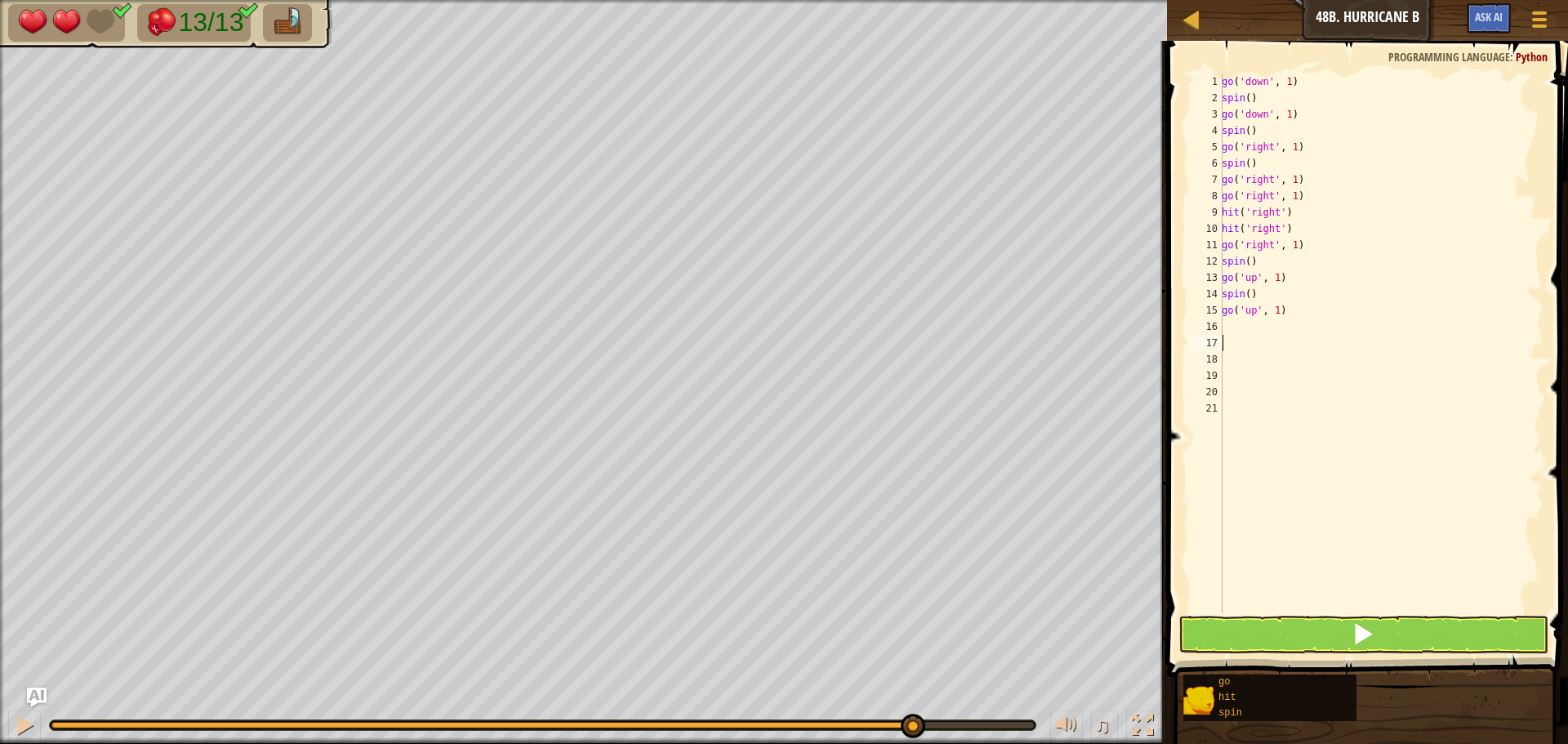
drag, startPoint x: 1326, startPoint y: 348, endPoint x: 1266, endPoint y: 341, distance: 60.4
click at [1266, 341] on div "go ( 'down' , 1 ) spin ( ) go ( 'down' , 1 ) spin ( ) go ( 'right' , 1 ) spin (…" at bounding box center [1381, 359] width 325 height 572
type textarea "g"
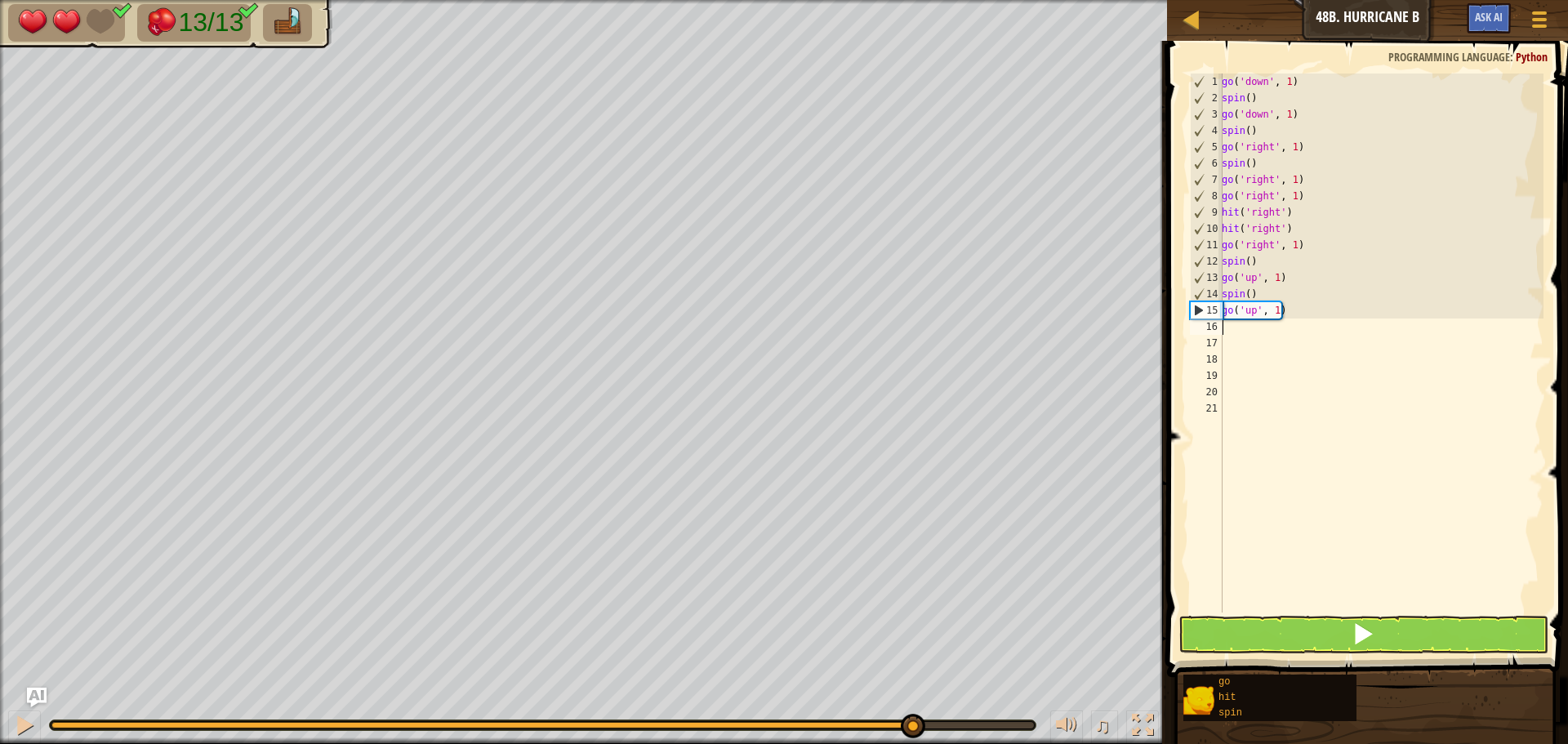
type textarea "go"
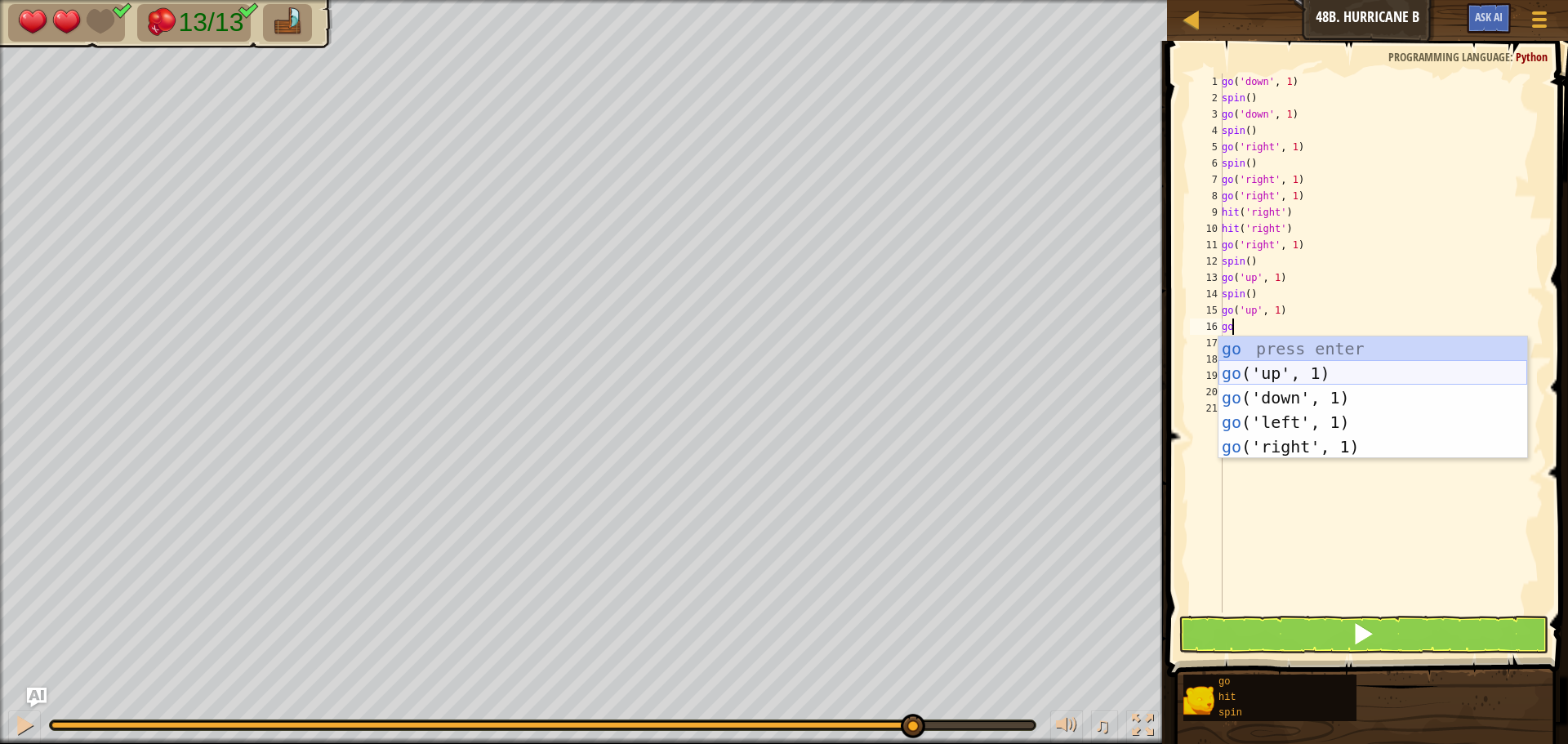
click at [1267, 362] on div "go press enter go ('up', 1) press enter go ('down', 1) press enter go ('left', …" at bounding box center [1372, 421] width 309 height 171
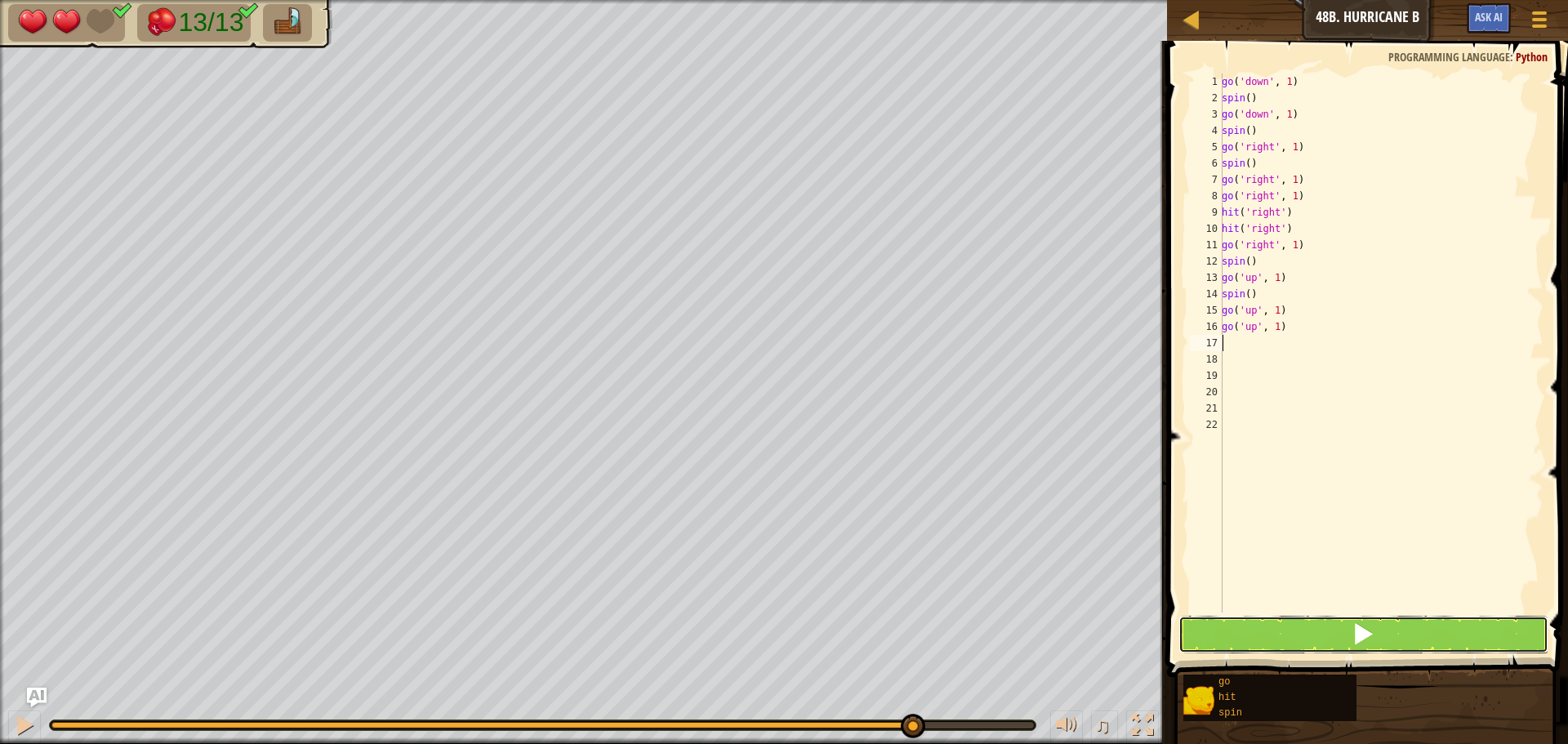
click at [1322, 624] on button at bounding box center [1363, 635] width 370 height 38
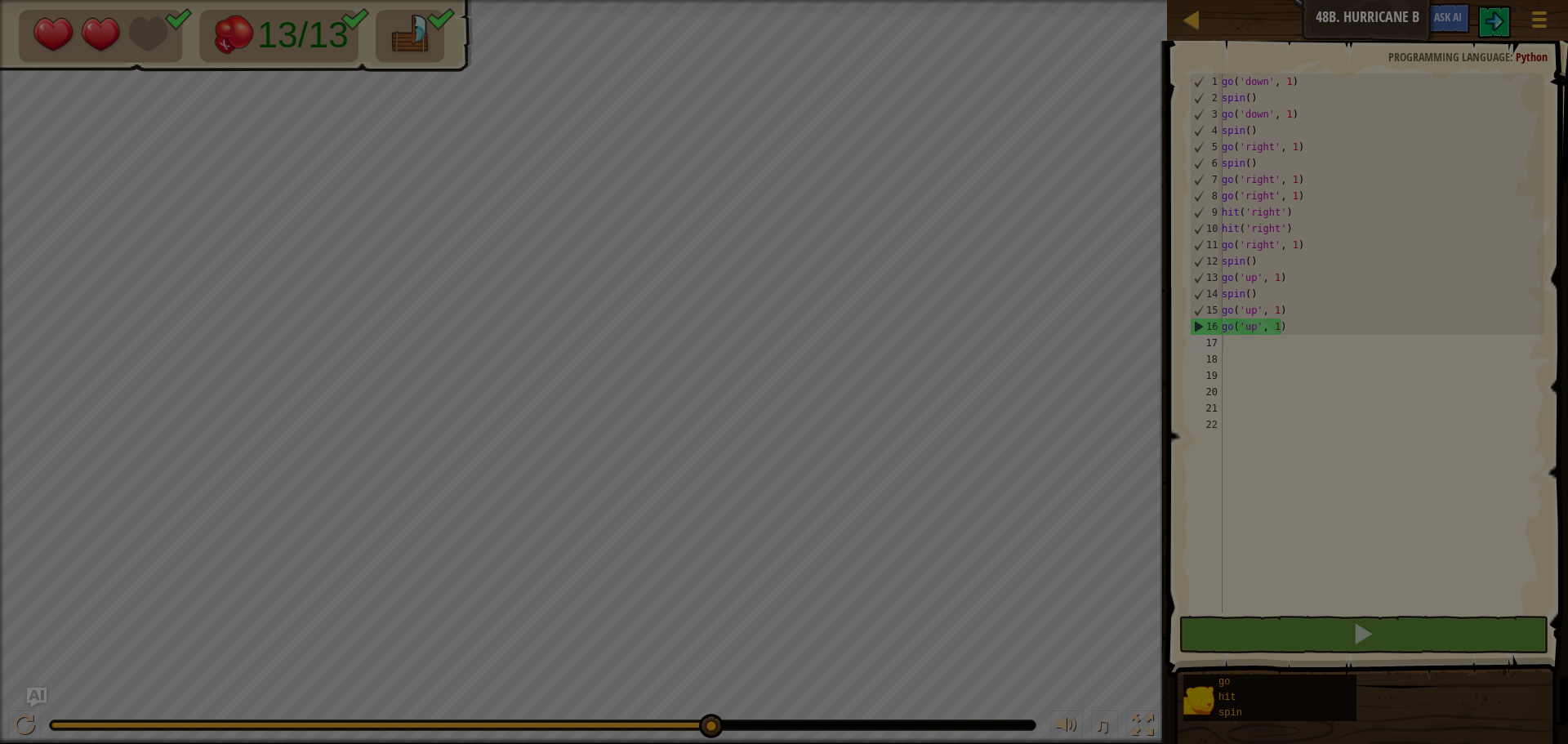
drag, startPoint x: 138, startPoint y: 729, endPoint x: 739, endPoint y: 704, distance: 601.5
click at [739, 2] on body "Map Junior 48b. Hurricane B Game Menu Ask AI 1 הההההההההההההההההההההההההההההההה…" at bounding box center [784, 1] width 1568 height 2
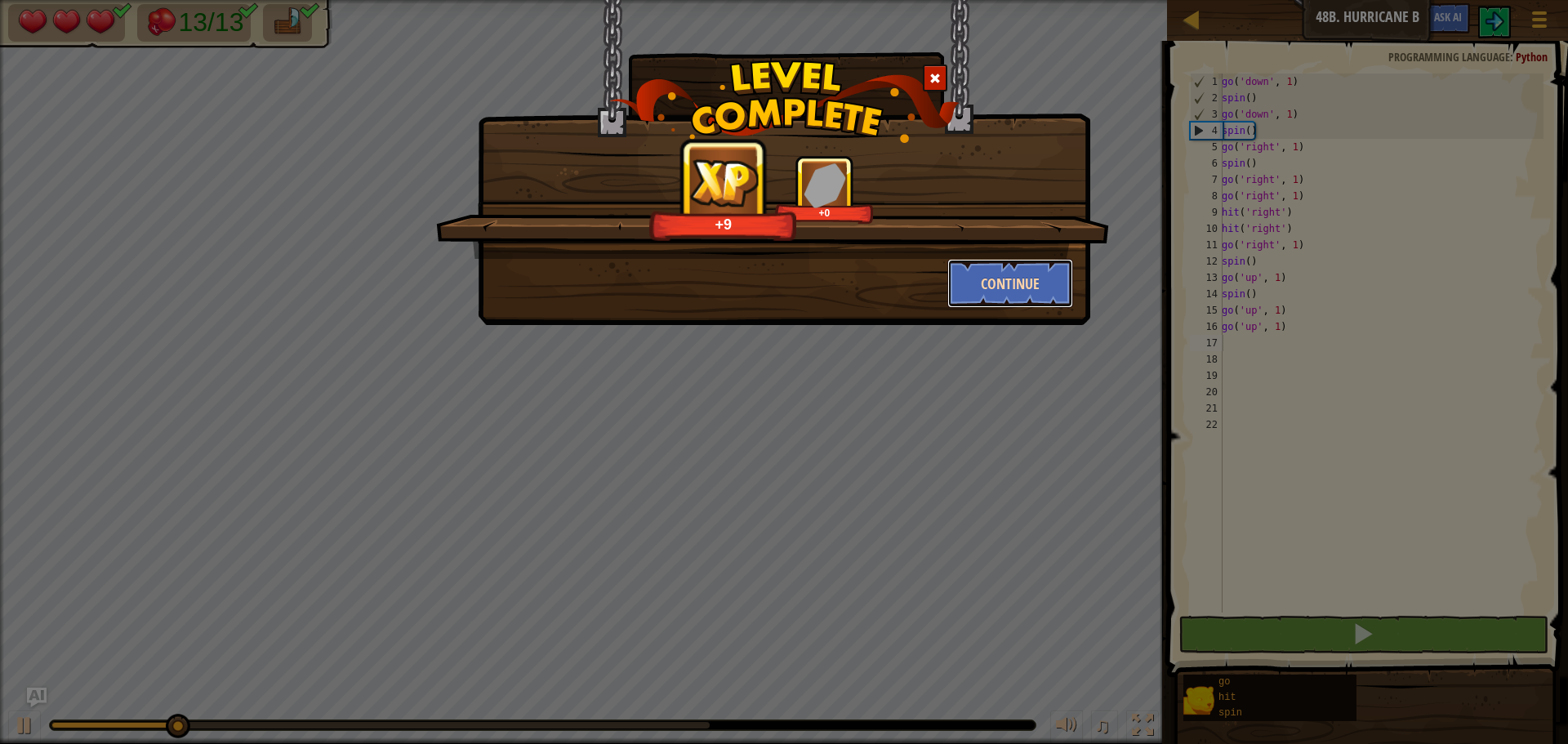
click at [1027, 278] on button "Continue" at bounding box center [1010, 283] width 126 height 49
